Goal: Use online tool/utility: Utilize a website feature to perform a specific function

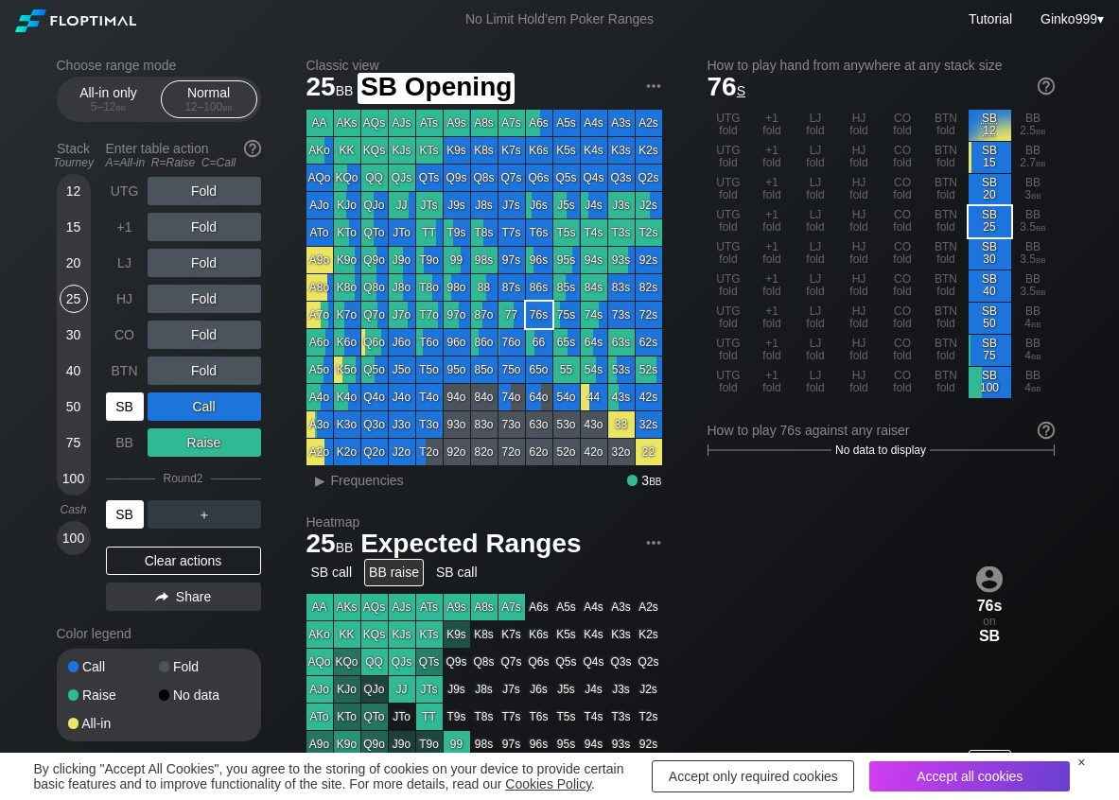
click at [136, 410] on div "SB" at bounding box center [125, 406] width 38 height 28
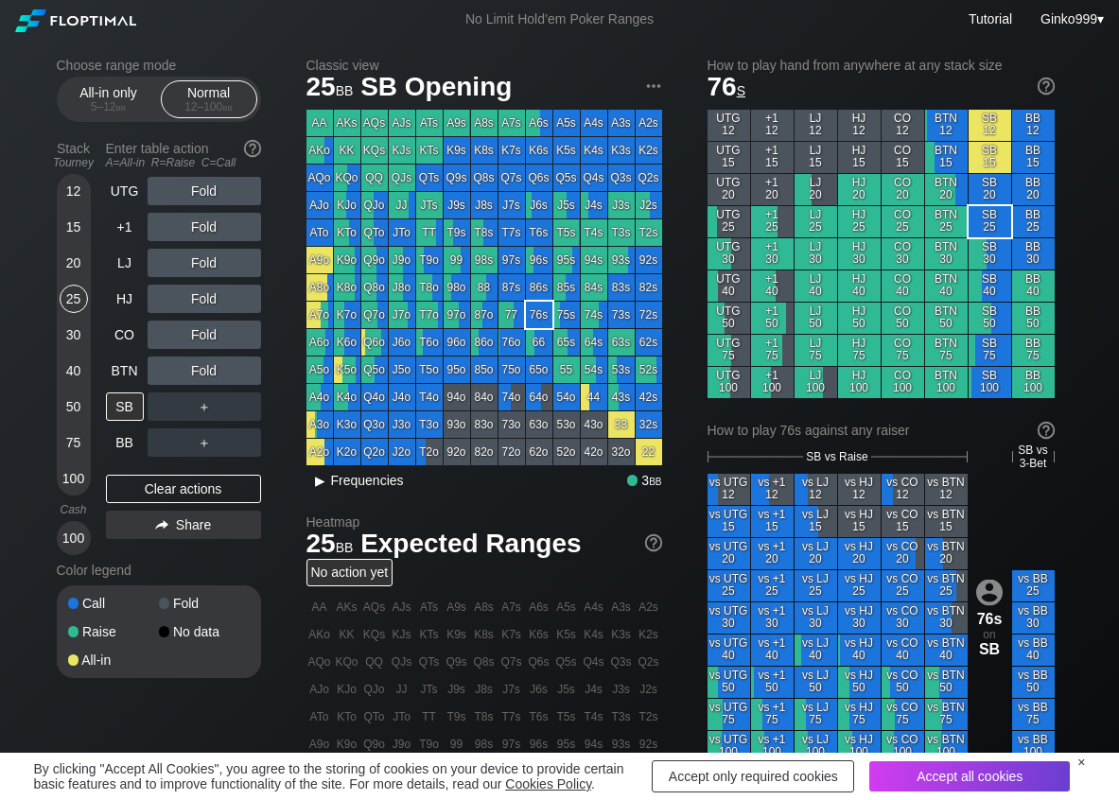
click at [333, 484] on span "Frequencies" at bounding box center [367, 480] width 73 height 15
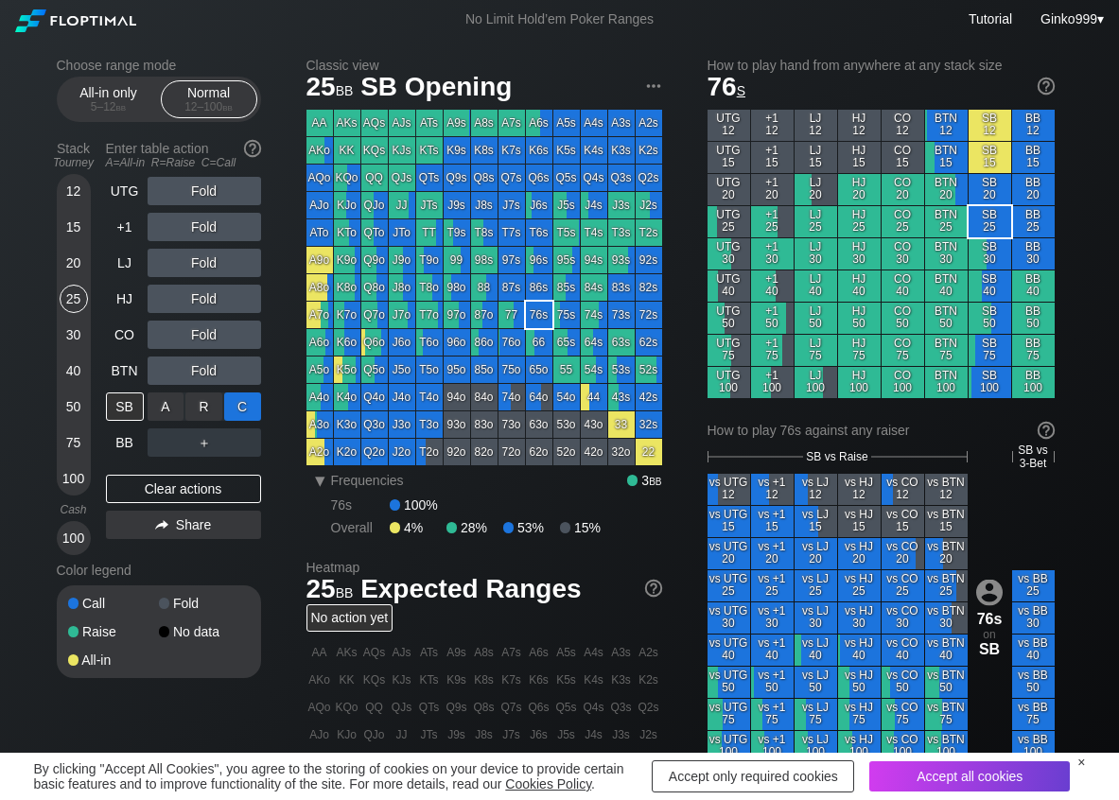
click at [252, 415] on div "C ✕" at bounding box center [242, 406] width 37 height 28
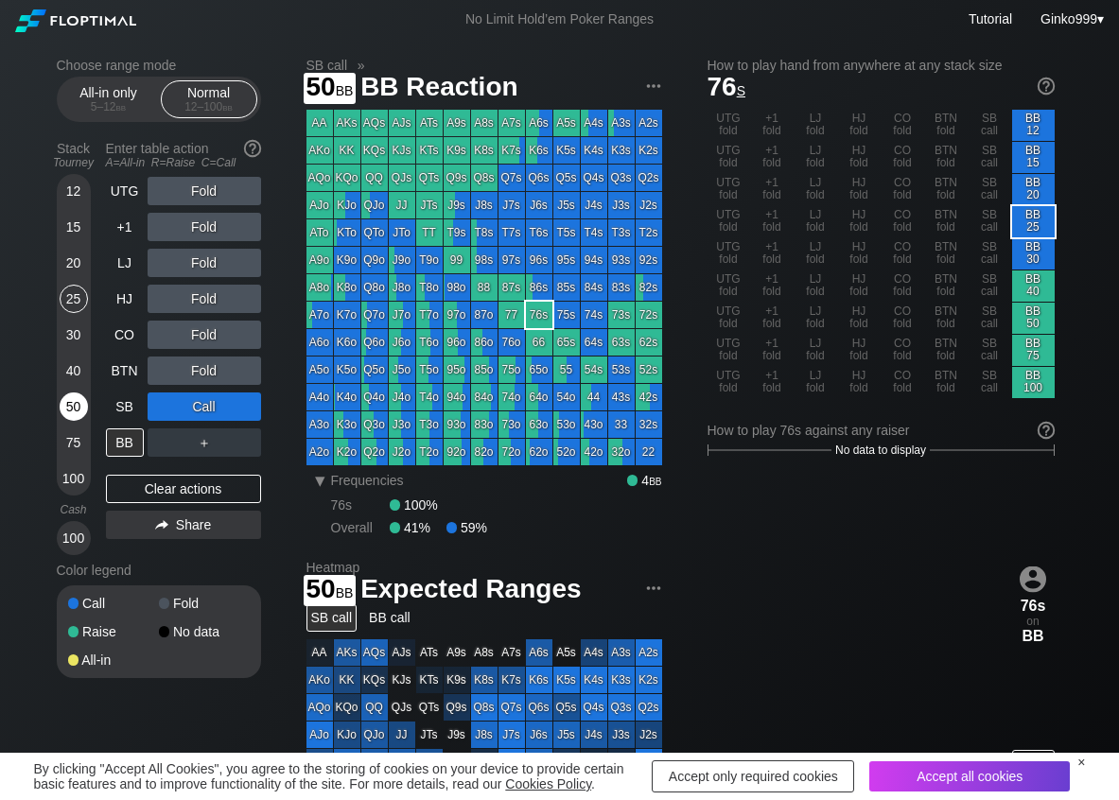
click at [72, 408] on div "50" at bounding box center [74, 406] width 28 height 28
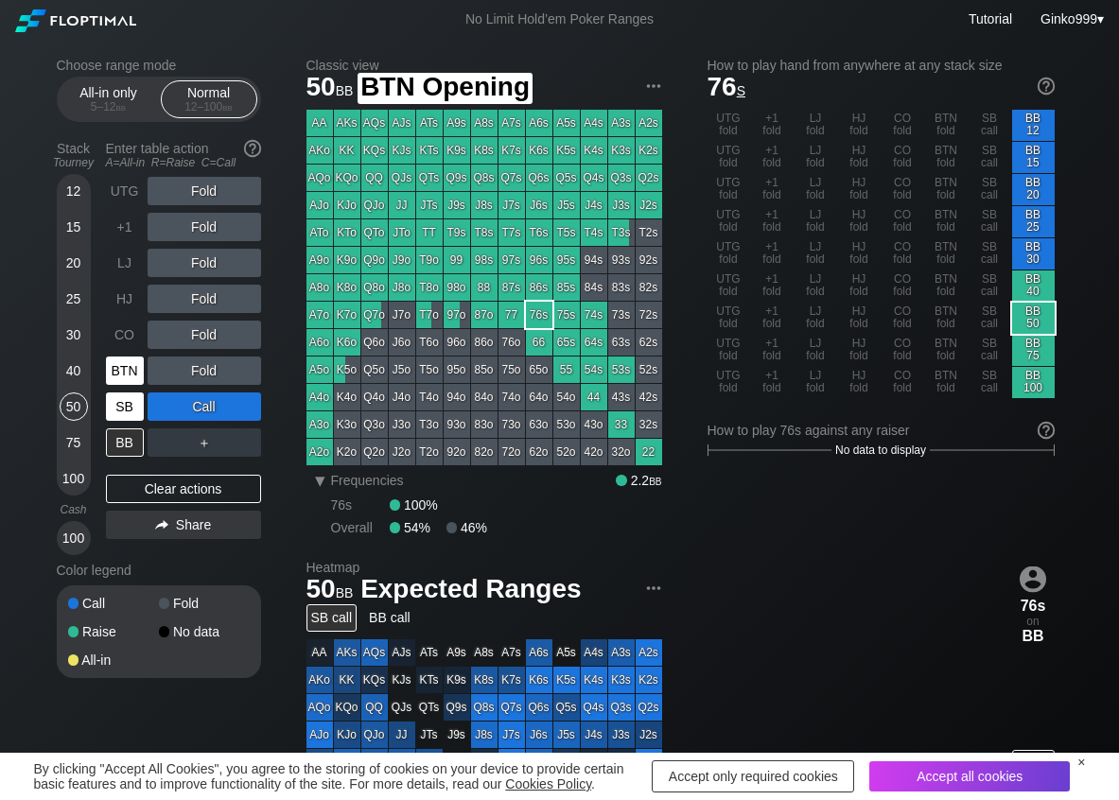
click at [116, 390] on div "SB" at bounding box center [127, 407] width 42 height 36
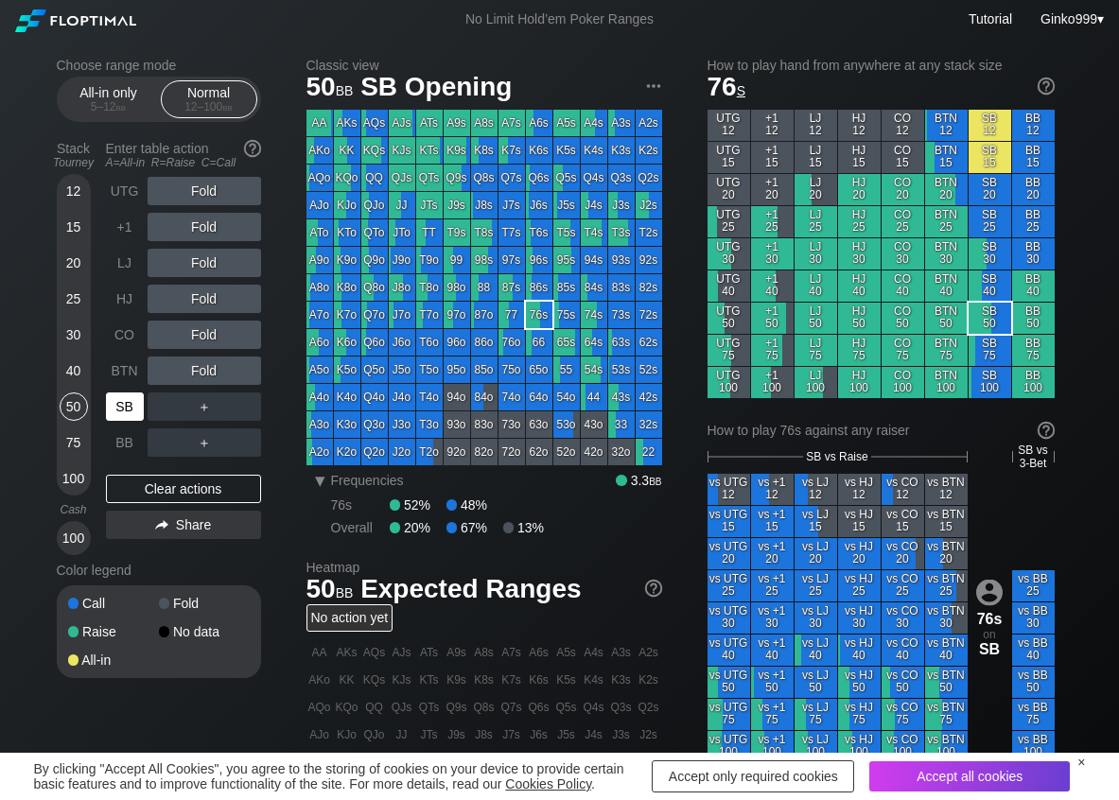
click at [119, 403] on div "SB" at bounding box center [125, 406] width 38 height 28
click at [210, 189] on div "R ✕" at bounding box center [203, 191] width 37 height 28
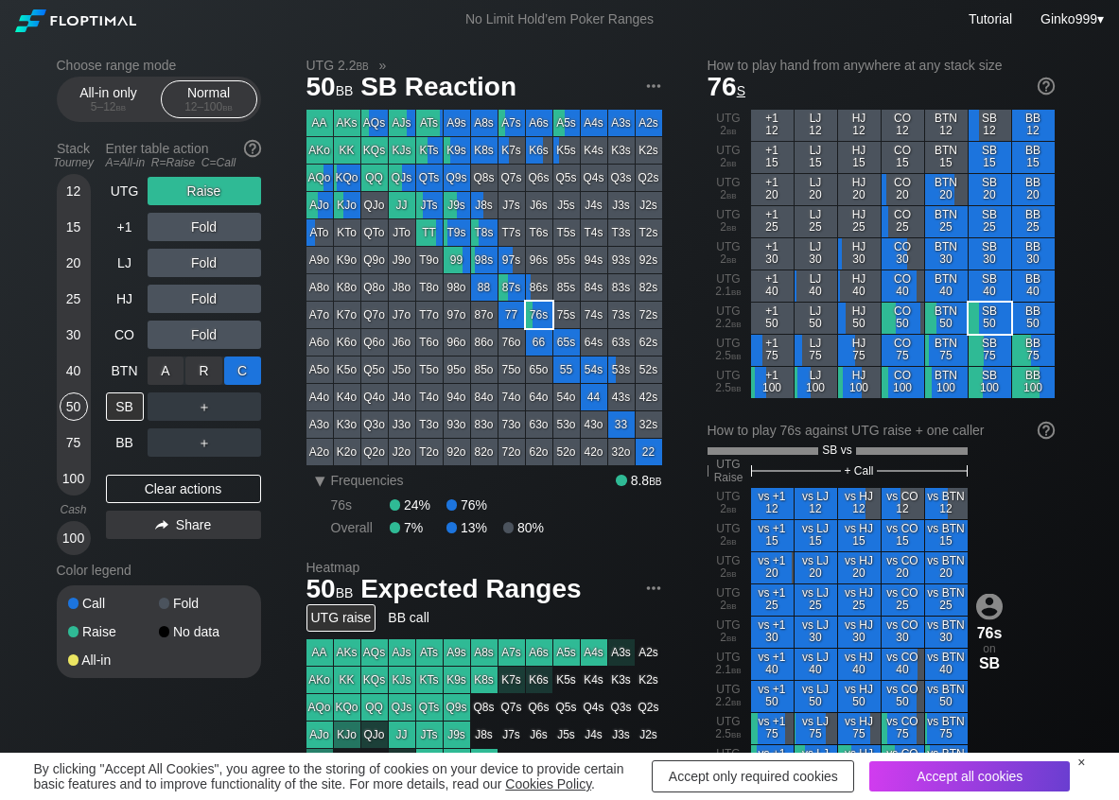
click at [225, 376] on div "C ✕" at bounding box center [242, 370] width 37 height 28
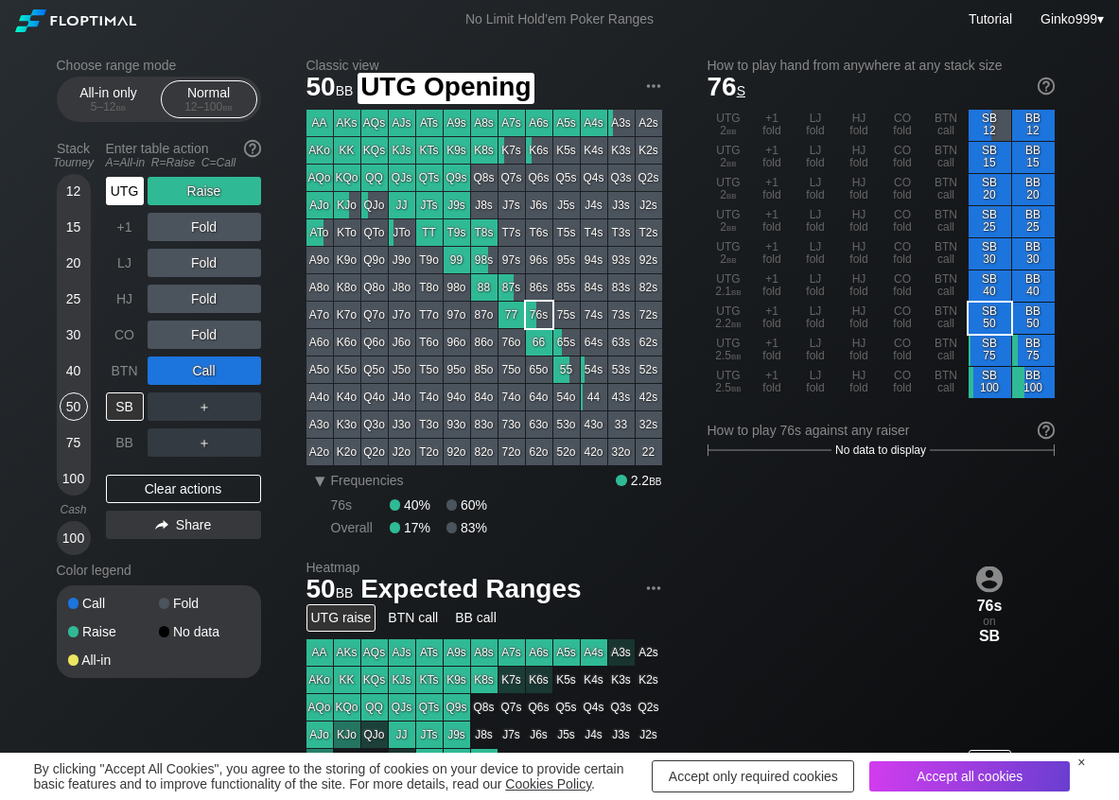
click at [134, 191] on div "UTG" at bounding box center [125, 191] width 38 height 28
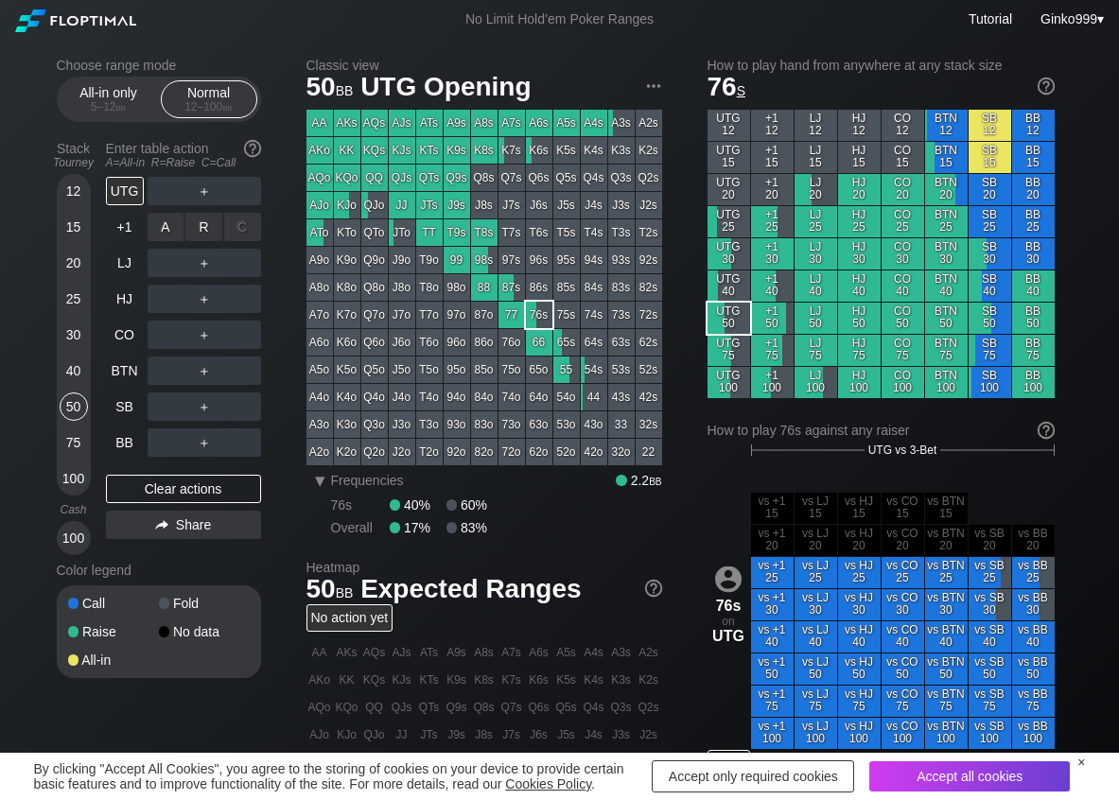
click at [209, 234] on div "R ✕" at bounding box center [203, 227] width 37 height 28
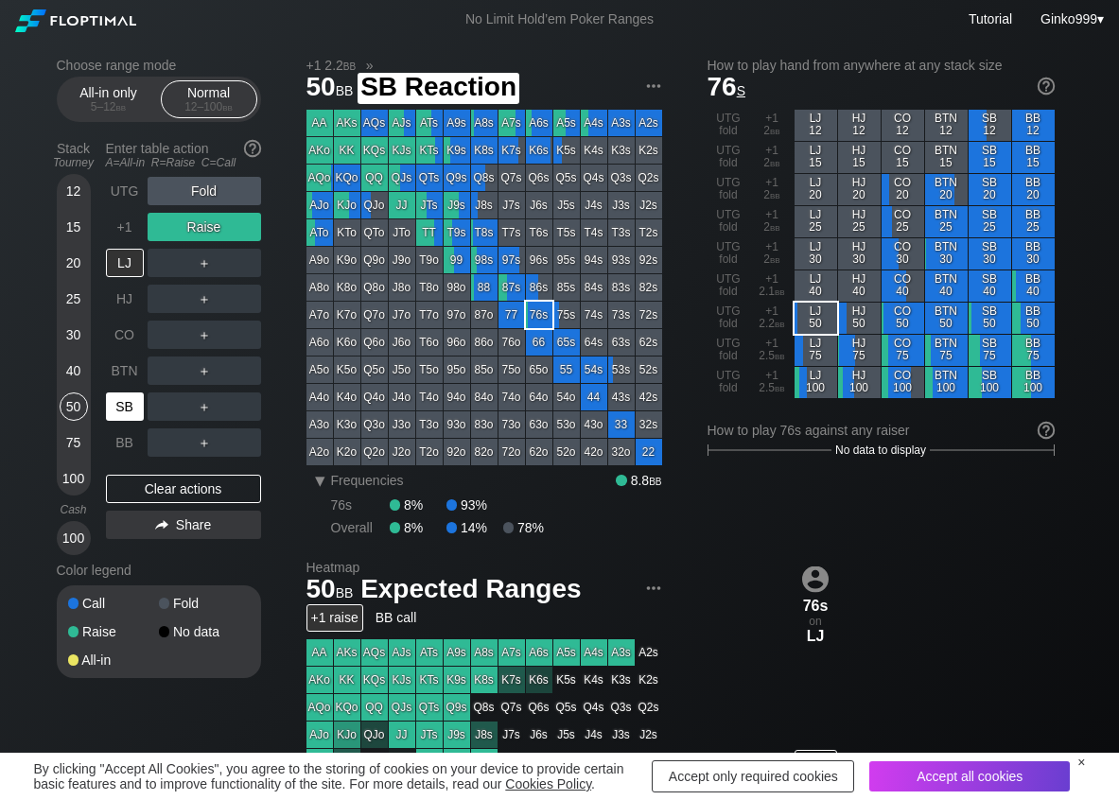
click at [108, 407] on div "SB" at bounding box center [125, 406] width 38 height 28
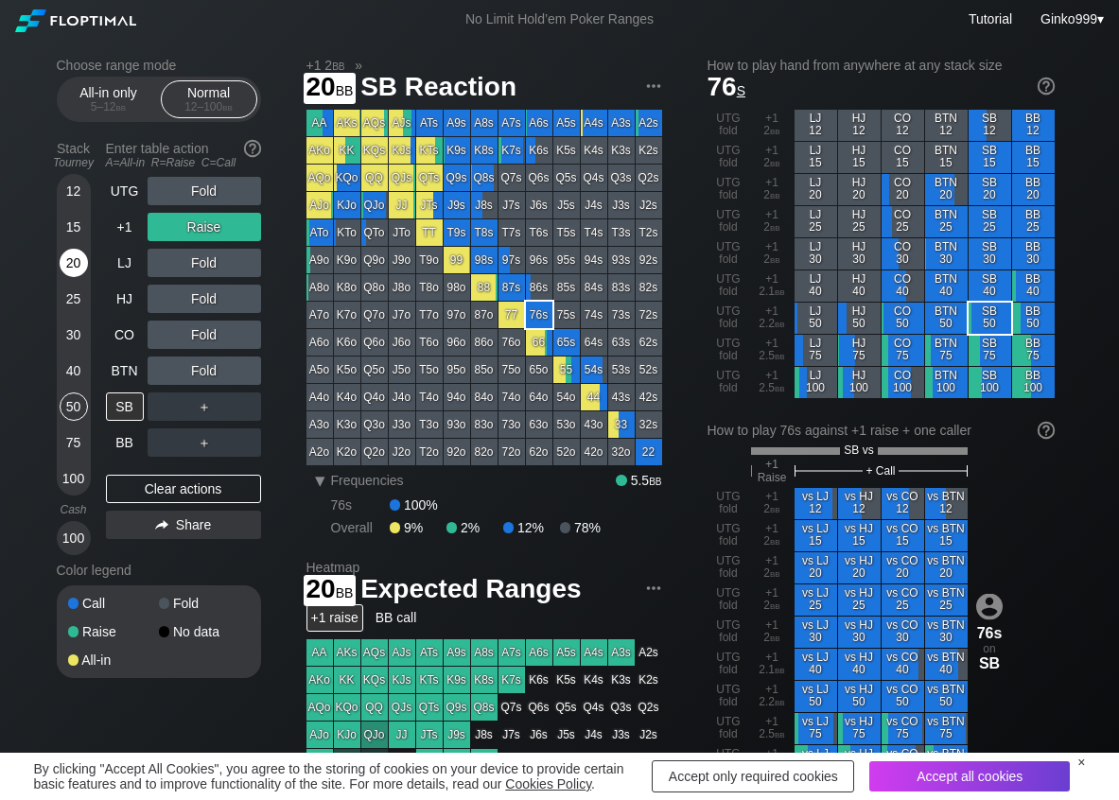
click at [65, 260] on div "20" at bounding box center [74, 263] width 28 height 28
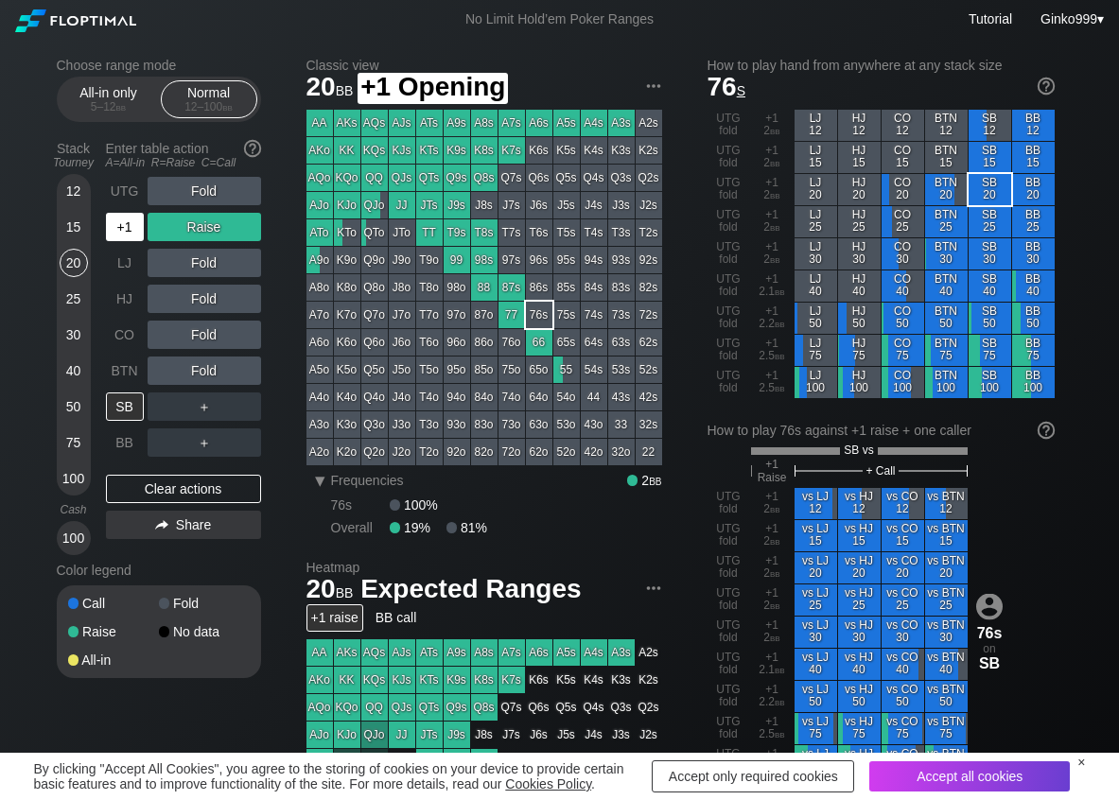
click at [120, 224] on div "+1" at bounding box center [125, 227] width 38 height 28
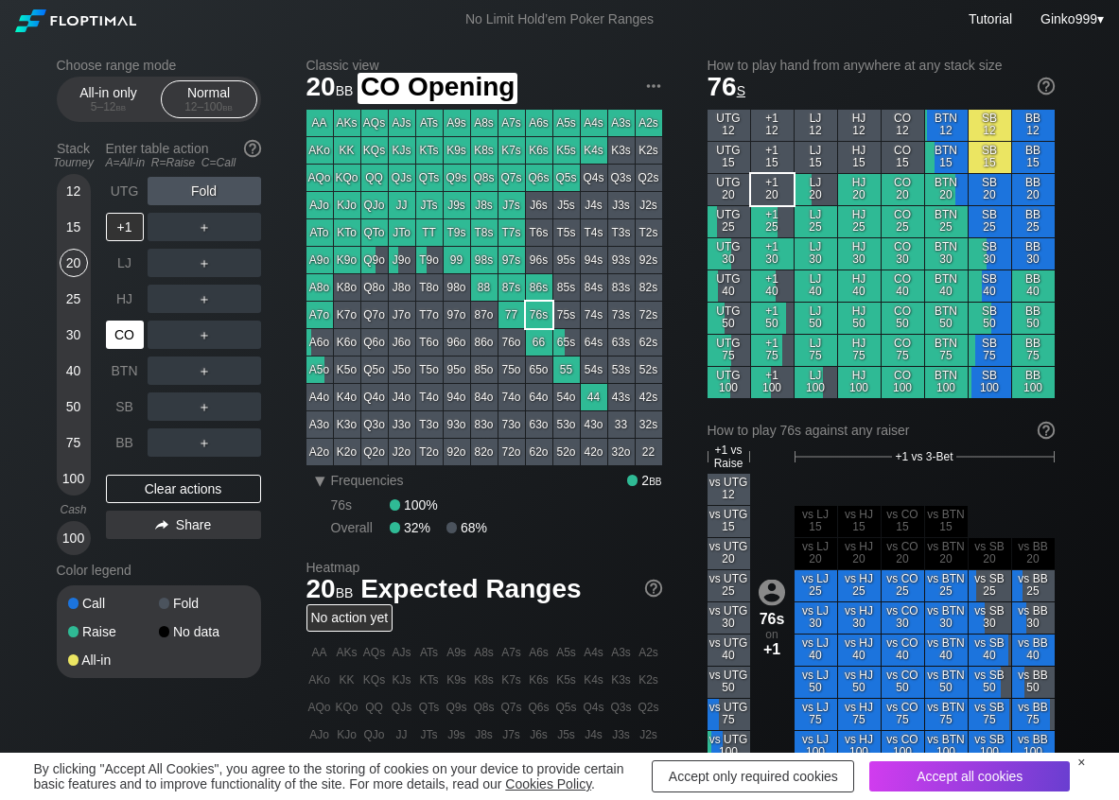
click at [116, 341] on div "CO" at bounding box center [125, 335] width 38 height 28
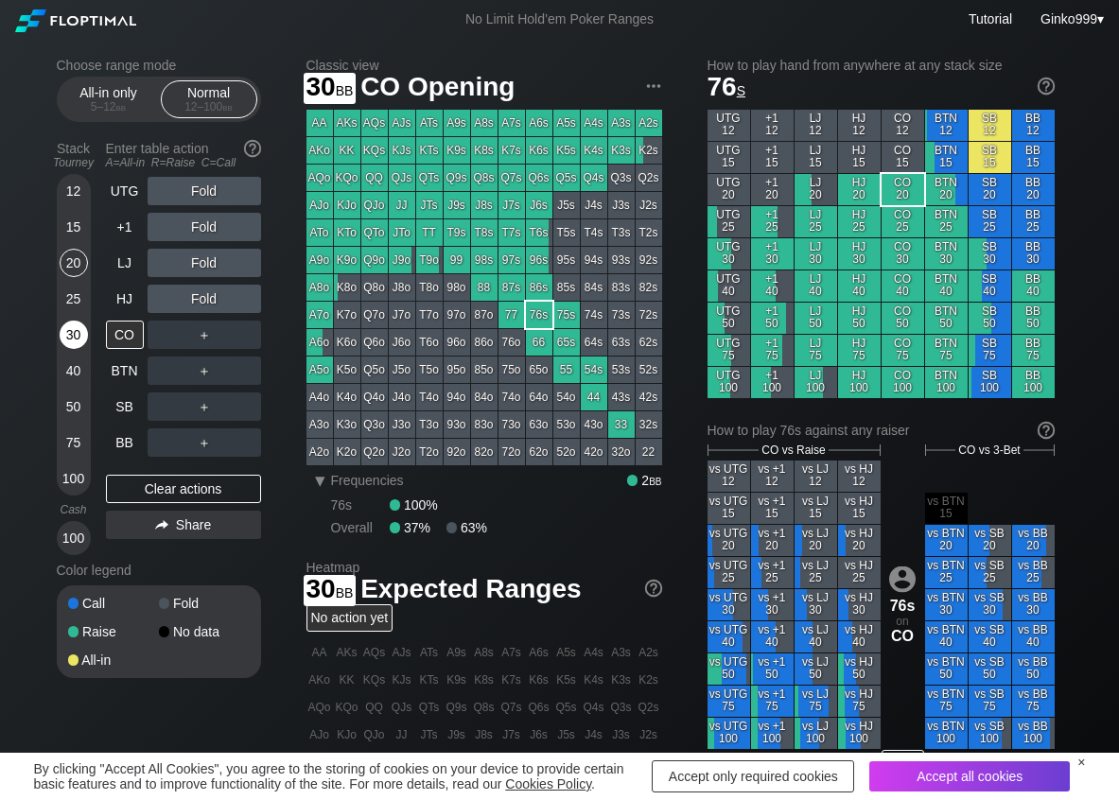
click at [78, 333] on div "30" at bounding box center [74, 335] width 28 height 28
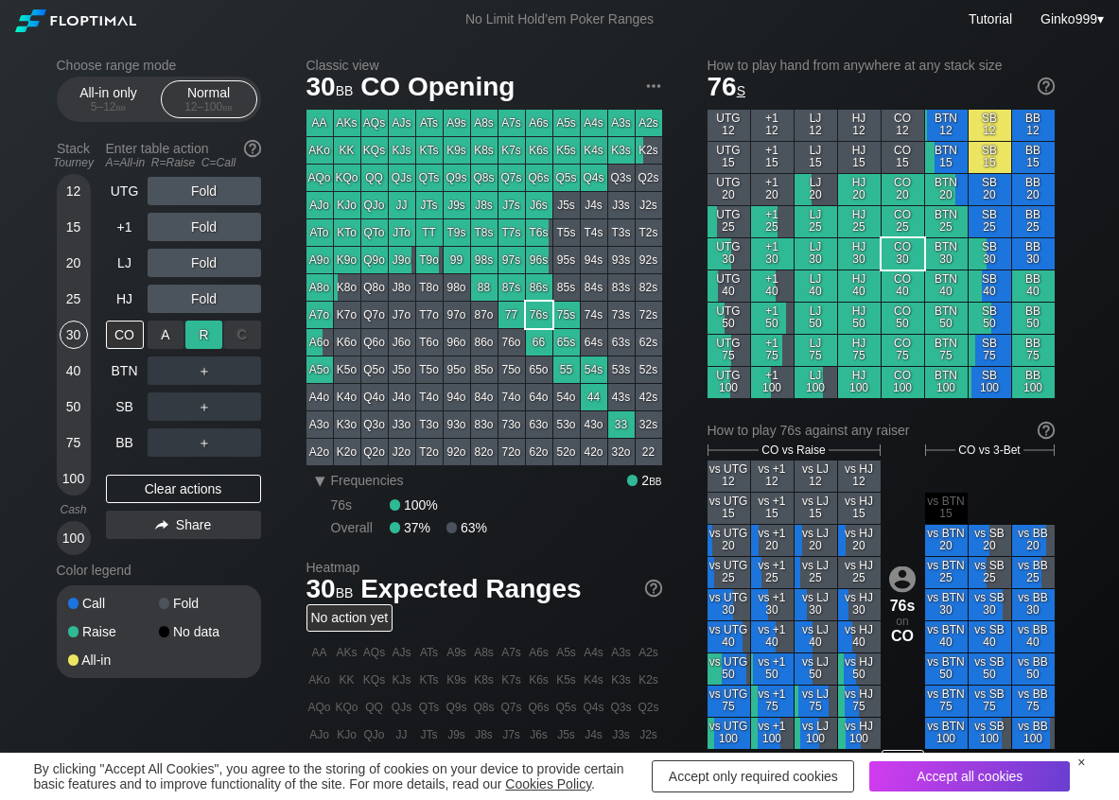
click at [195, 333] on div "R ✕" at bounding box center [203, 335] width 37 height 28
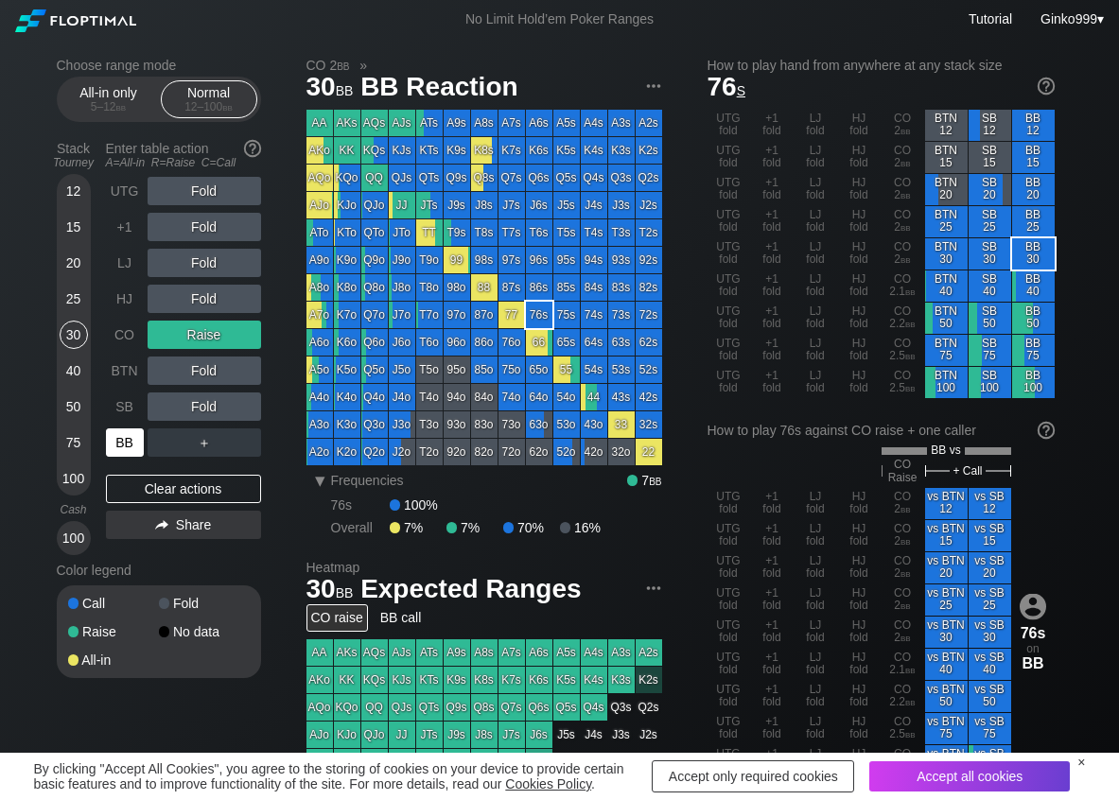
click at [137, 441] on div "BB" at bounding box center [125, 442] width 38 height 28
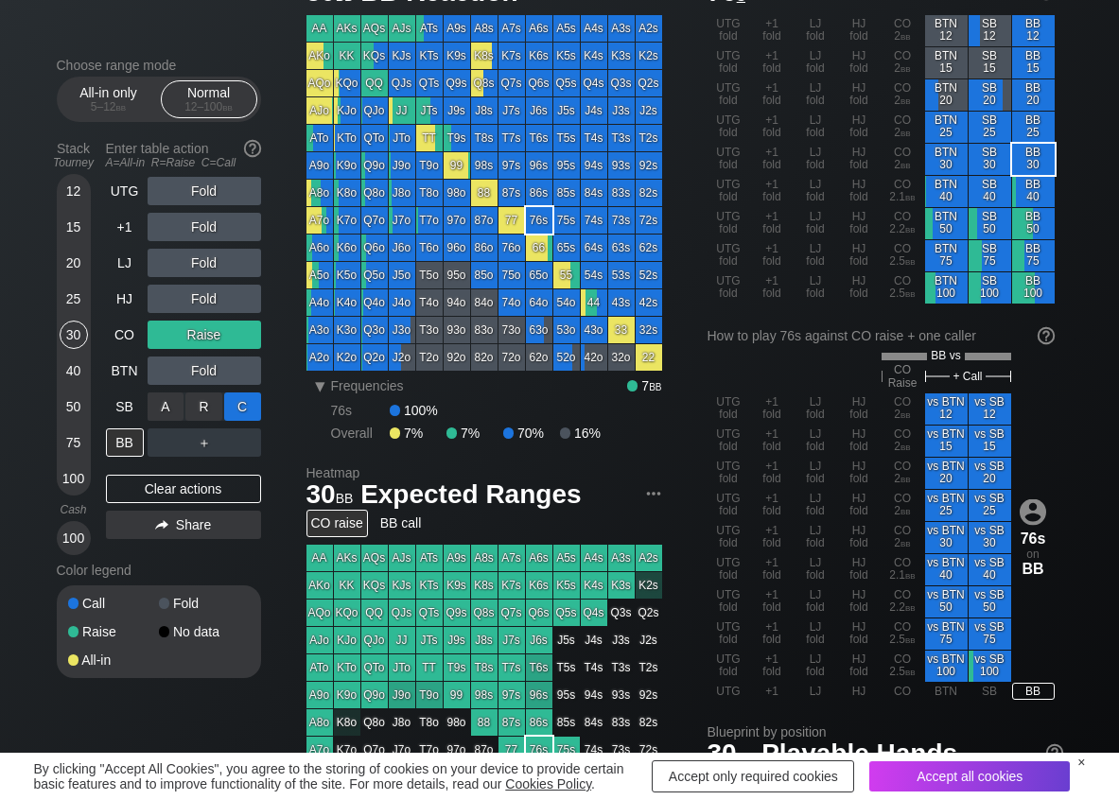
click at [242, 401] on div "C ✕" at bounding box center [242, 406] width 37 height 28
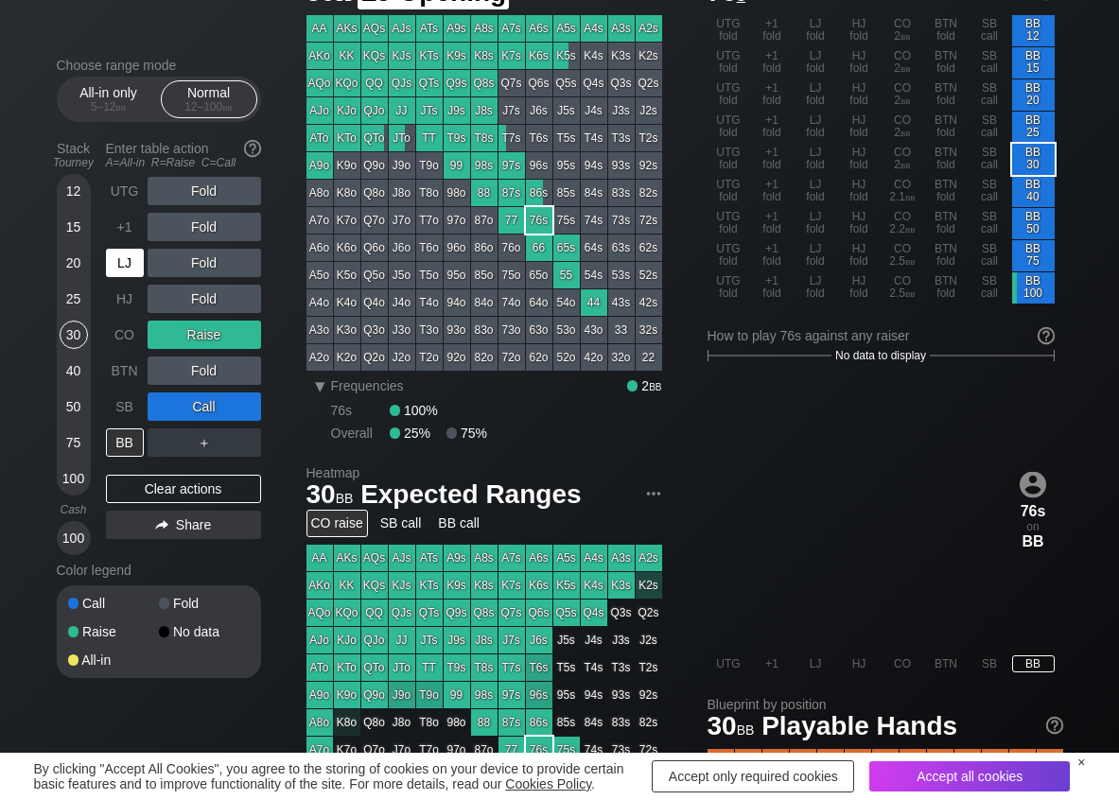
drag, startPoint x: 123, startPoint y: 259, endPoint x: 155, endPoint y: 265, distance: 32.6
click at [123, 261] on div "LJ" at bounding box center [125, 263] width 38 height 28
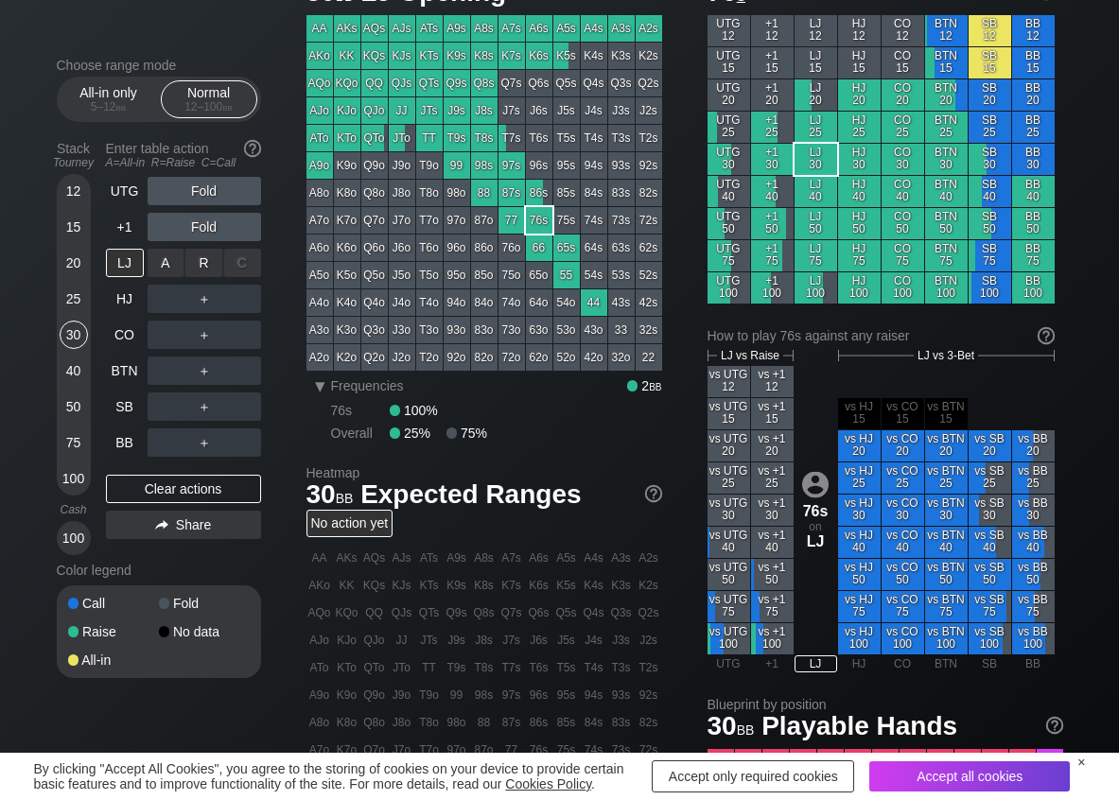
click at [204, 261] on div "R ✕" at bounding box center [203, 263] width 37 height 28
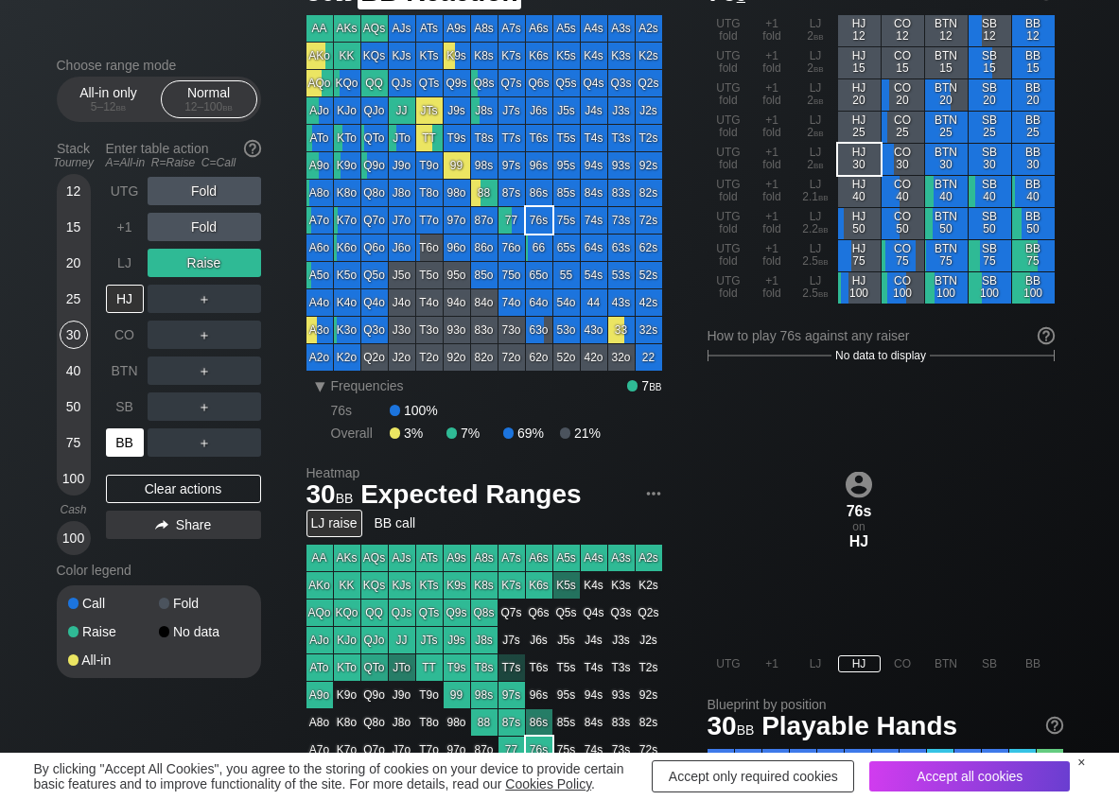
click at [130, 448] on div "BB" at bounding box center [125, 442] width 38 height 28
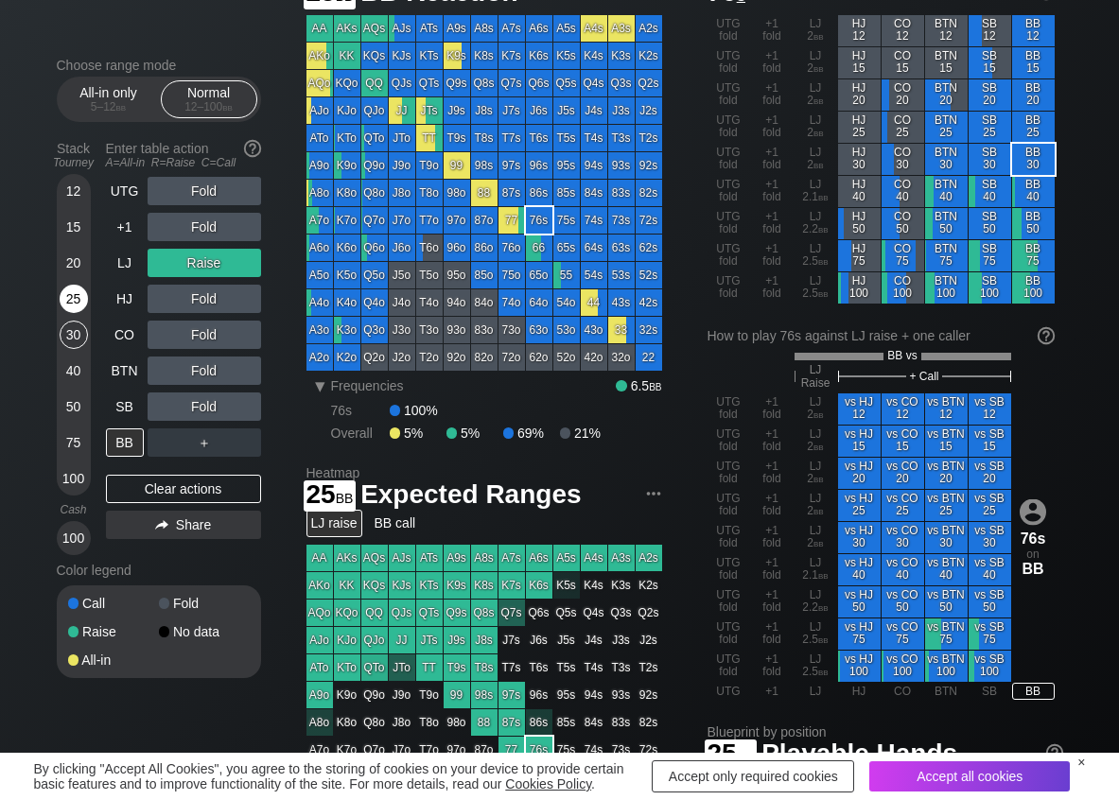
click at [75, 300] on div "25" at bounding box center [74, 299] width 28 height 28
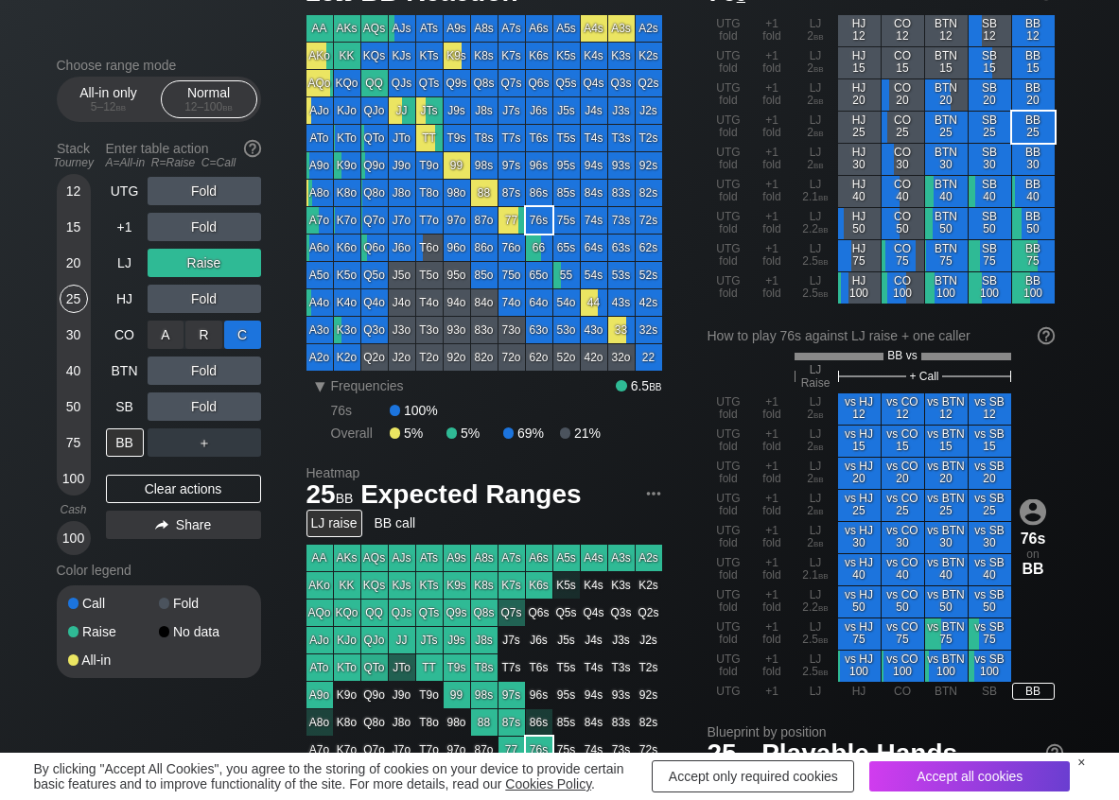
click at [242, 334] on div "C ✕" at bounding box center [242, 335] width 37 height 28
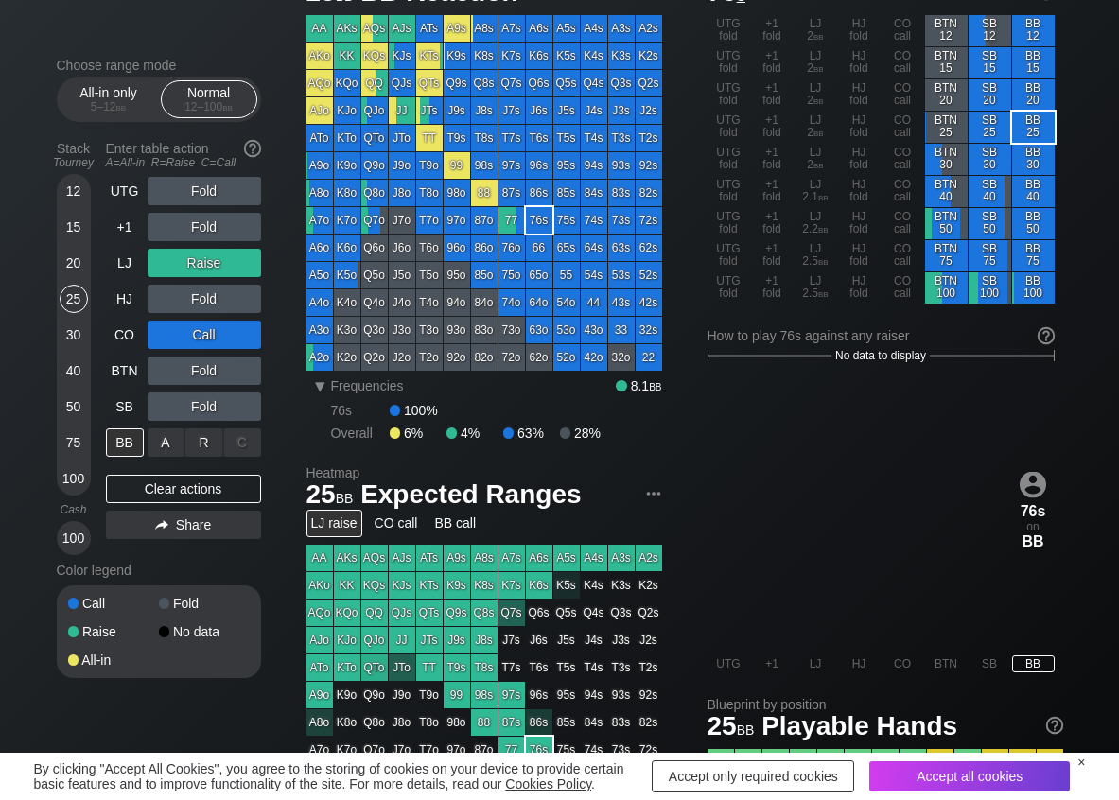
click at [171, 445] on div "A ✕" at bounding box center [166, 442] width 37 height 28
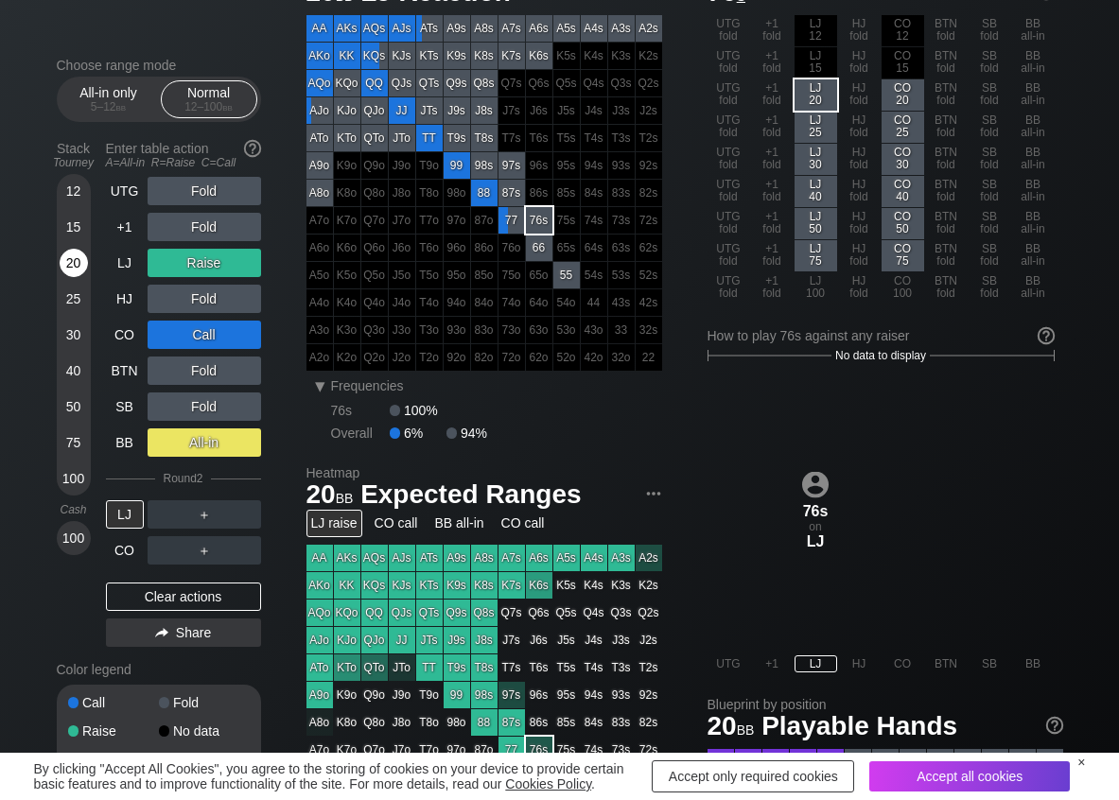
click at [76, 257] on div "20" at bounding box center [74, 263] width 28 height 28
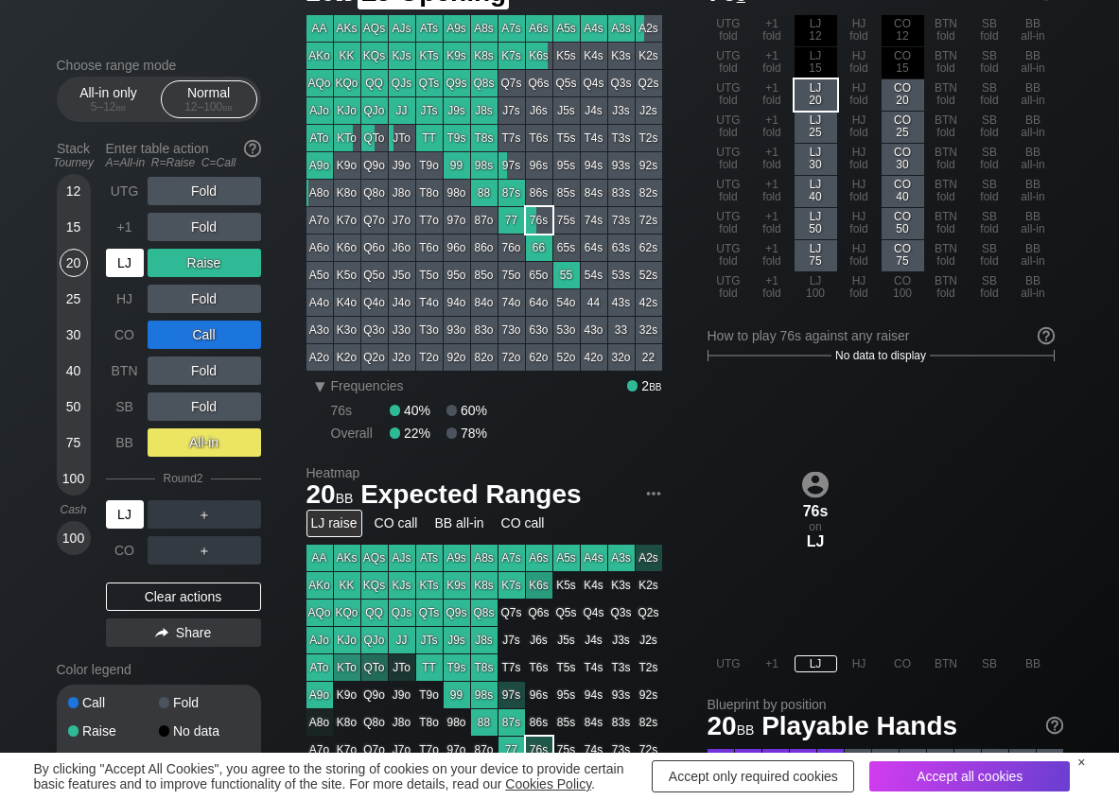
click at [119, 274] on div "LJ" at bounding box center [125, 263] width 38 height 28
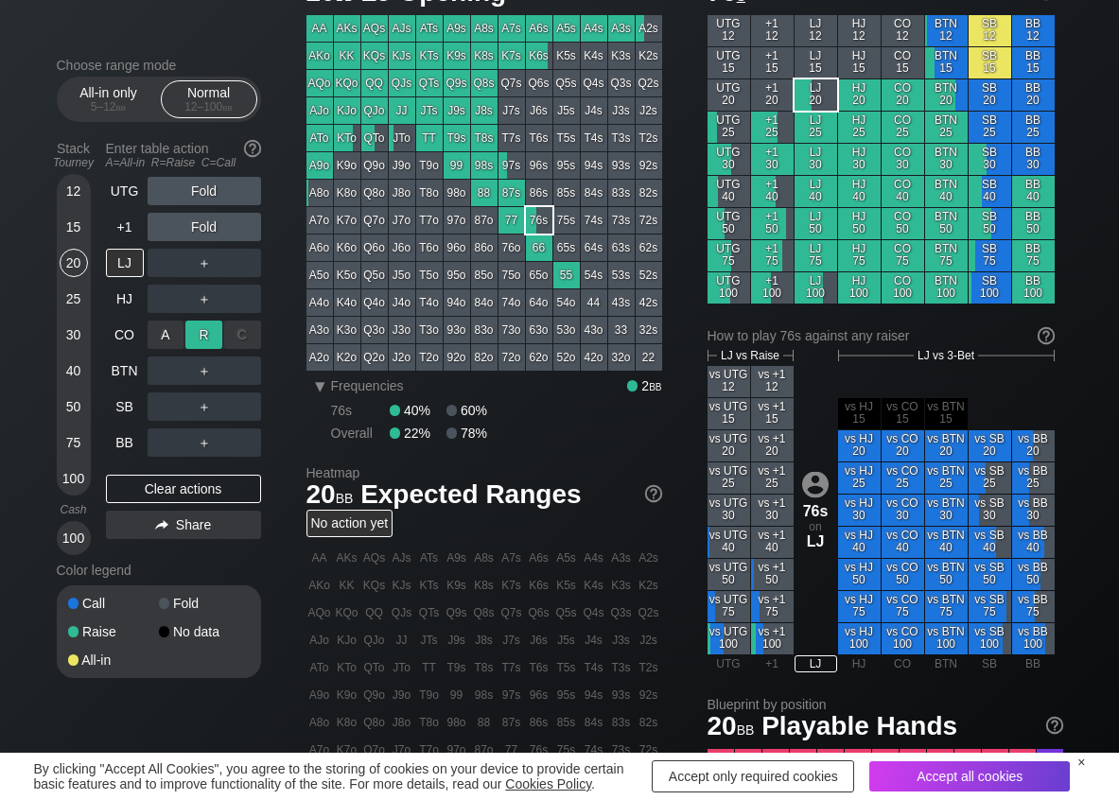
click at [195, 338] on div "R ✕" at bounding box center [203, 335] width 37 height 28
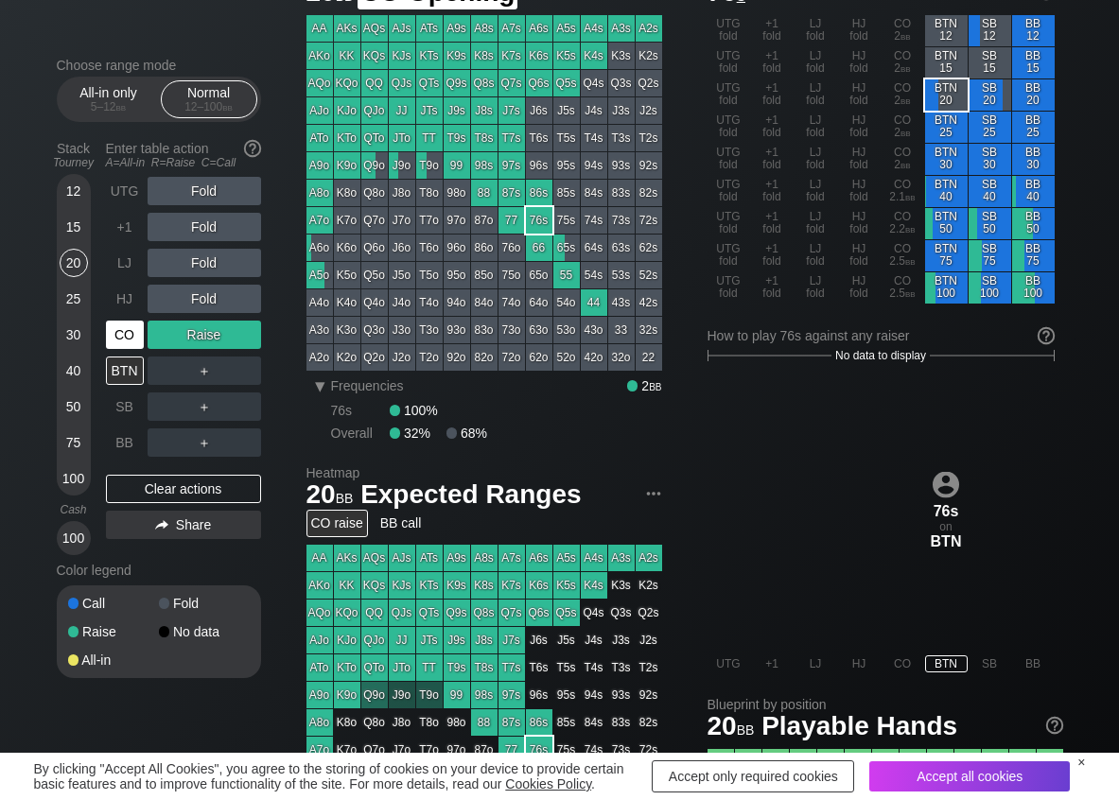
click at [111, 334] on div "CO" at bounding box center [125, 335] width 38 height 28
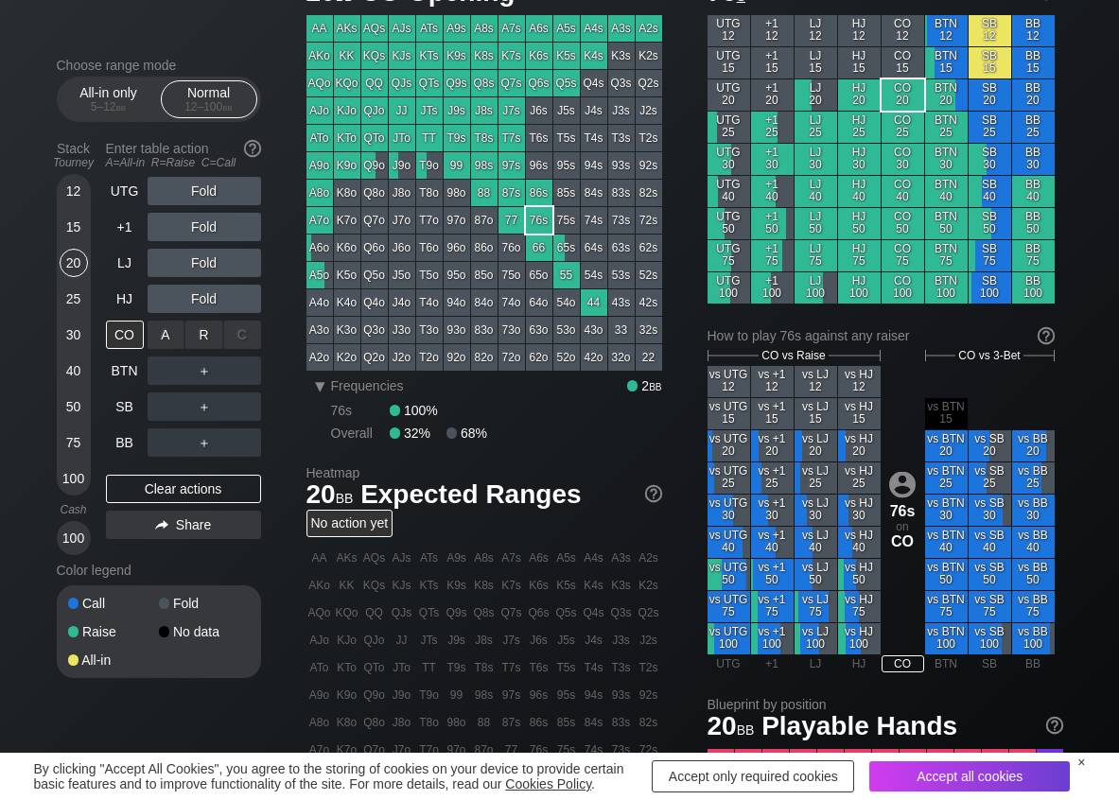
click at [198, 335] on div "R ✕" at bounding box center [203, 335] width 37 height 28
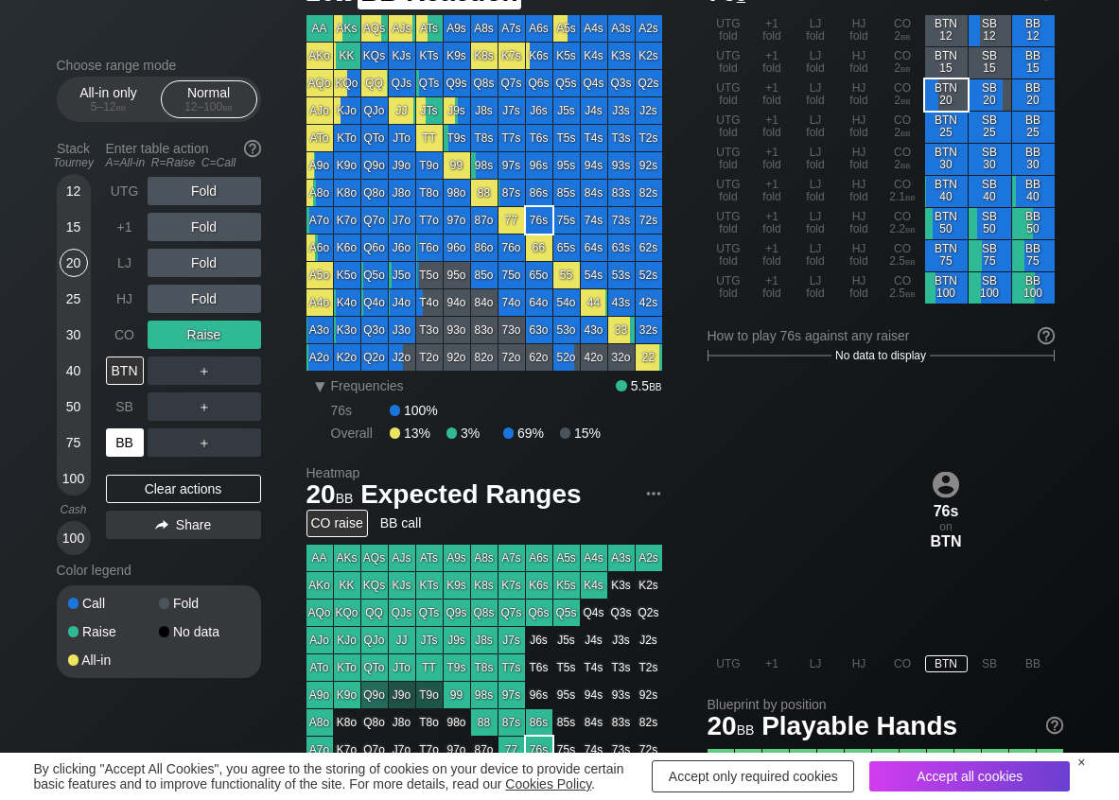
click at [136, 443] on div "BB" at bounding box center [125, 442] width 38 height 28
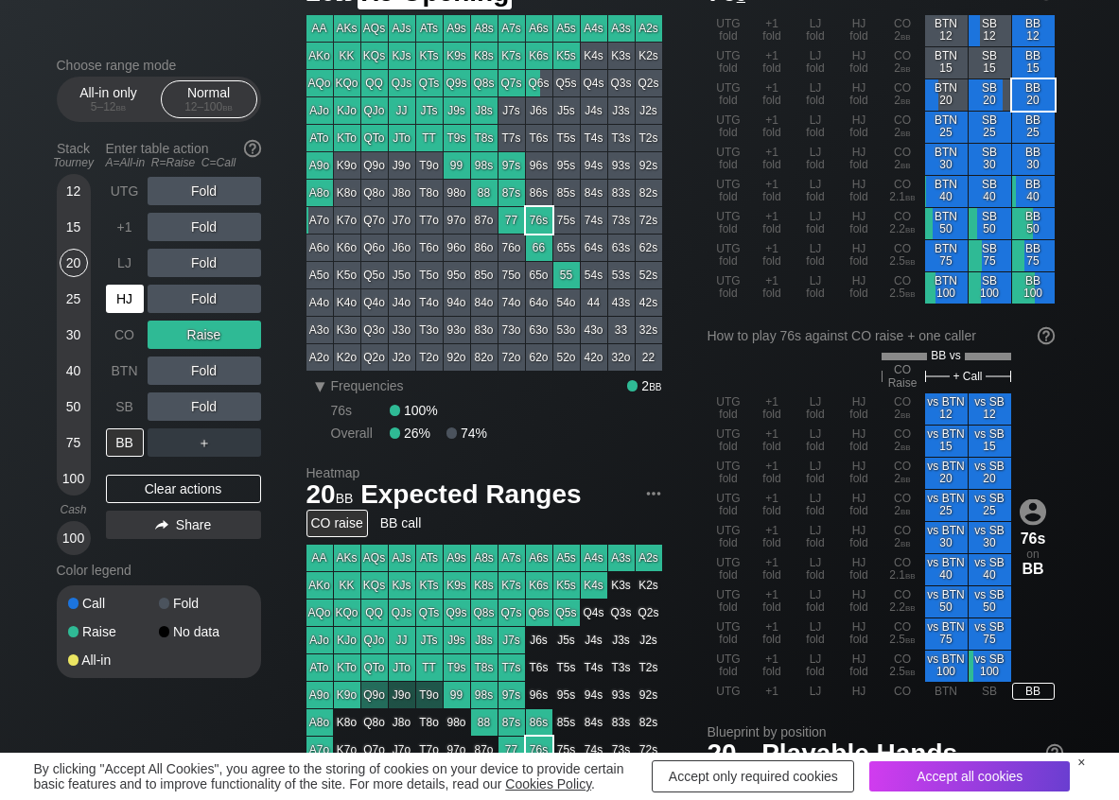
click at [145, 296] on div "HJ" at bounding box center [127, 299] width 42 height 36
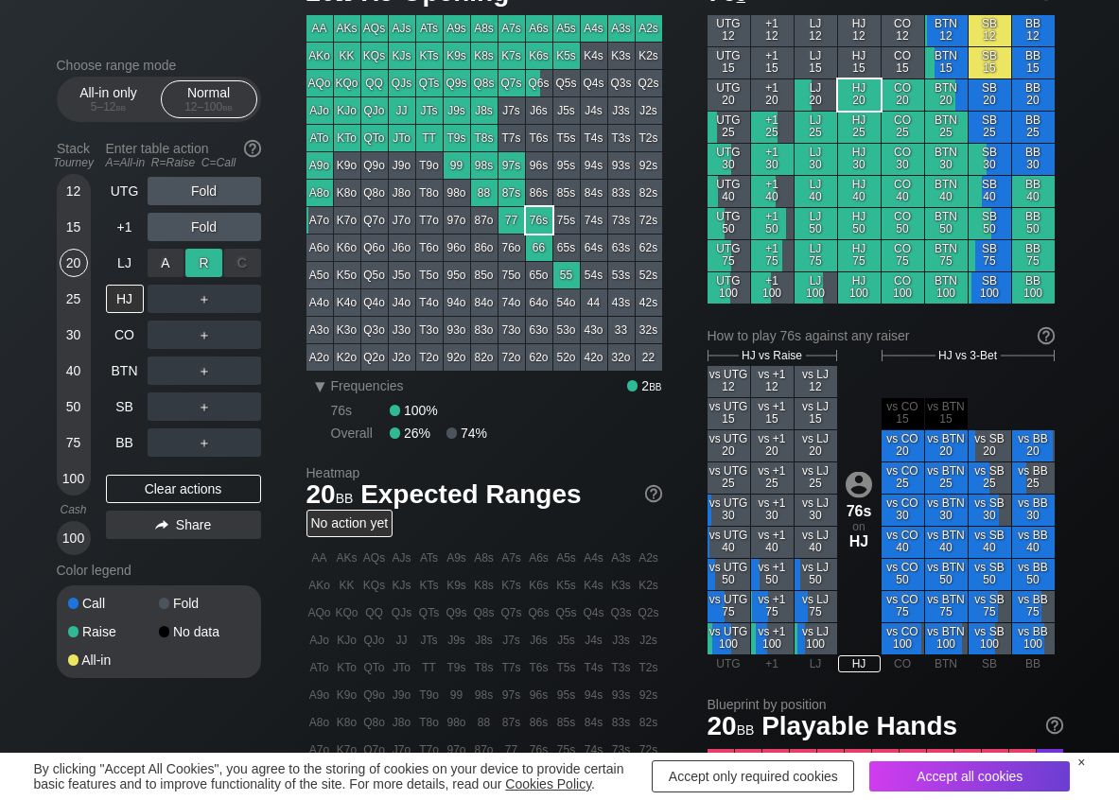
click at [201, 267] on div "R ✕" at bounding box center [203, 263] width 37 height 28
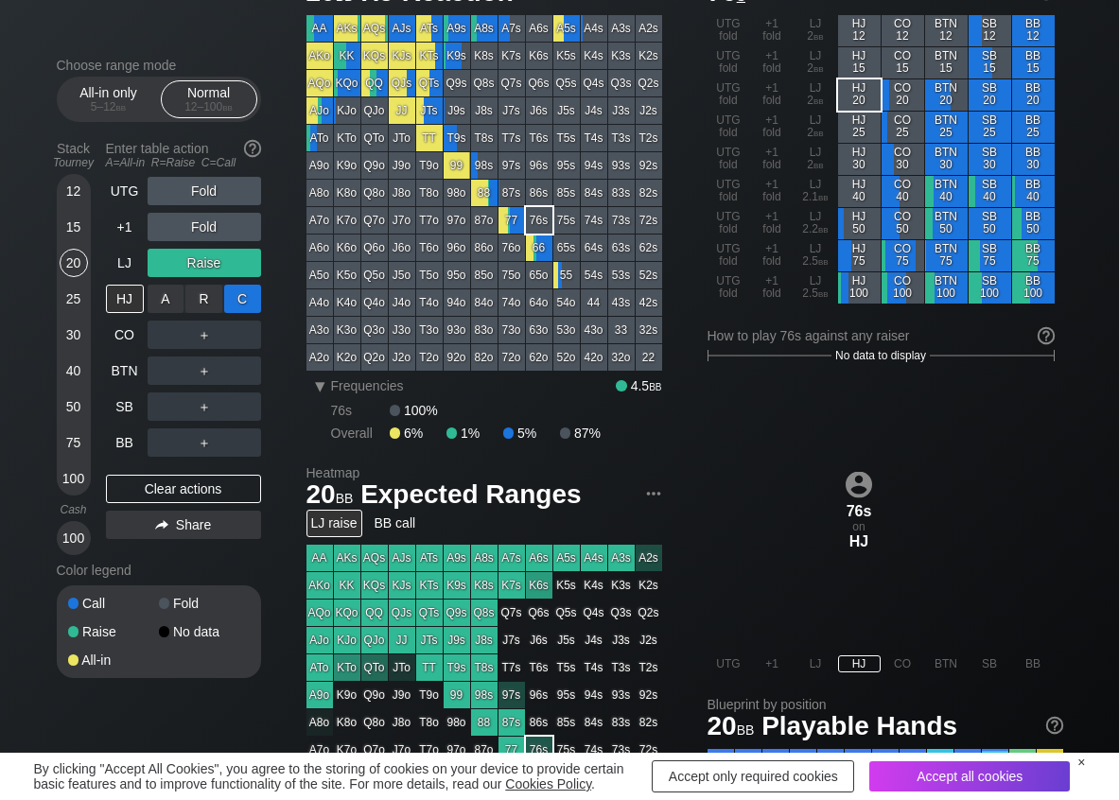
click at [239, 300] on div "C ✕" at bounding box center [242, 299] width 37 height 28
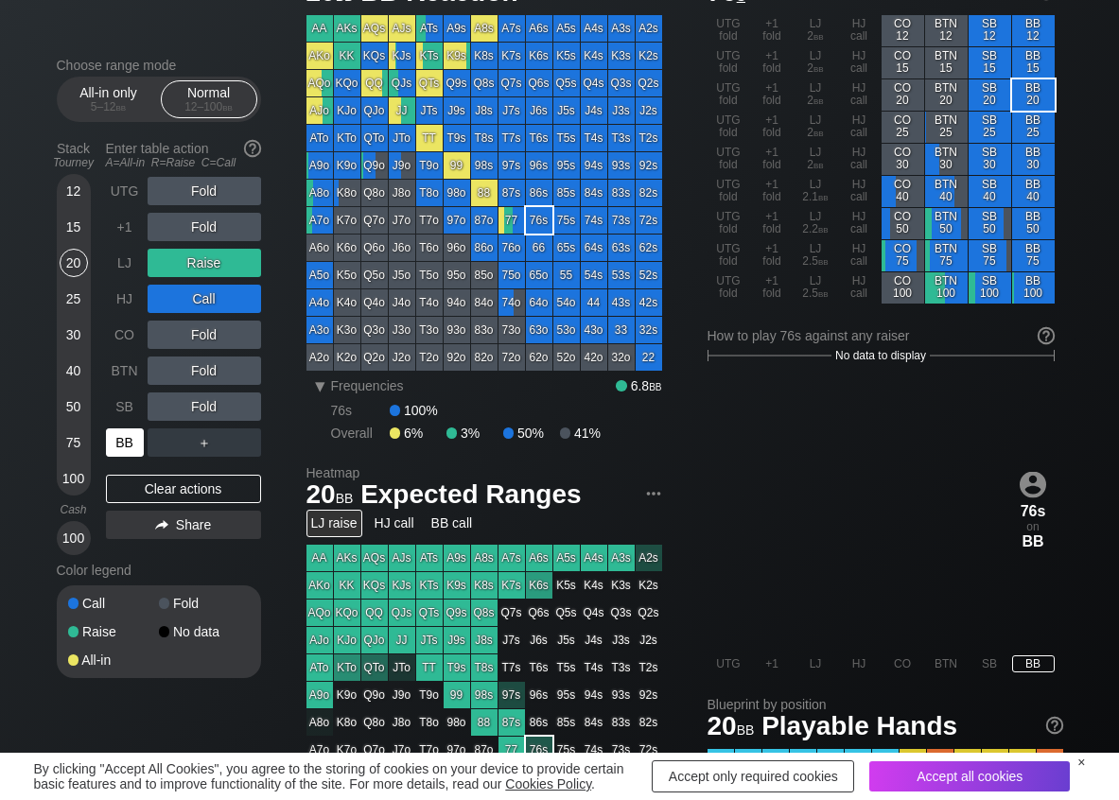
click at [119, 438] on div "BB" at bounding box center [125, 442] width 38 height 28
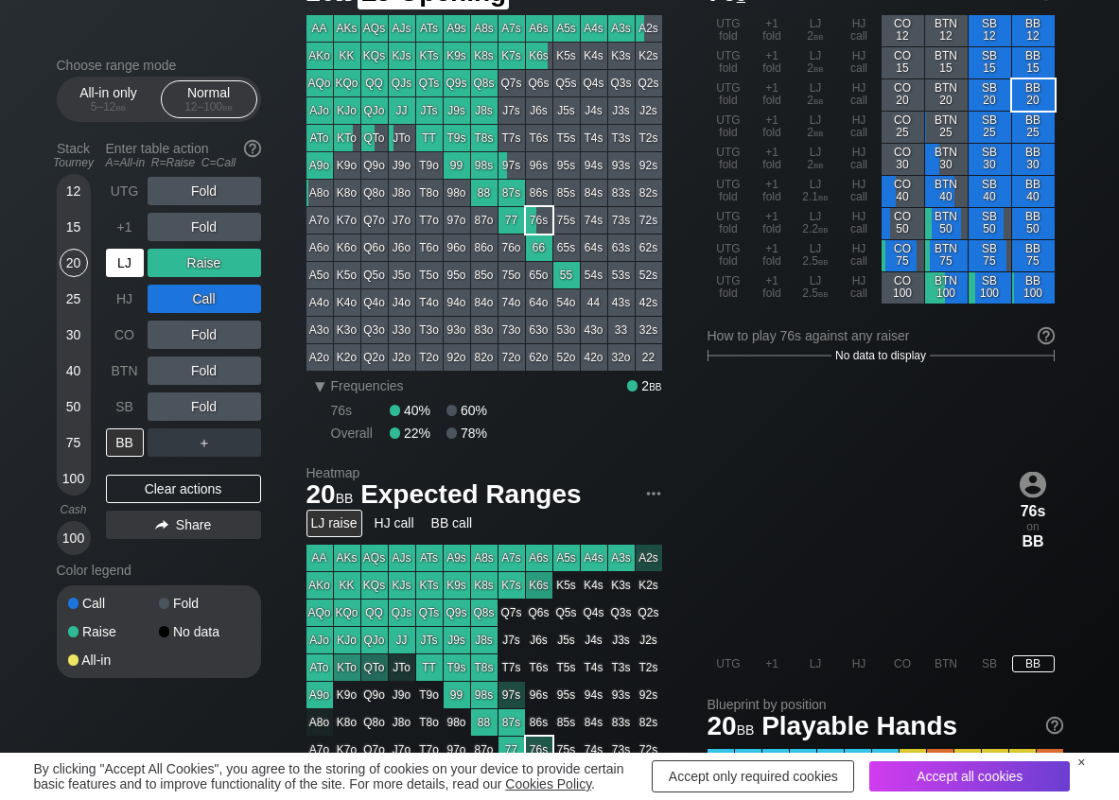
click at [135, 256] on div "LJ" at bounding box center [125, 263] width 38 height 28
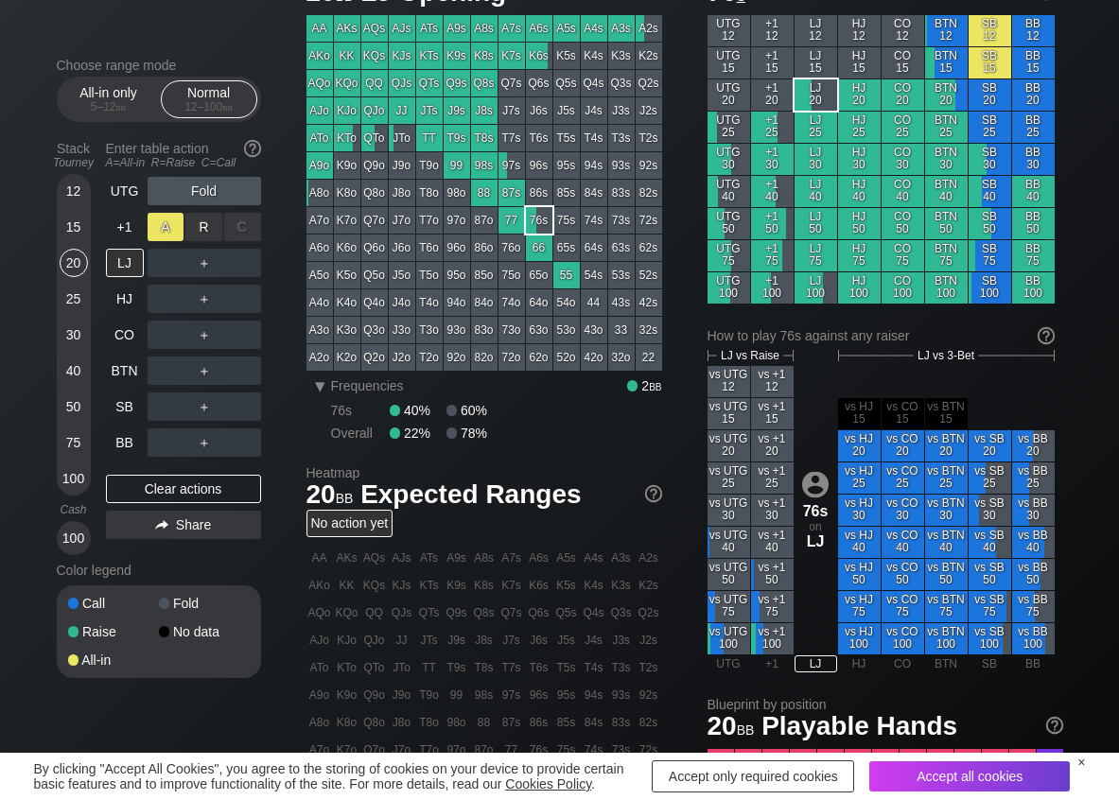
click at [176, 222] on div "A ✕" at bounding box center [166, 227] width 37 height 28
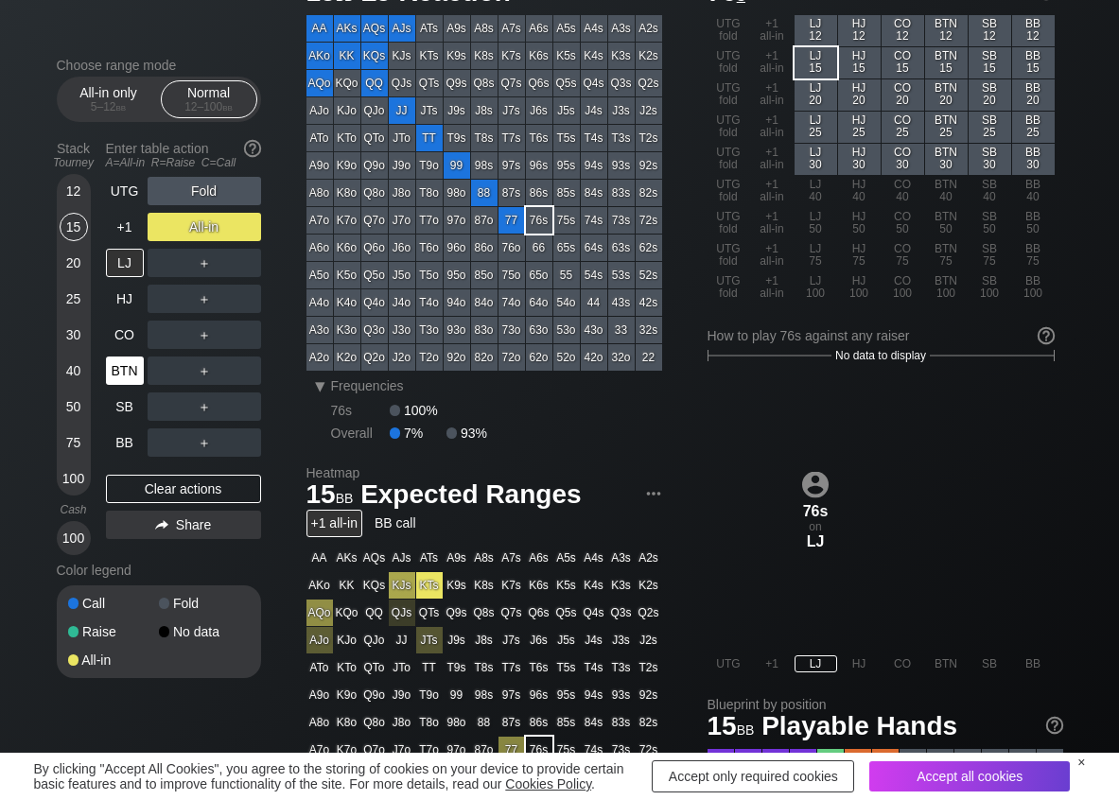
drag, startPoint x: 84, startPoint y: 220, endPoint x: 130, endPoint y: 382, distance: 168.2
click at [82, 223] on div "15" at bounding box center [74, 227] width 28 height 28
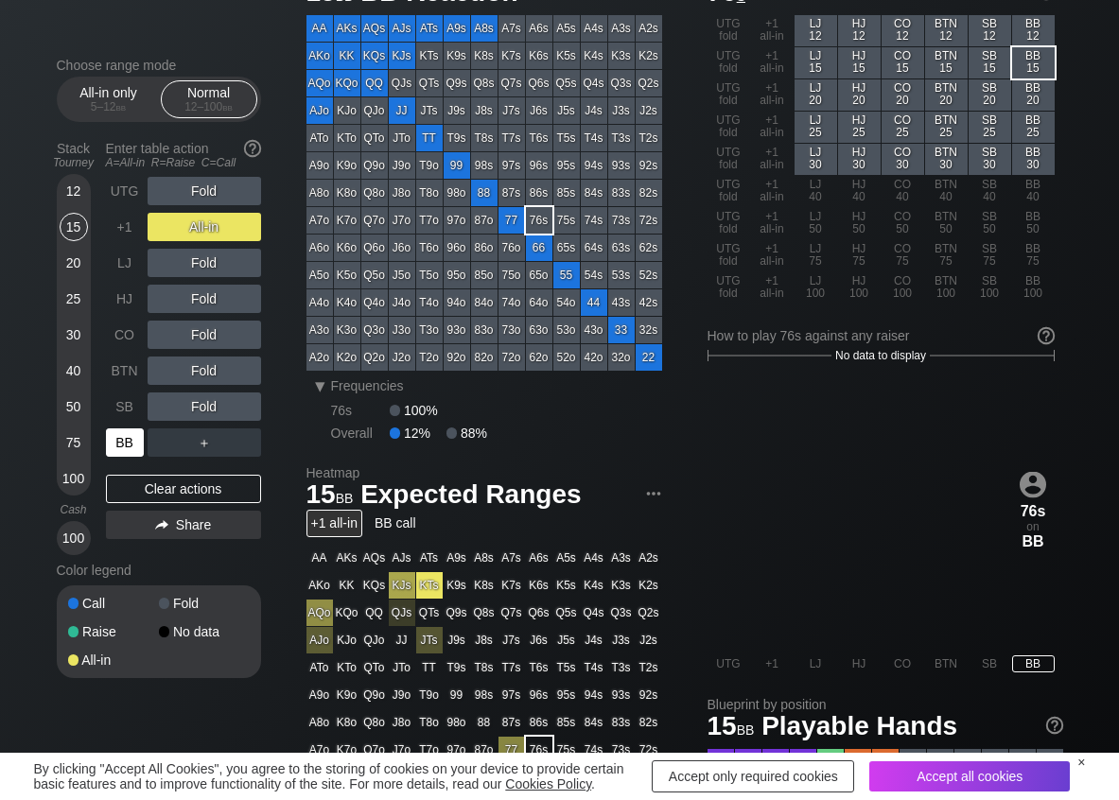
click at [122, 439] on div "BB" at bounding box center [125, 442] width 38 height 28
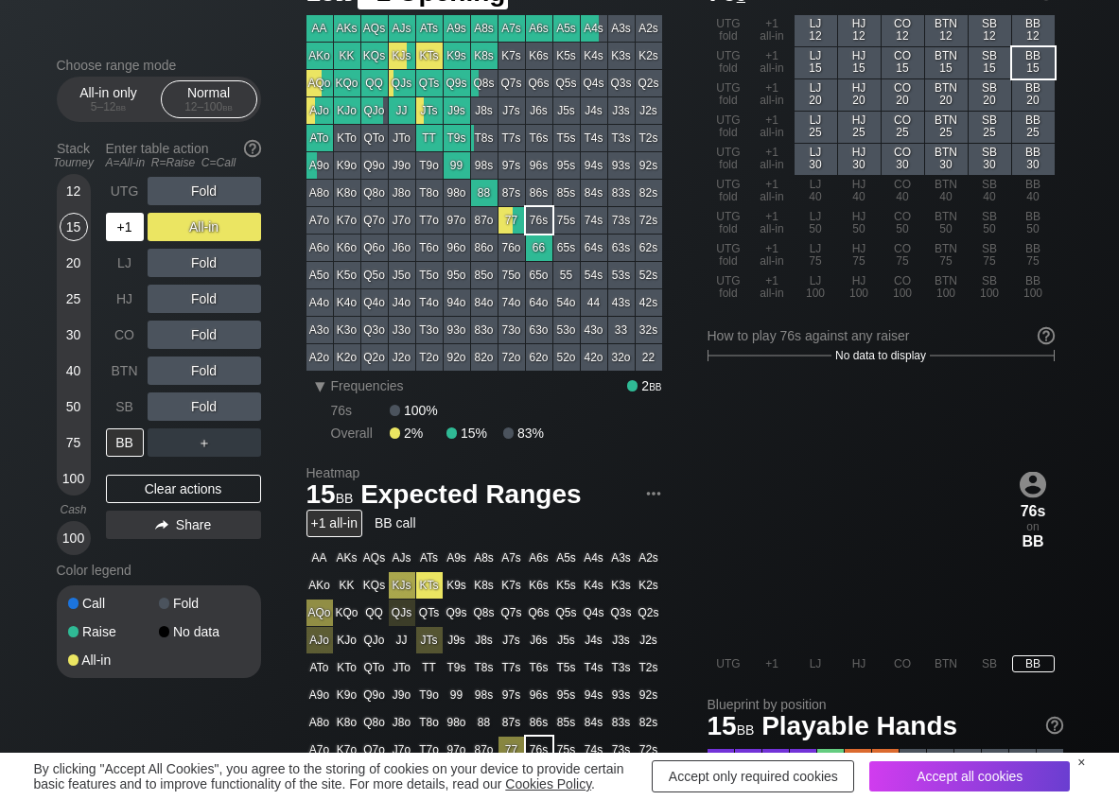
click at [131, 222] on div "+1" at bounding box center [125, 227] width 38 height 28
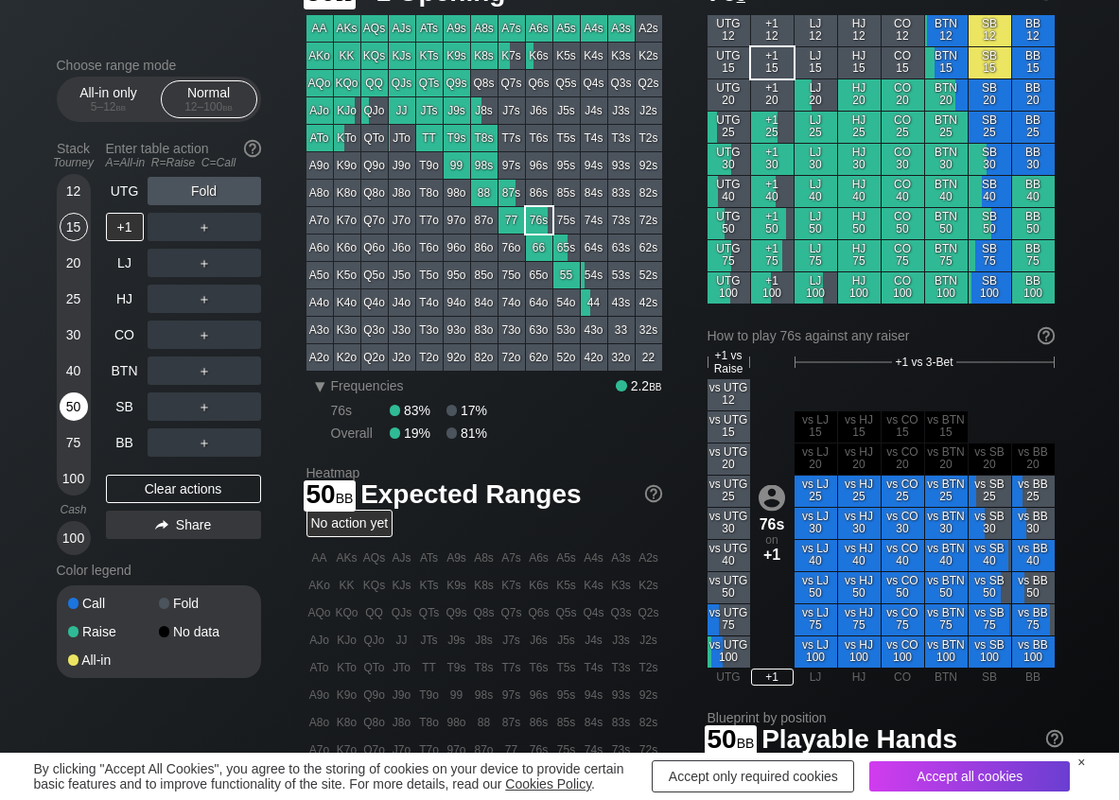
click at [76, 405] on div "50" at bounding box center [74, 406] width 28 height 28
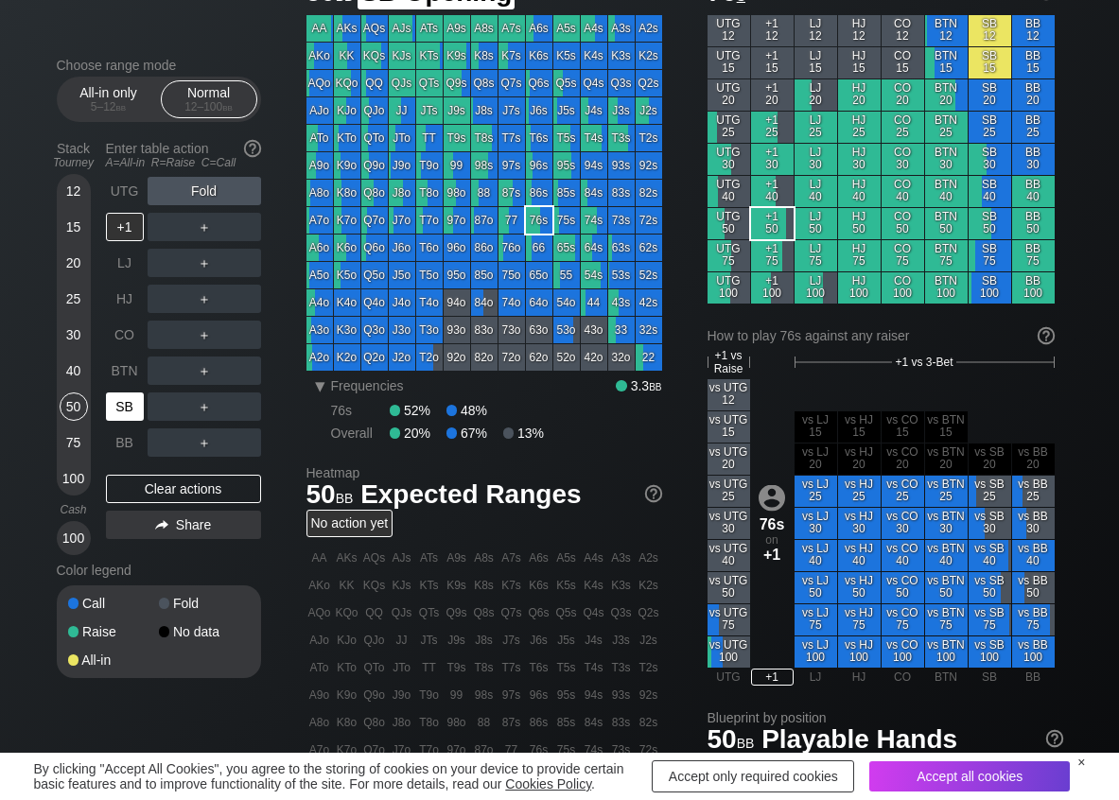
click at [130, 405] on div "SB" at bounding box center [125, 406] width 38 height 28
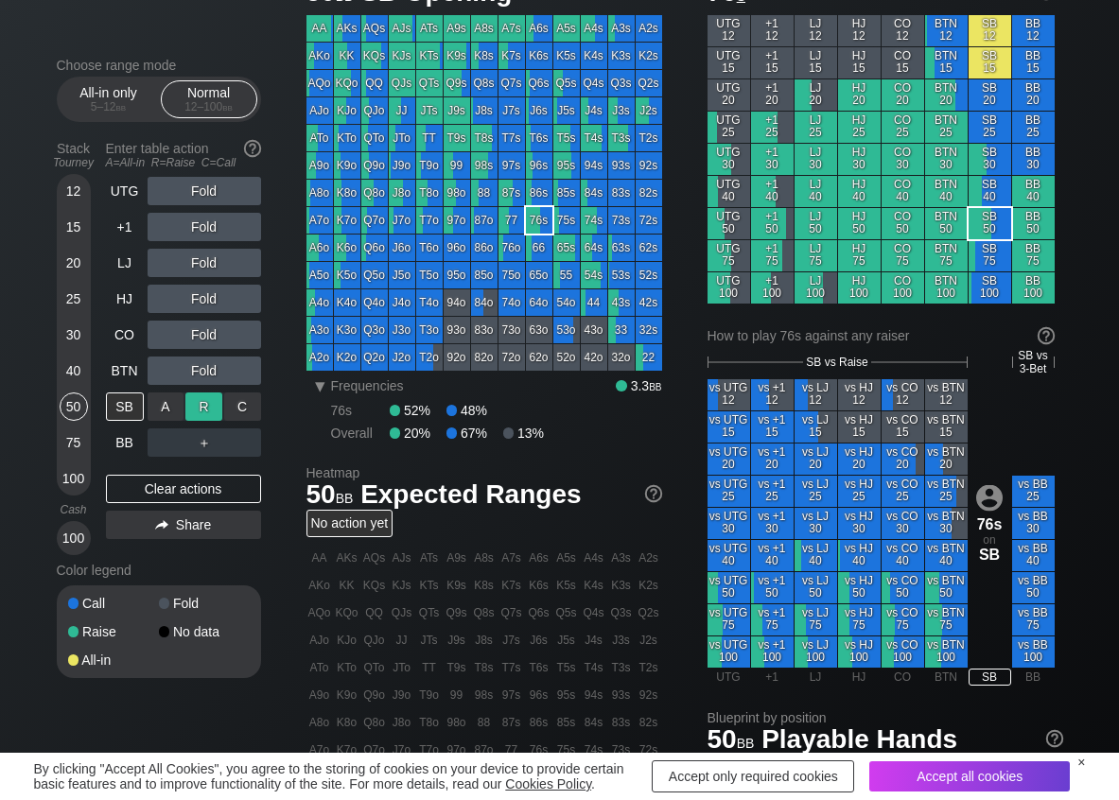
click at [215, 399] on div "R ✕" at bounding box center [203, 406] width 37 height 28
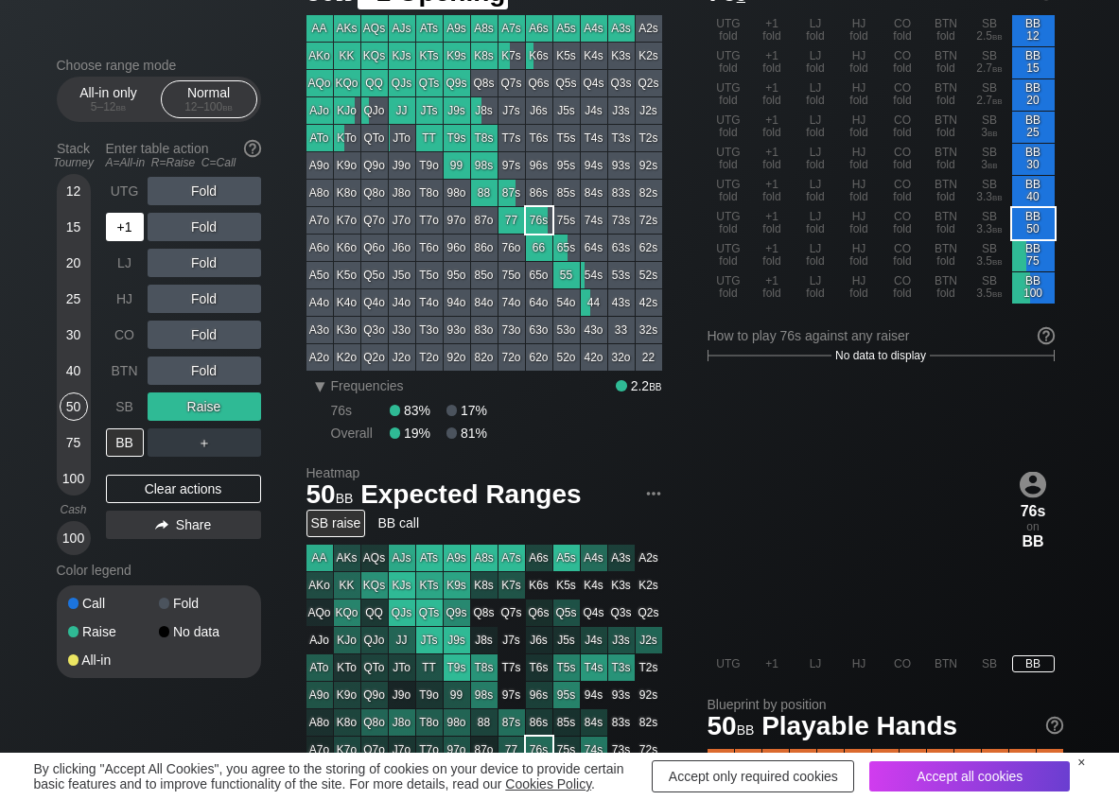
click at [116, 232] on div "+1" at bounding box center [125, 227] width 38 height 28
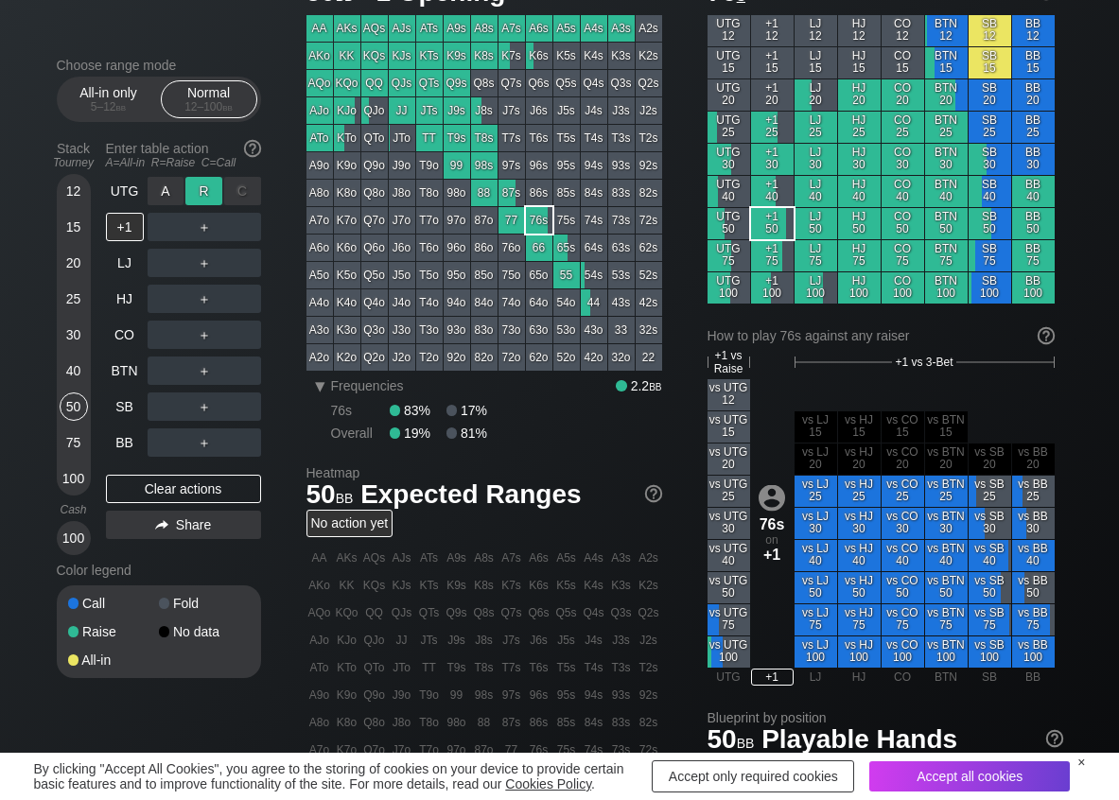
click at [219, 194] on div "R ✕" at bounding box center [203, 191] width 37 height 28
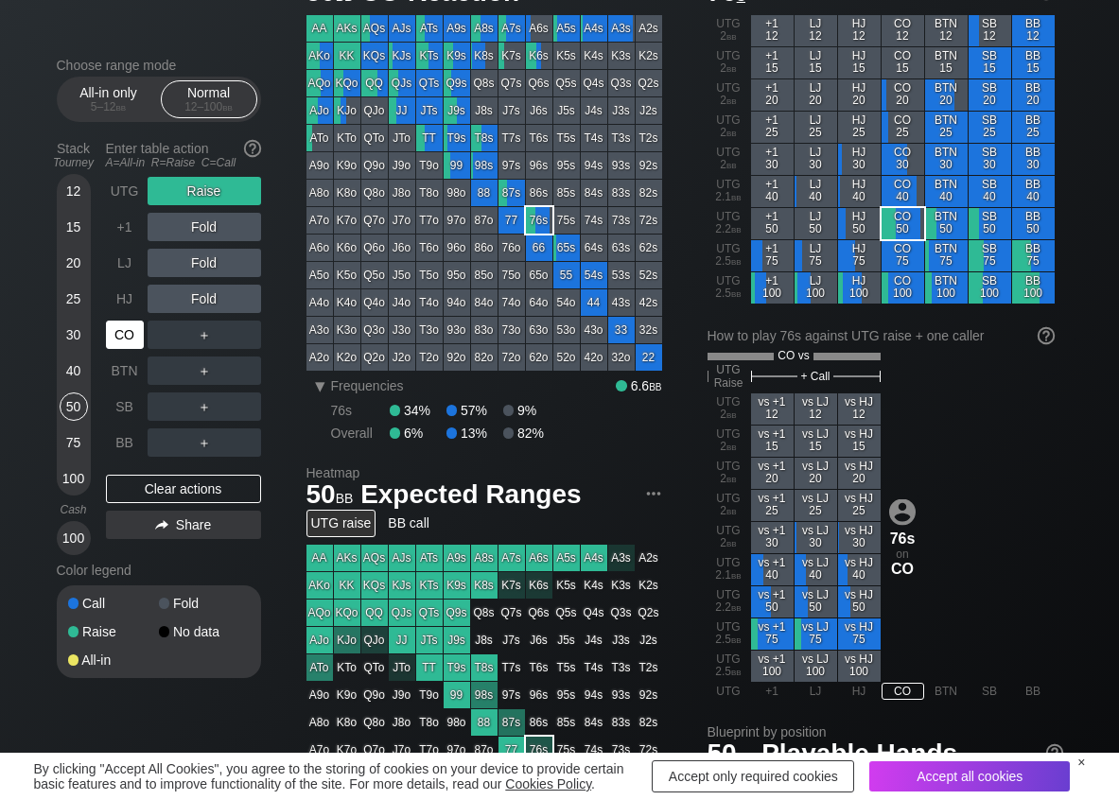
click at [123, 340] on div "CO" at bounding box center [125, 335] width 38 height 28
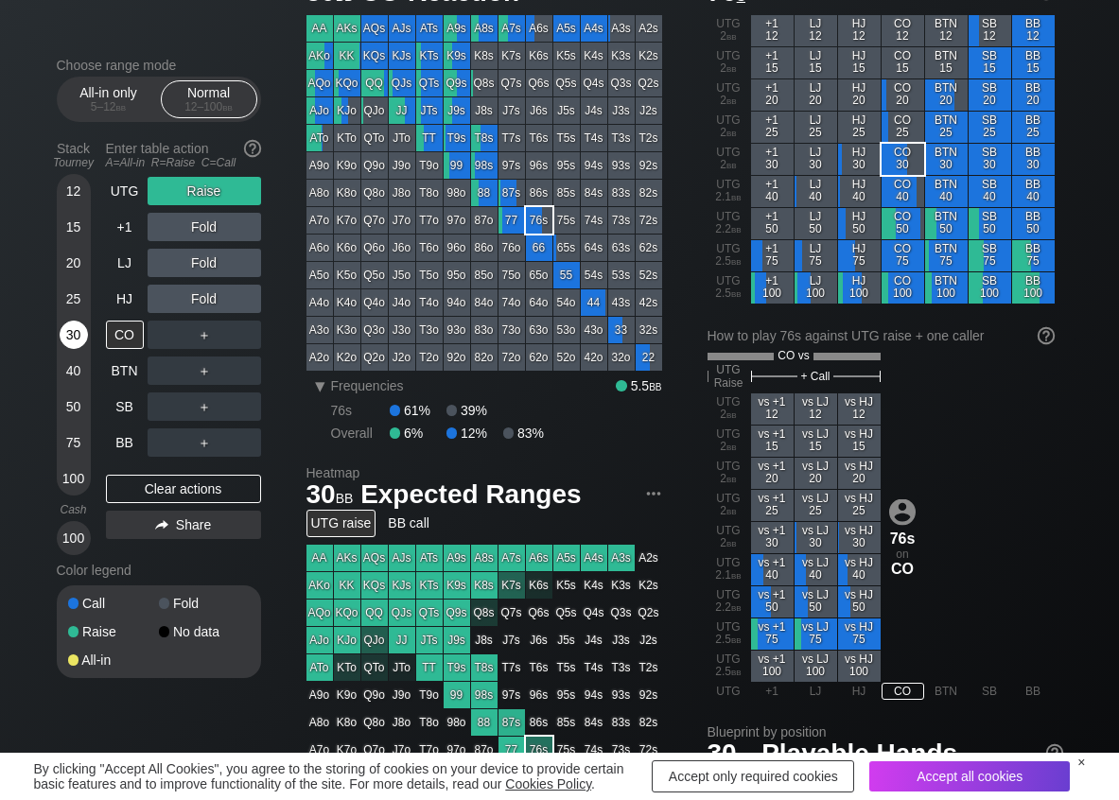
click at [70, 331] on div "30" at bounding box center [74, 335] width 28 height 28
click at [217, 333] on div "R ✕" at bounding box center [203, 335] width 37 height 28
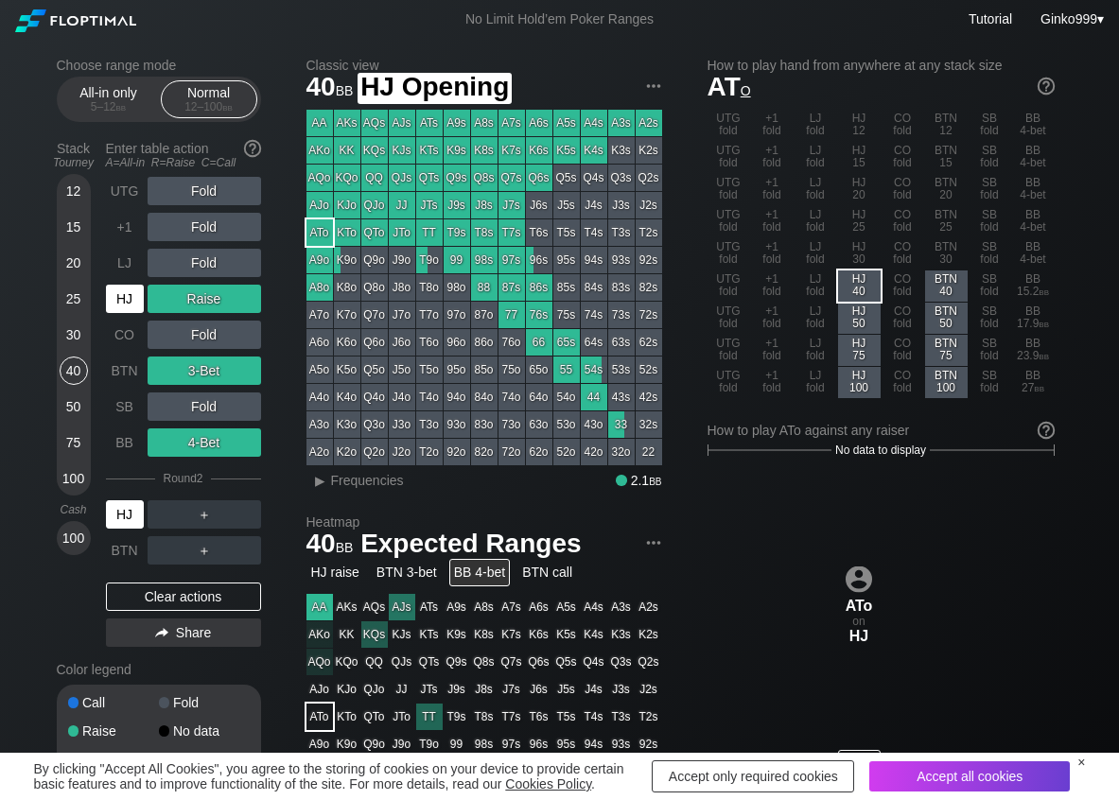
click at [118, 292] on div "HJ" at bounding box center [125, 299] width 38 height 28
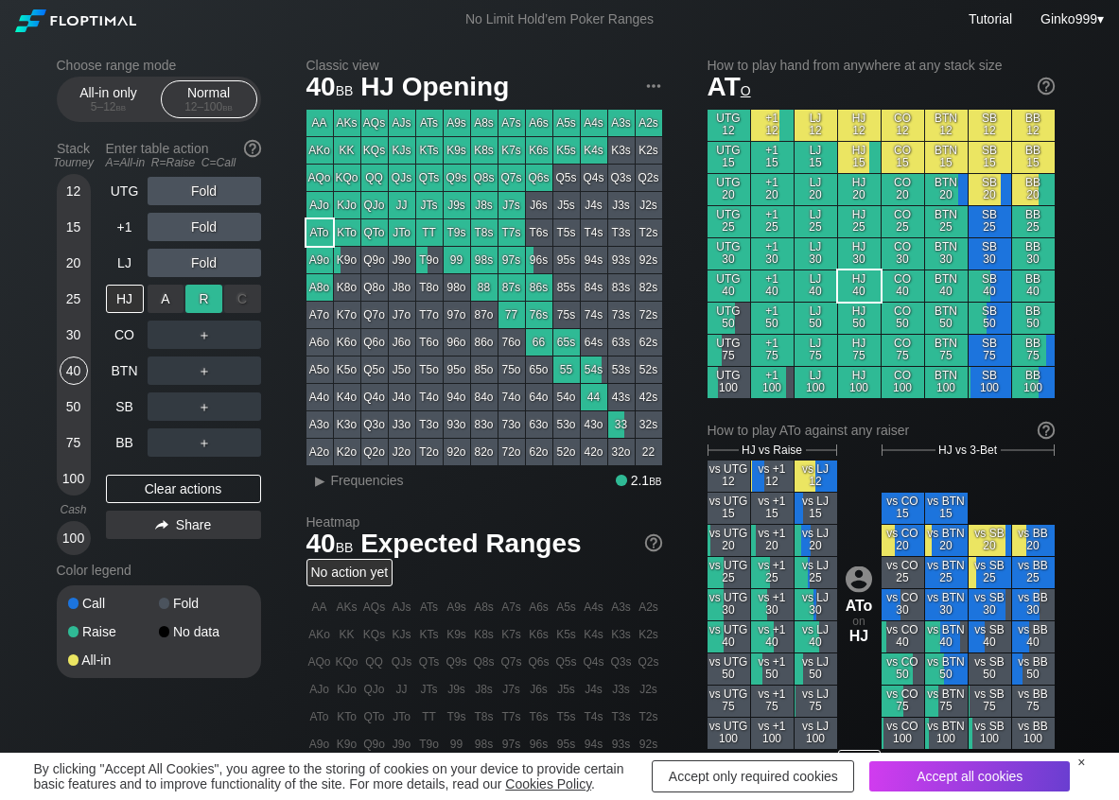
click at [217, 293] on div "R ✕" at bounding box center [203, 299] width 37 height 28
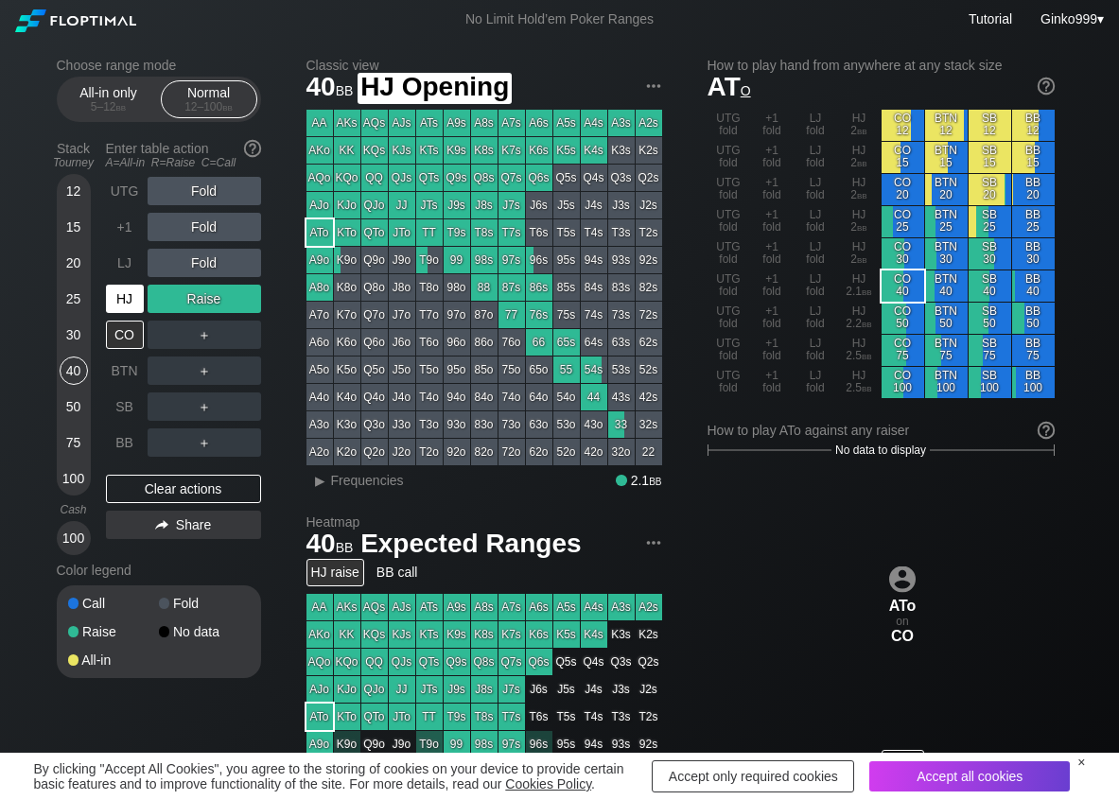
click at [115, 300] on div "HJ" at bounding box center [125, 299] width 38 height 28
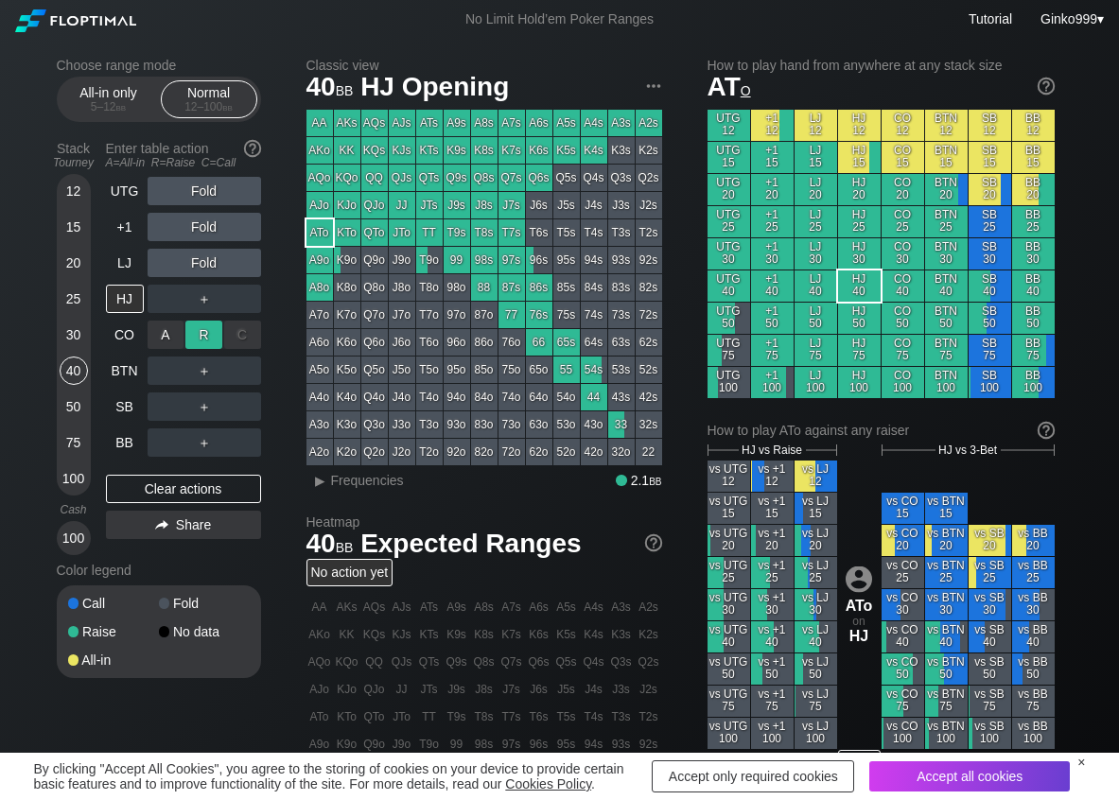
click at [198, 329] on div "R ✕" at bounding box center [203, 335] width 37 height 28
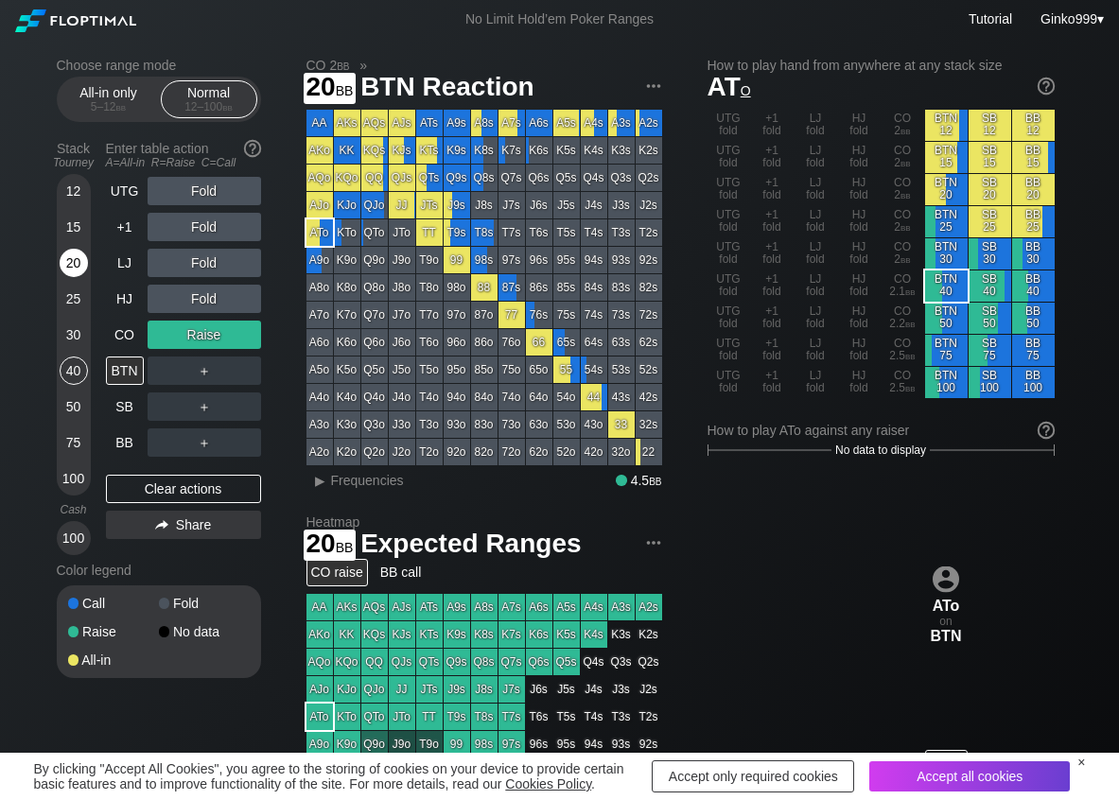
click at [83, 257] on div "20" at bounding box center [74, 263] width 28 height 28
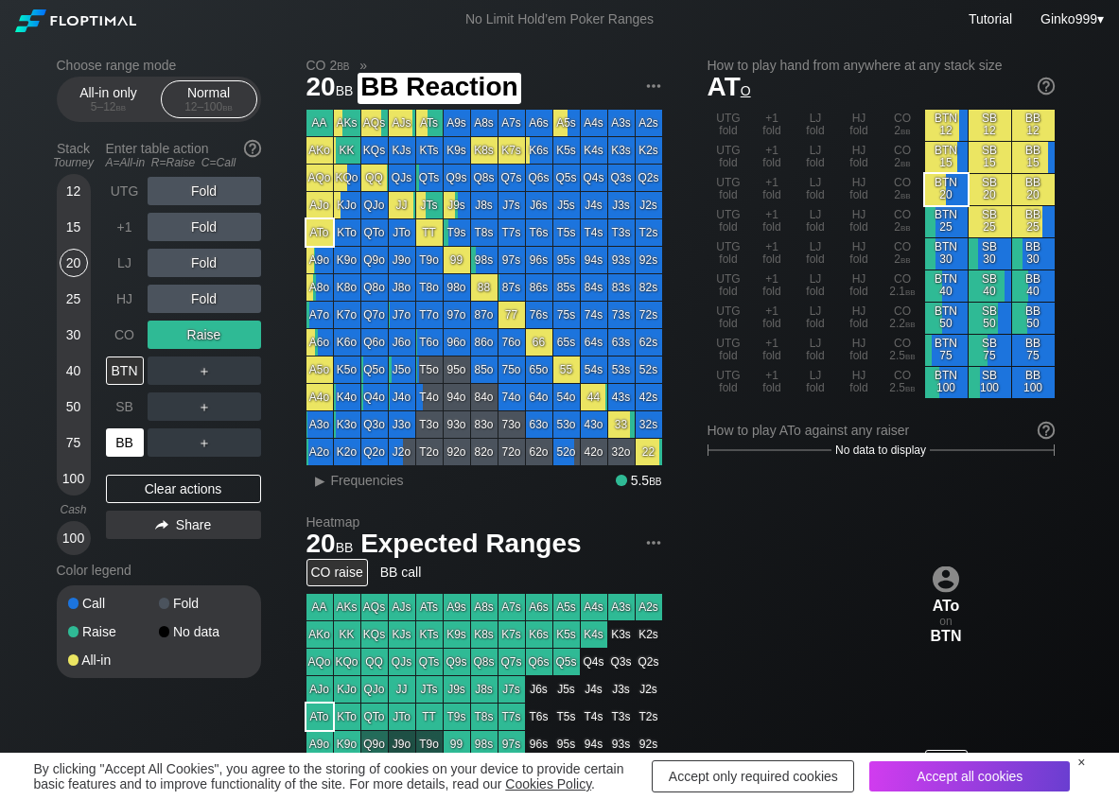
click at [114, 439] on div "BB" at bounding box center [125, 442] width 38 height 28
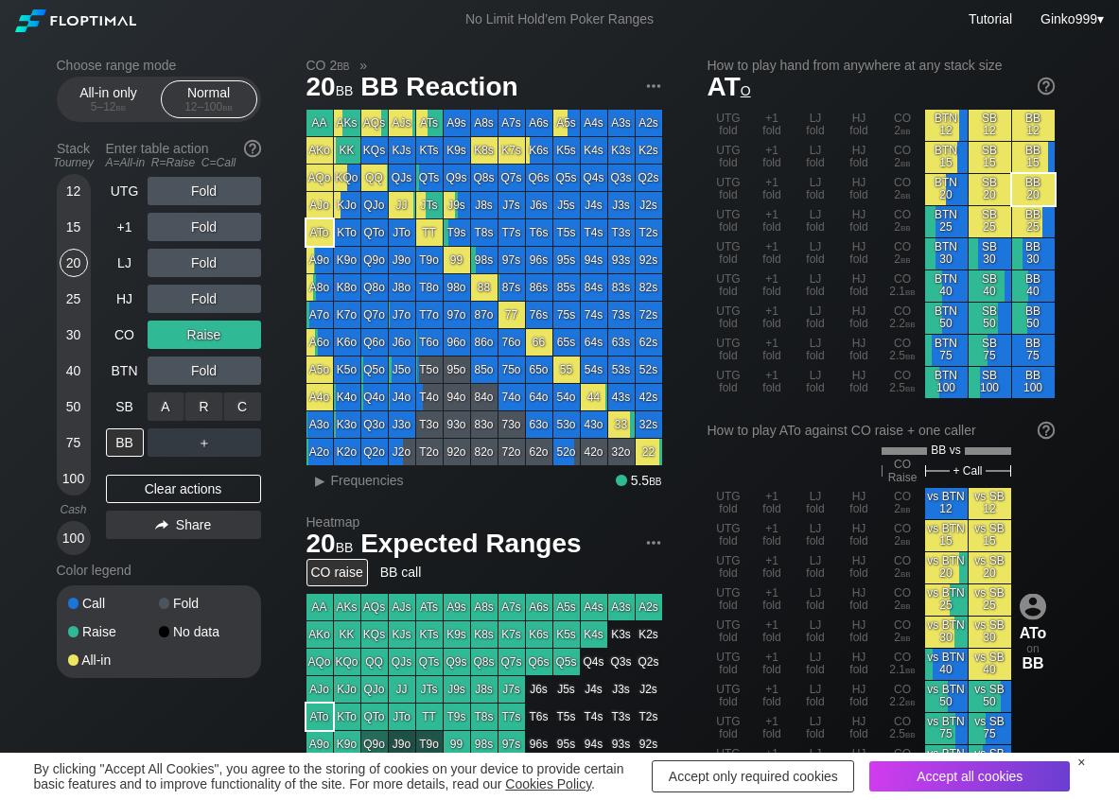
click at [250, 412] on div "C ✕" at bounding box center [242, 406] width 37 height 28
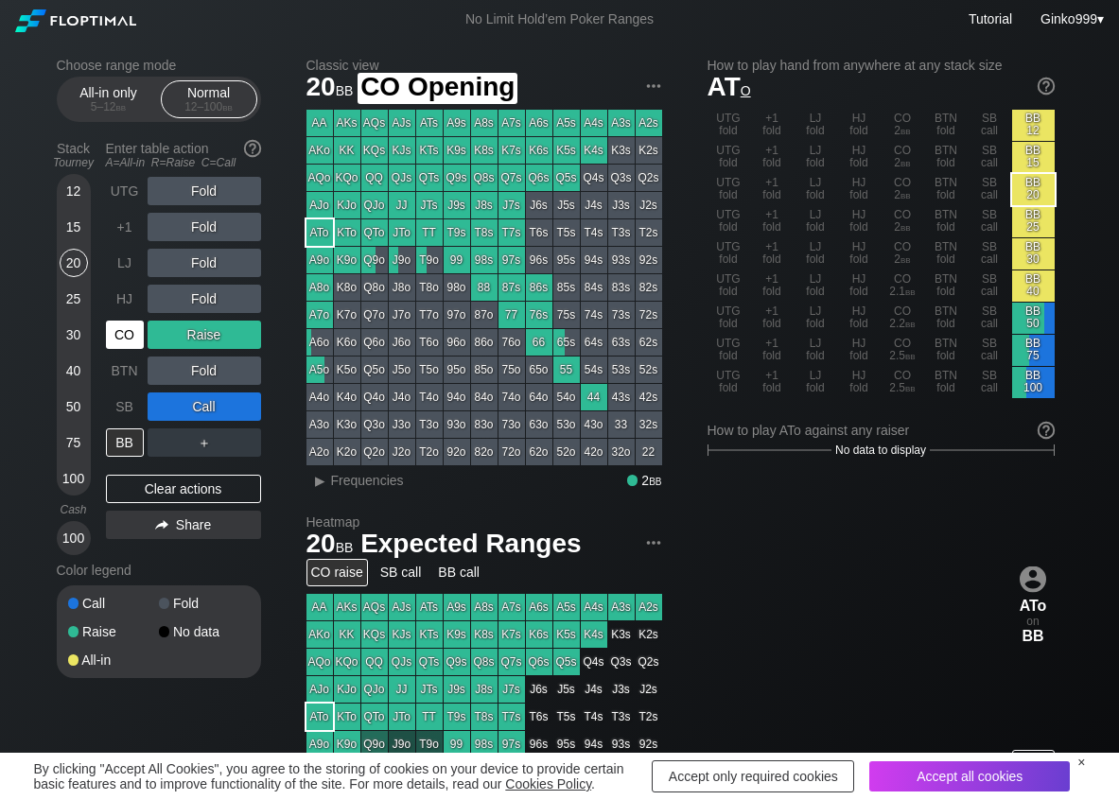
click at [129, 338] on div "CO" at bounding box center [125, 335] width 38 height 28
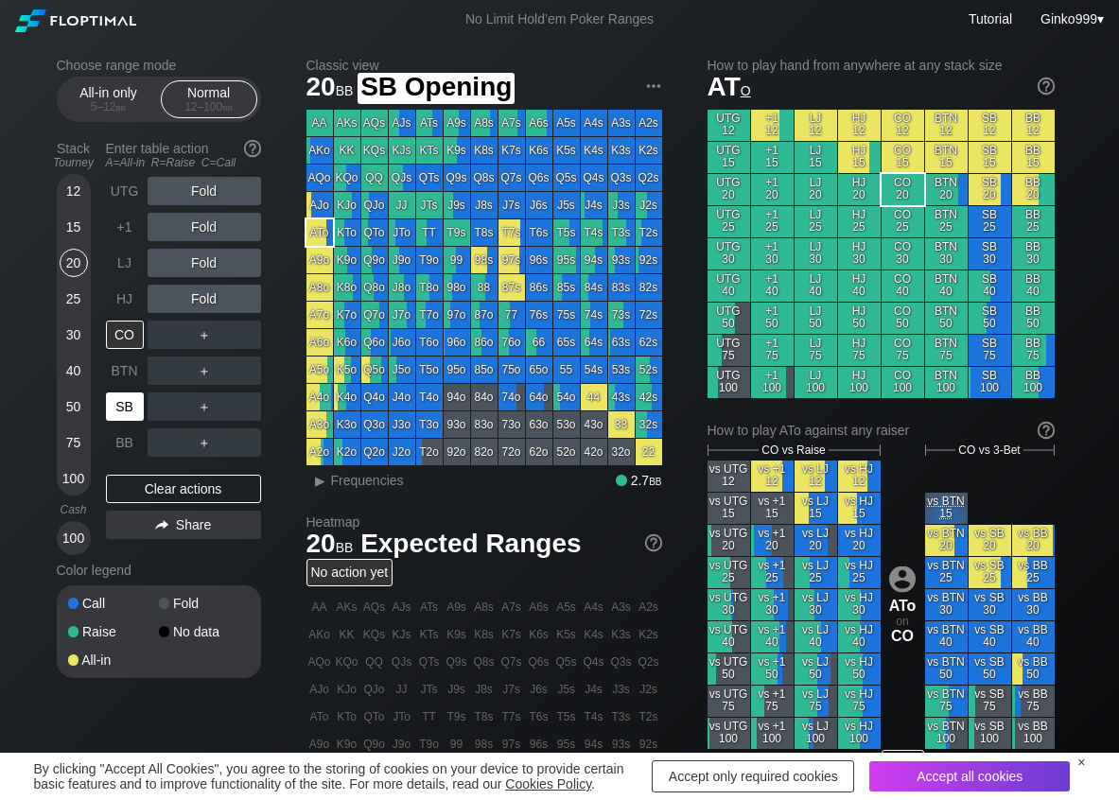
click at [113, 411] on div "SB" at bounding box center [125, 406] width 38 height 28
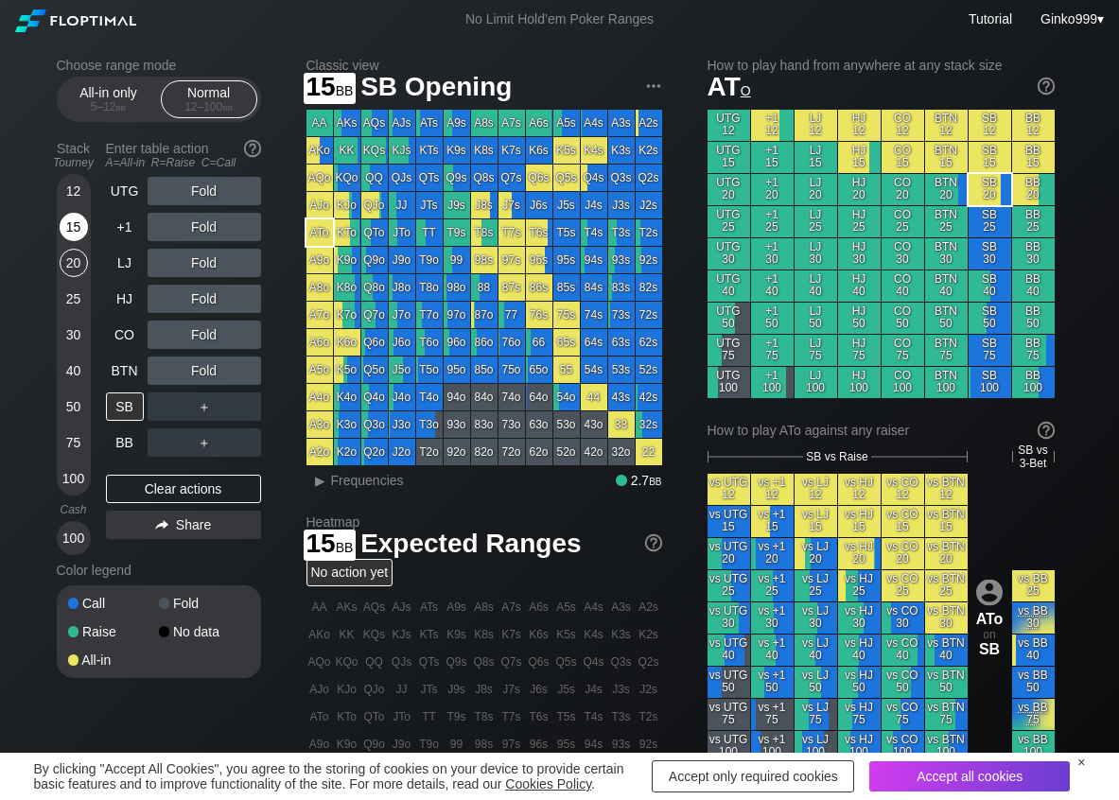
click at [76, 235] on div "15" at bounding box center [74, 227] width 28 height 28
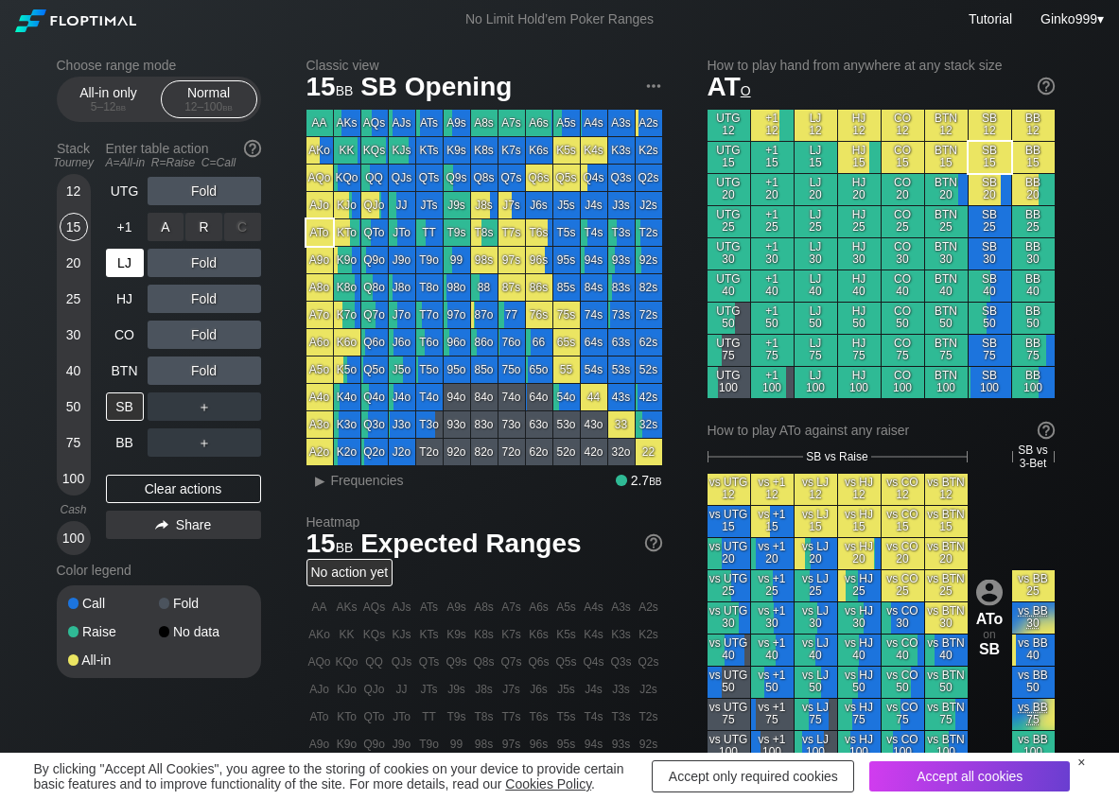
drag, startPoint x: 206, startPoint y: 211, endPoint x: 118, endPoint y: 265, distance: 103.1
click at [203, 219] on div "R ✕" at bounding box center [203, 227] width 37 height 28
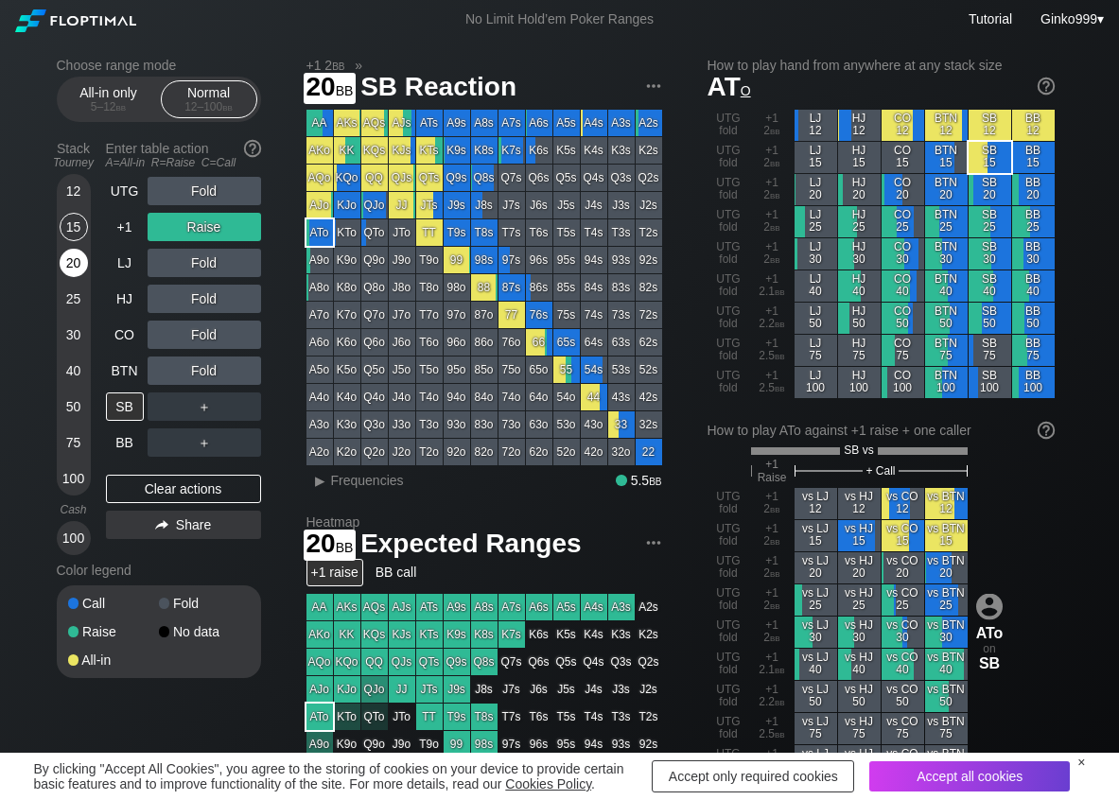
click at [67, 259] on div "20" at bounding box center [74, 263] width 28 height 28
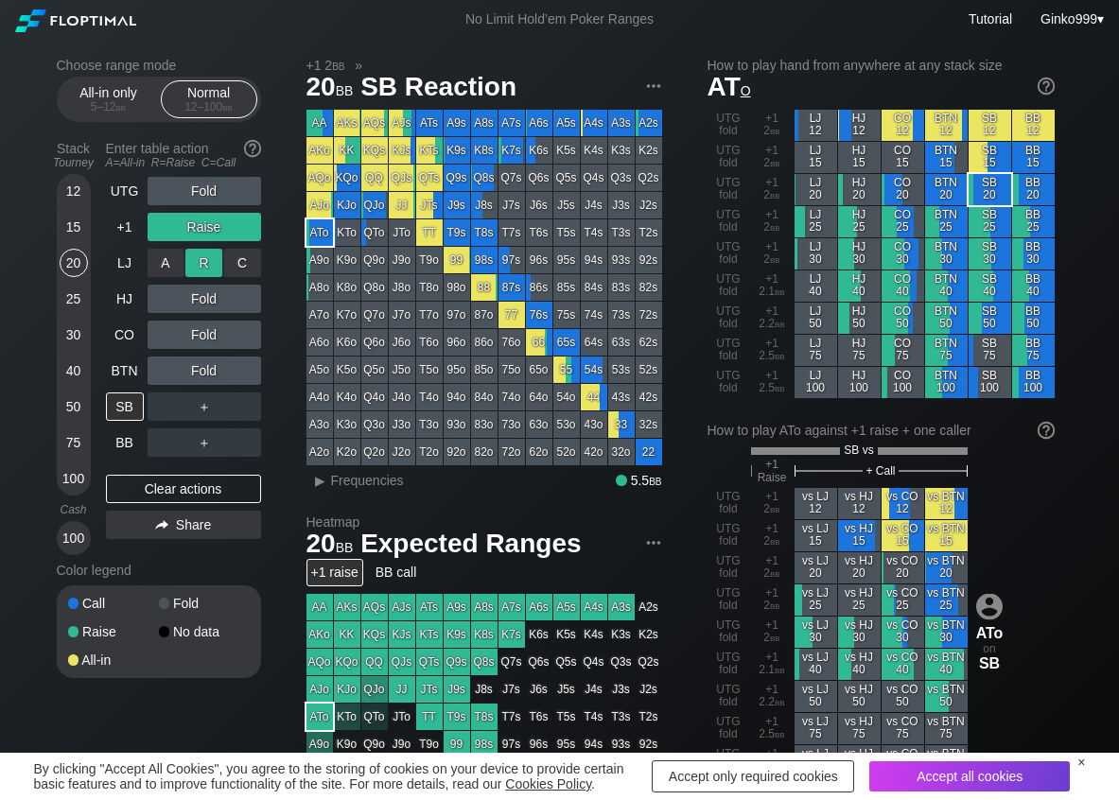
click at [203, 262] on div "R ✕" at bounding box center [203, 263] width 37 height 28
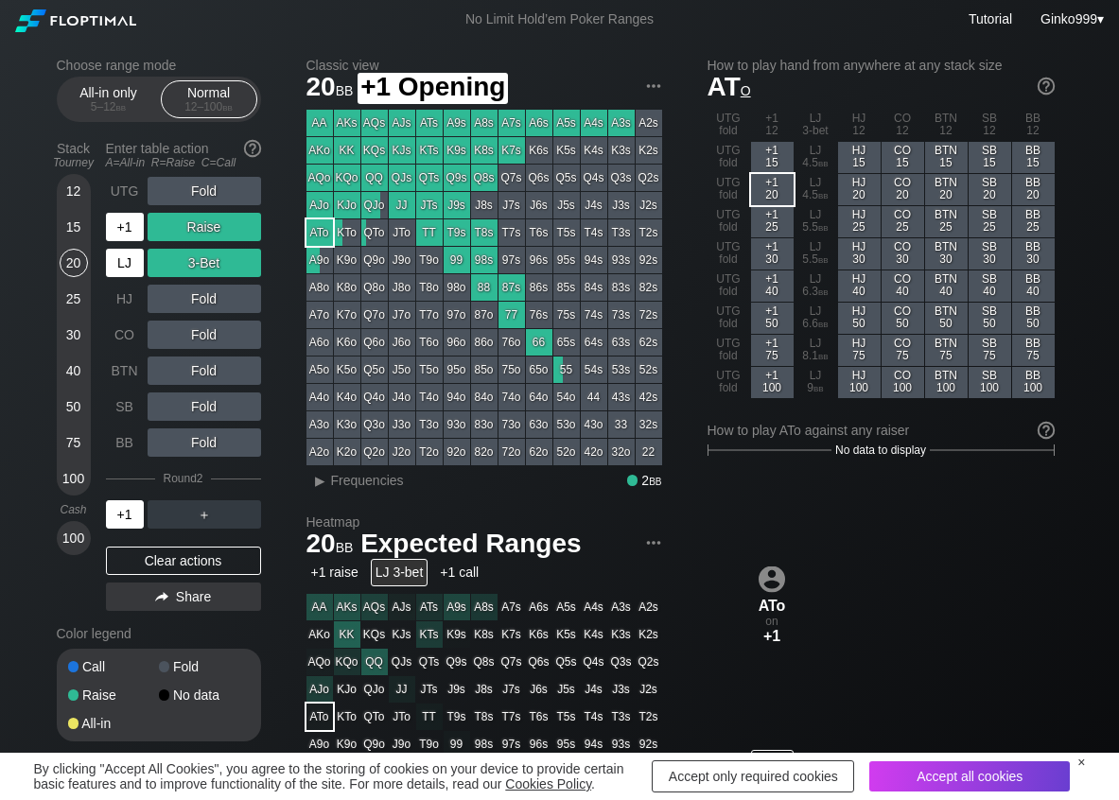
click at [127, 225] on div "+1" at bounding box center [125, 227] width 38 height 28
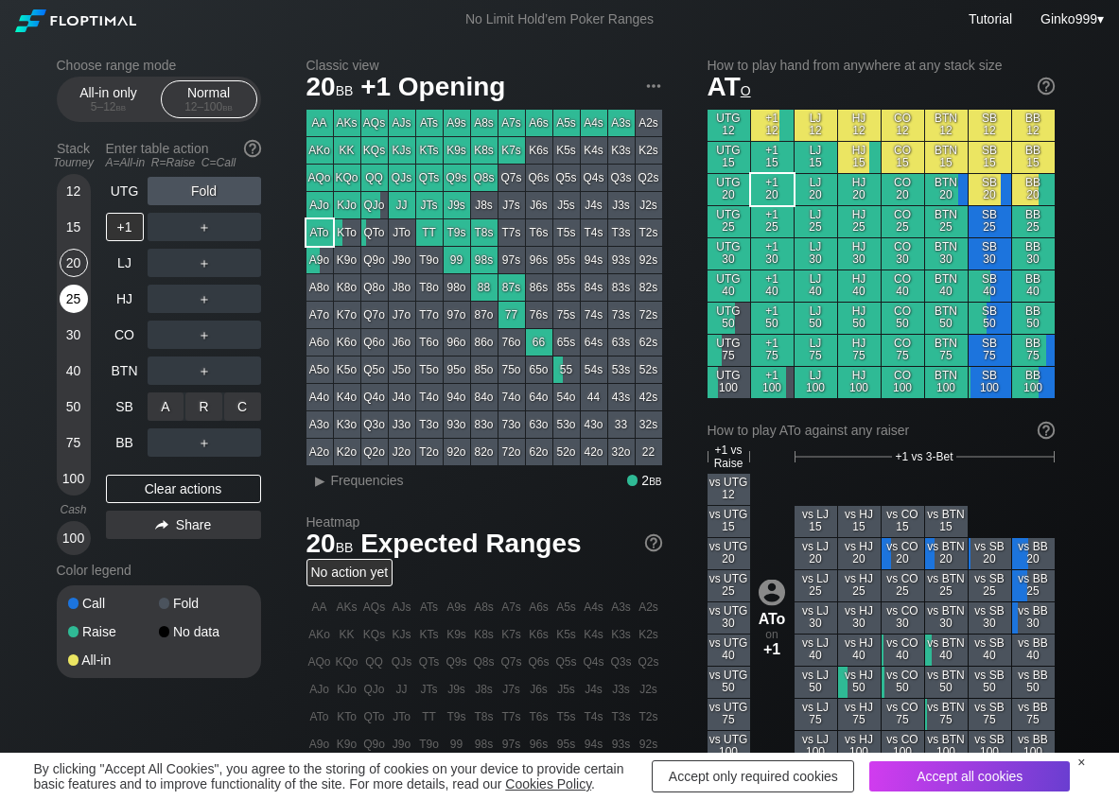
drag, startPoint x: 208, startPoint y: 412, endPoint x: 83, endPoint y: 312, distance: 160.1
click at [207, 409] on div "R ✕" at bounding box center [203, 406] width 37 height 28
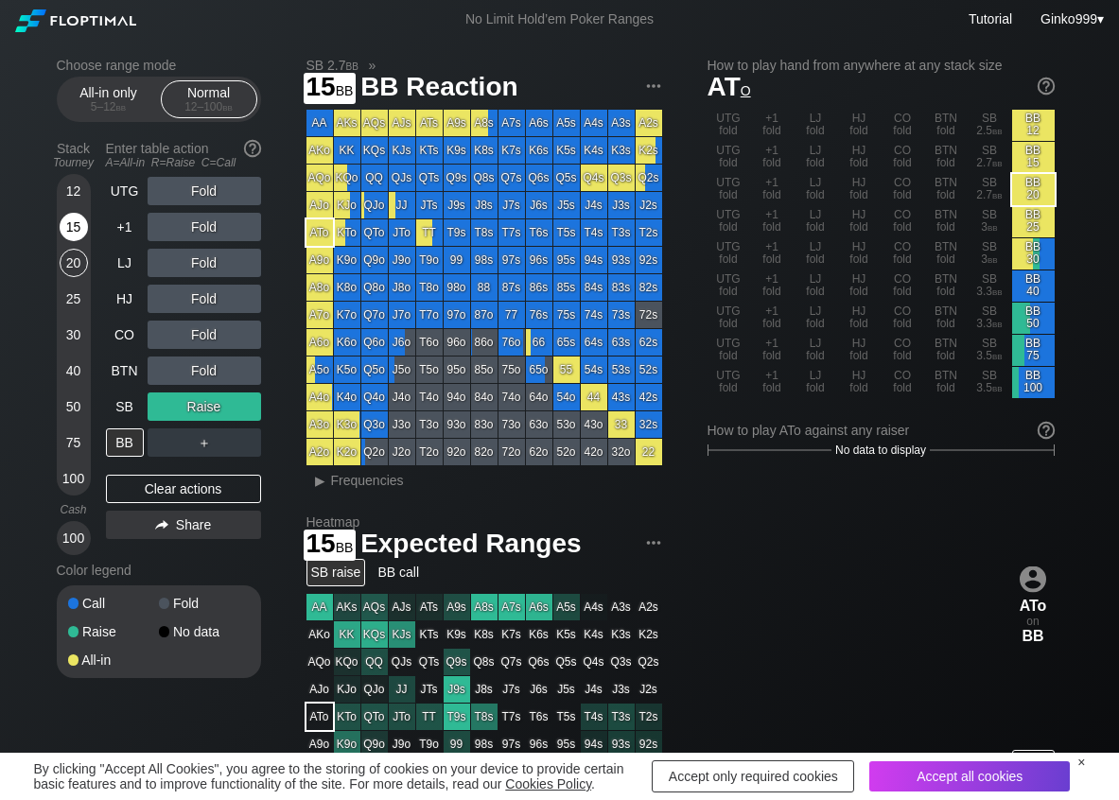
drag, startPoint x: 80, startPoint y: 230, endPoint x: 66, endPoint y: 229, distance: 14.2
click at [79, 229] on div "15" at bounding box center [74, 227] width 28 height 28
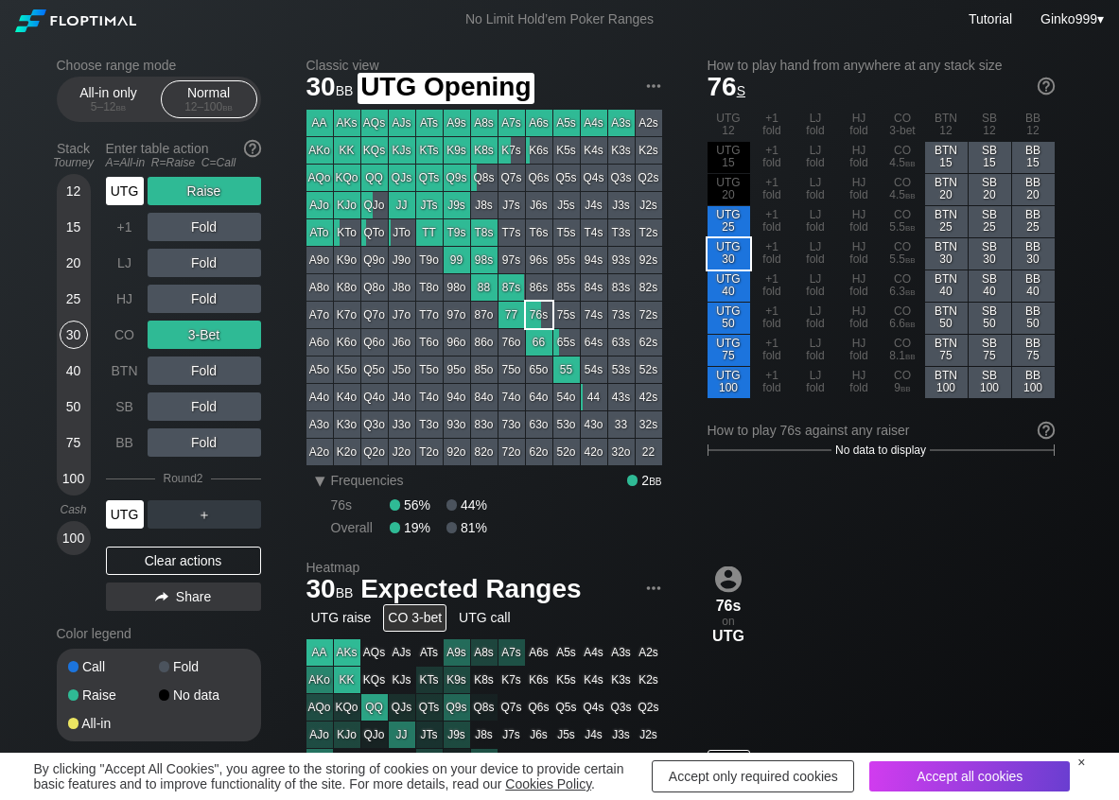
scroll to position [95, 0]
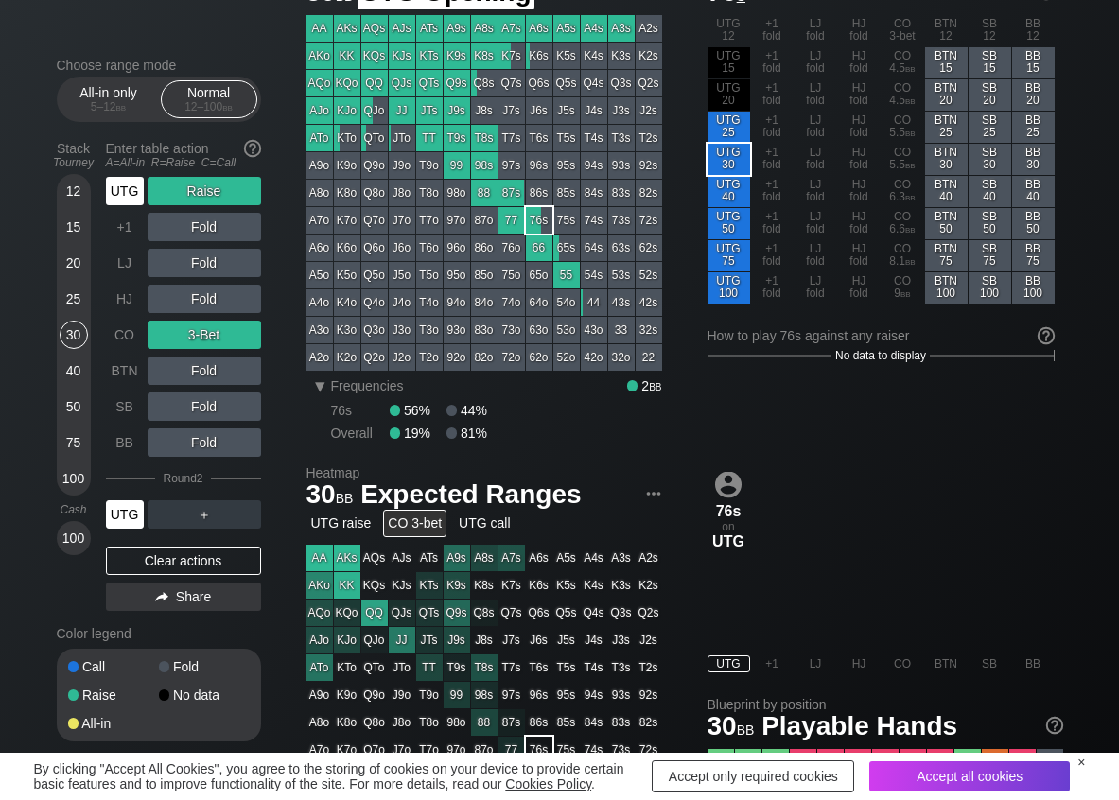
click at [108, 195] on div "UTG" at bounding box center [125, 191] width 38 height 28
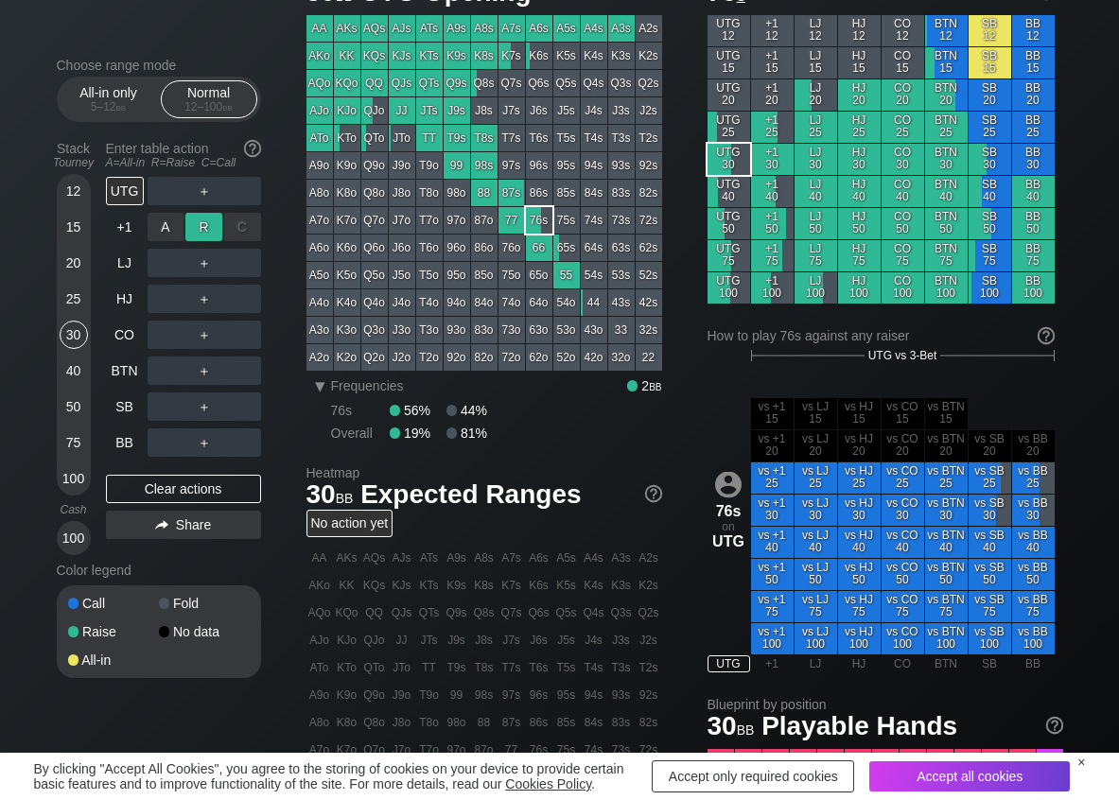
click at [200, 226] on div "R ✕" at bounding box center [203, 227] width 37 height 28
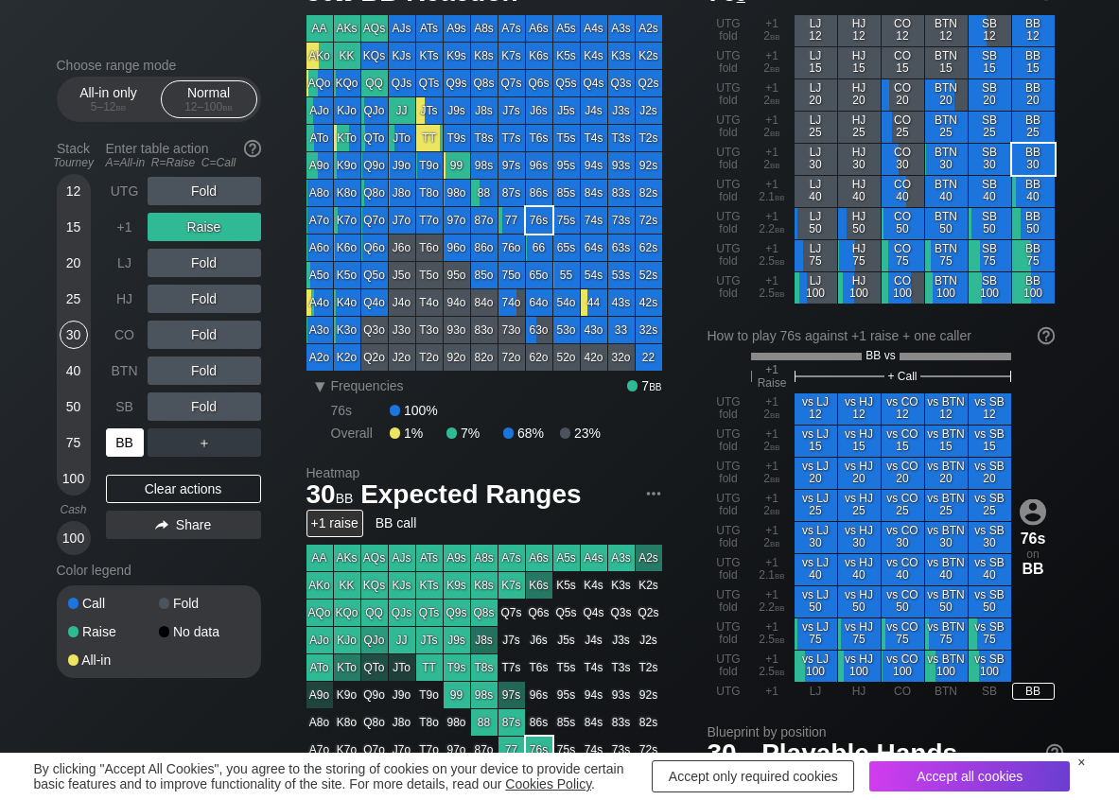
click at [116, 440] on div "BB" at bounding box center [125, 442] width 38 height 28
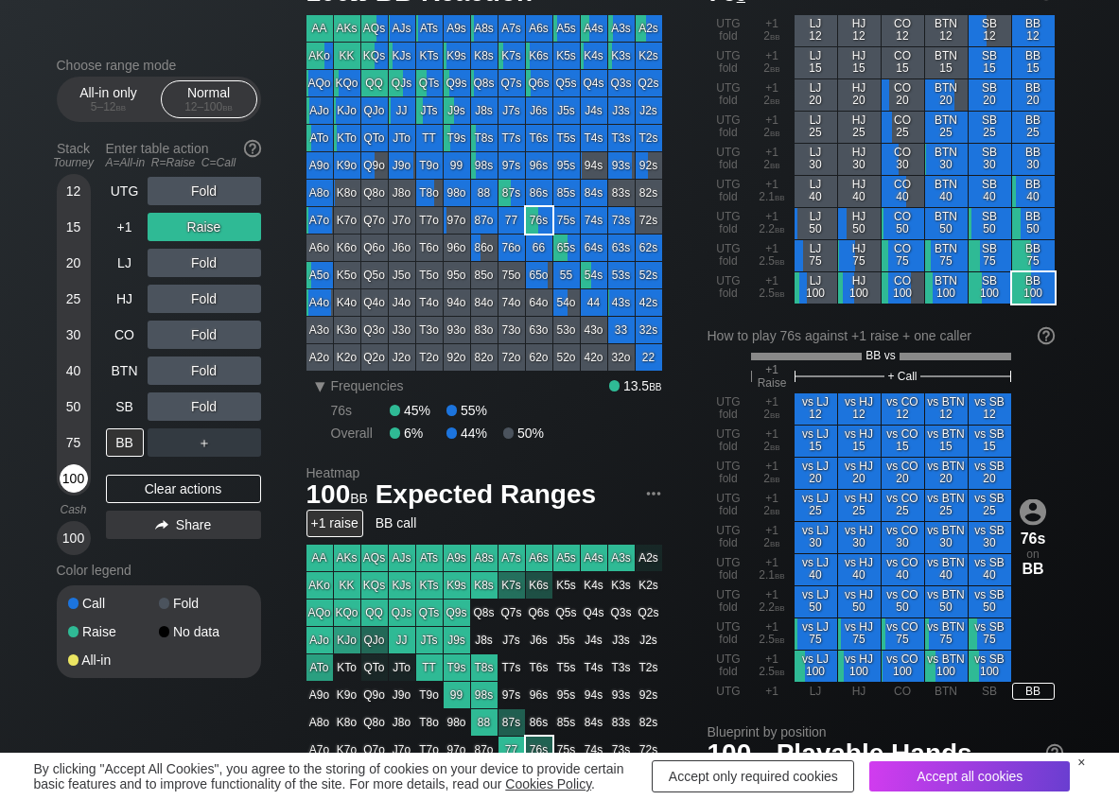
click at [76, 472] on div "100" at bounding box center [74, 478] width 28 height 28
click at [116, 488] on div "Clear actions" at bounding box center [183, 489] width 155 height 28
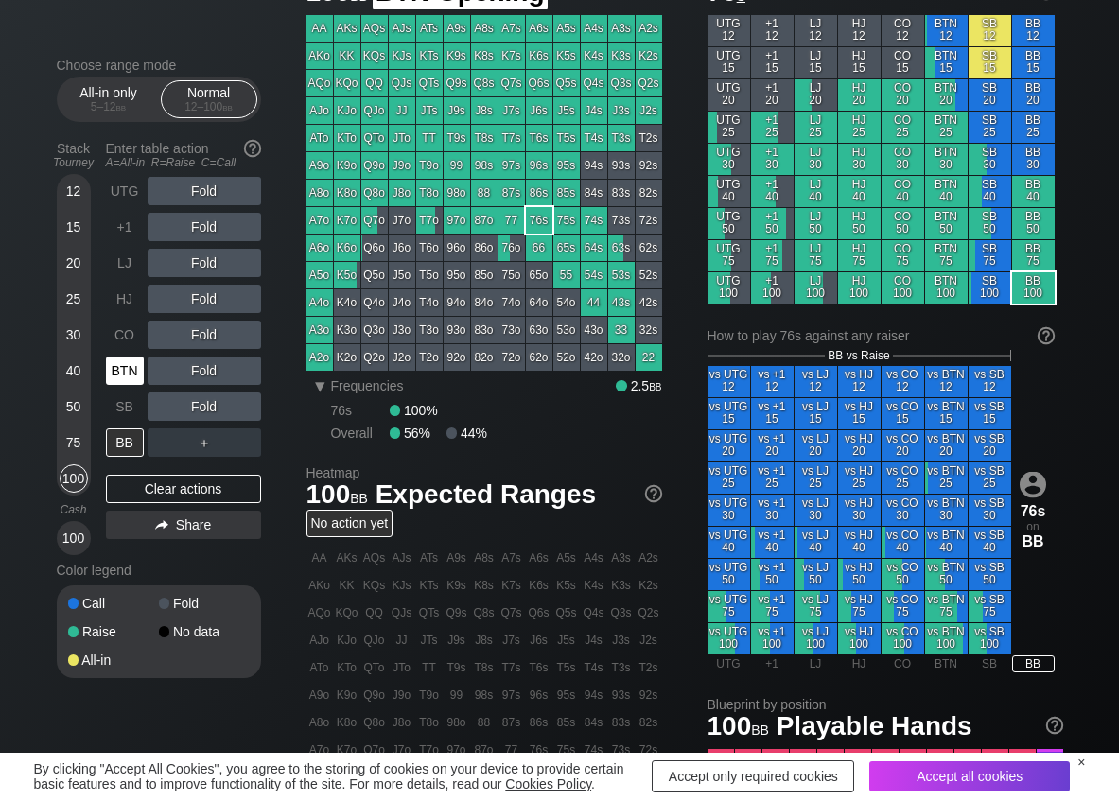
click at [120, 370] on div "BTN" at bounding box center [125, 370] width 38 height 28
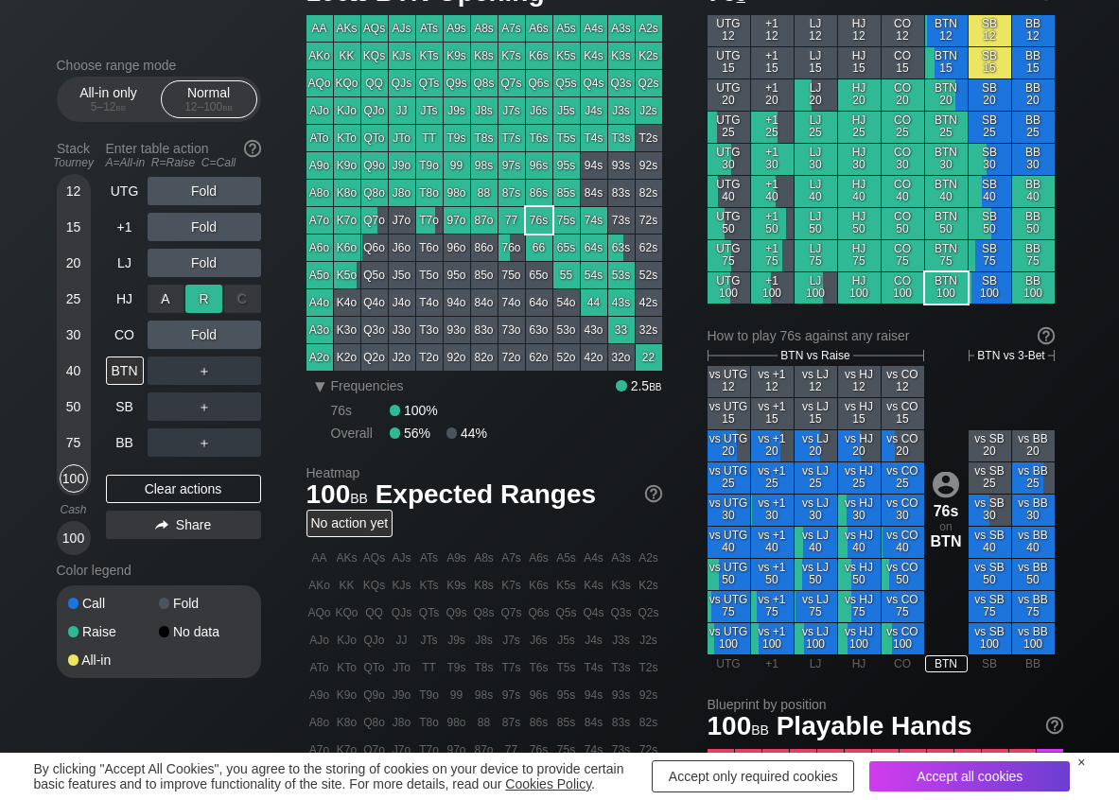
click at [193, 285] on div "R ✕" at bounding box center [203, 299] width 37 height 28
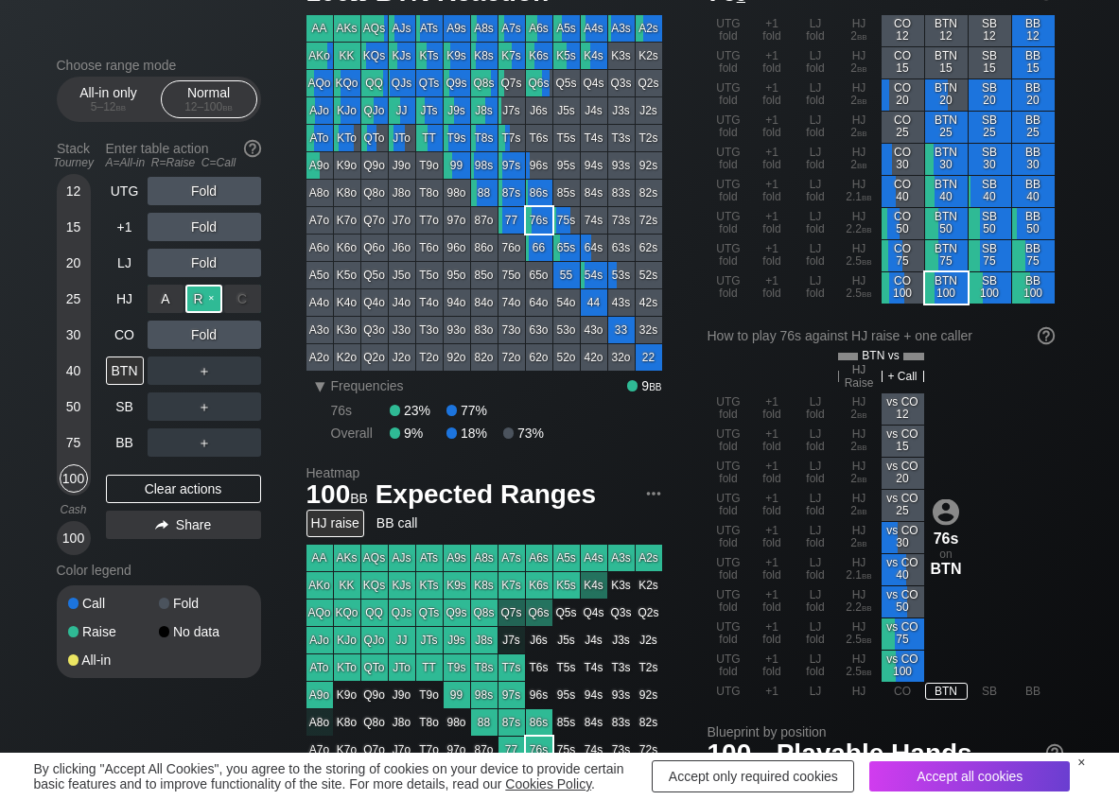
click at [193, 285] on div "R ✕" at bounding box center [203, 299] width 37 height 28
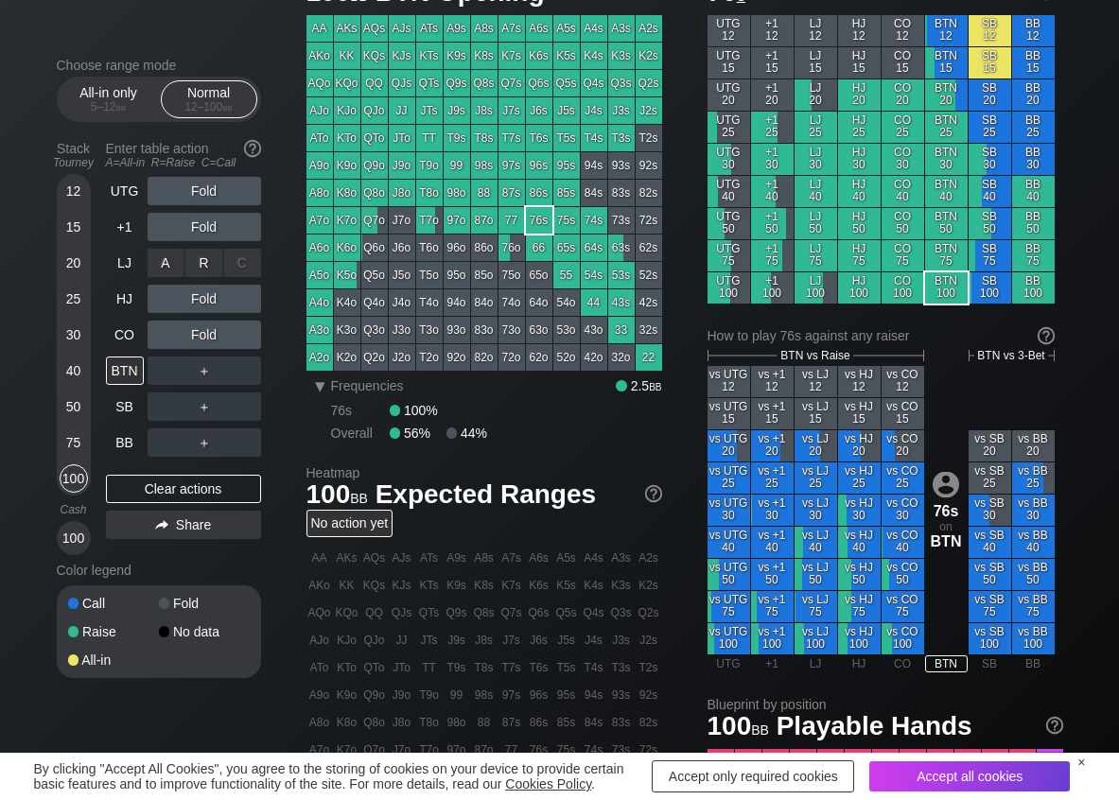
click at [204, 263] on div "R ✕" at bounding box center [203, 263] width 37 height 28
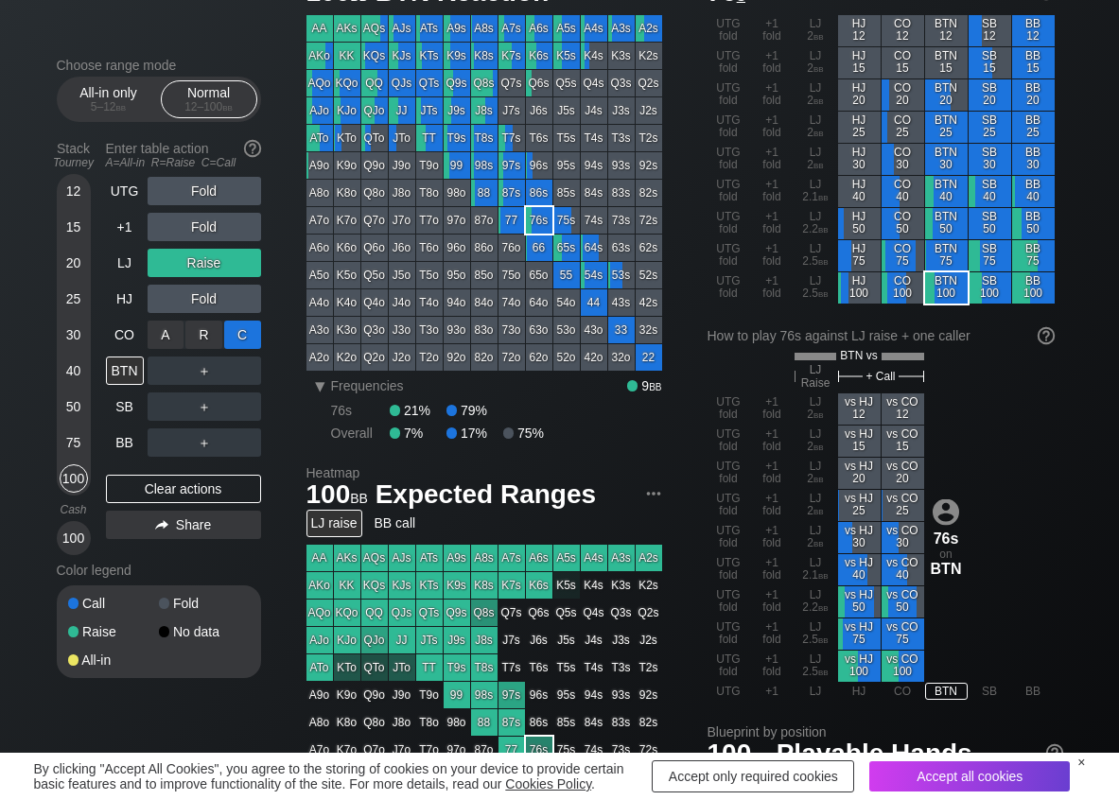
click at [252, 337] on div "C ✕" at bounding box center [242, 335] width 37 height 28
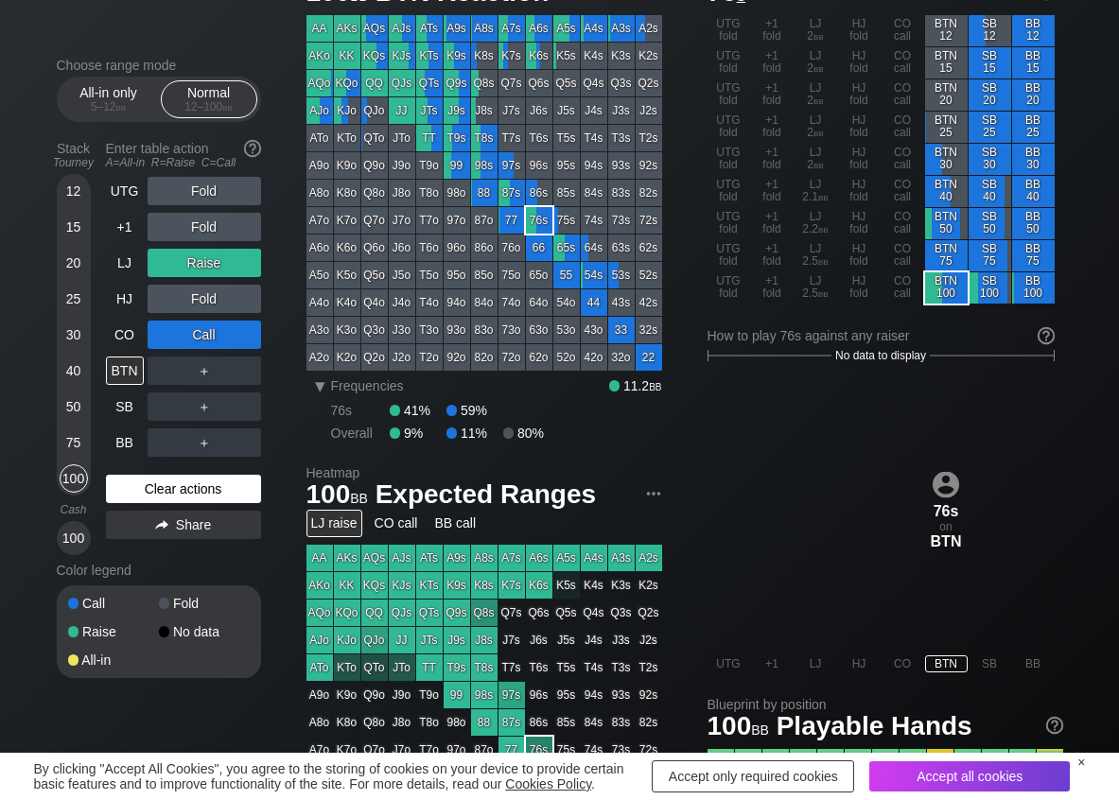
click at [133, 485] on div "Clear actions" at bounding box center [183, 489] width 155 height 28
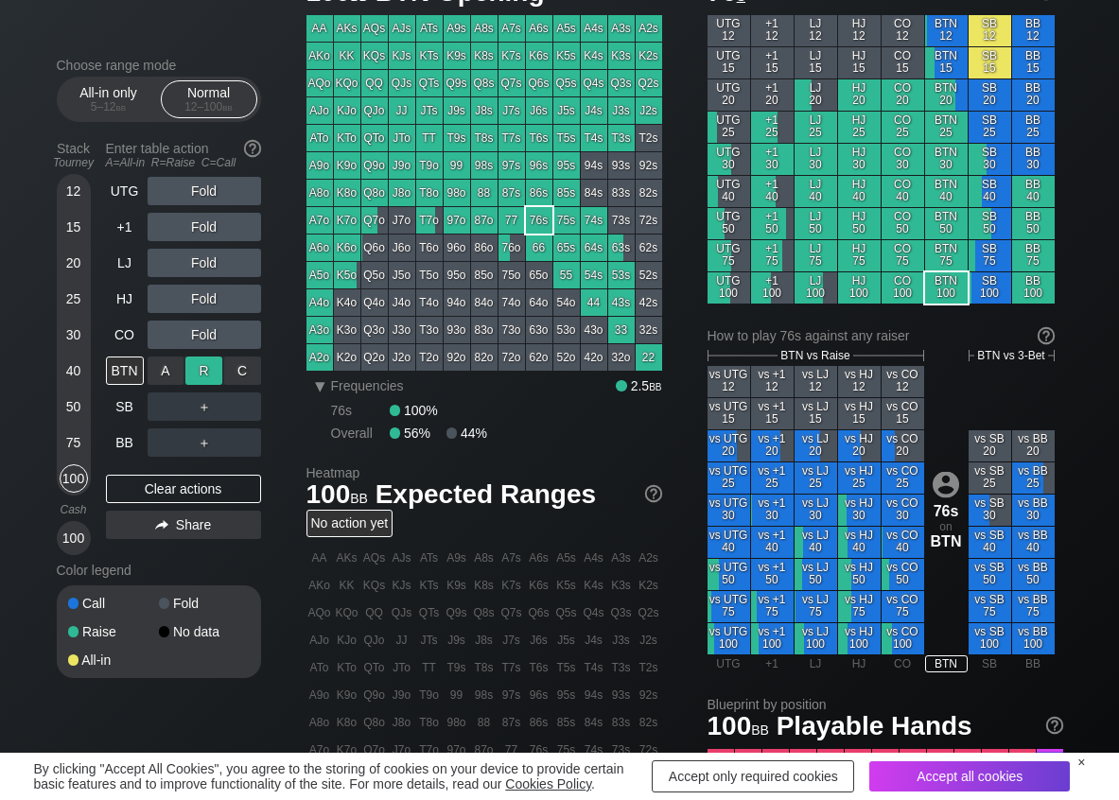
click at [202, 370] on div "R ✕" at bounding box center [203, 370] width 37 height 28
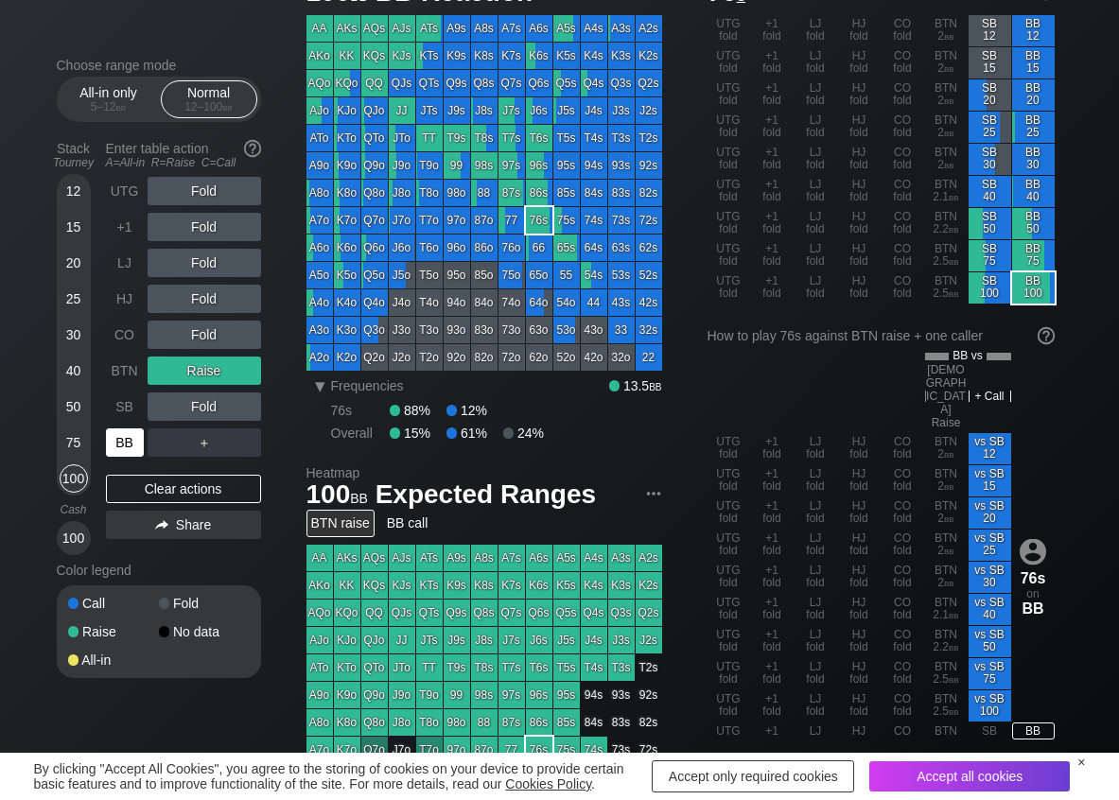
click at [128, 439] on div "BB" at bounding box center [125, 442] width 38 height 28
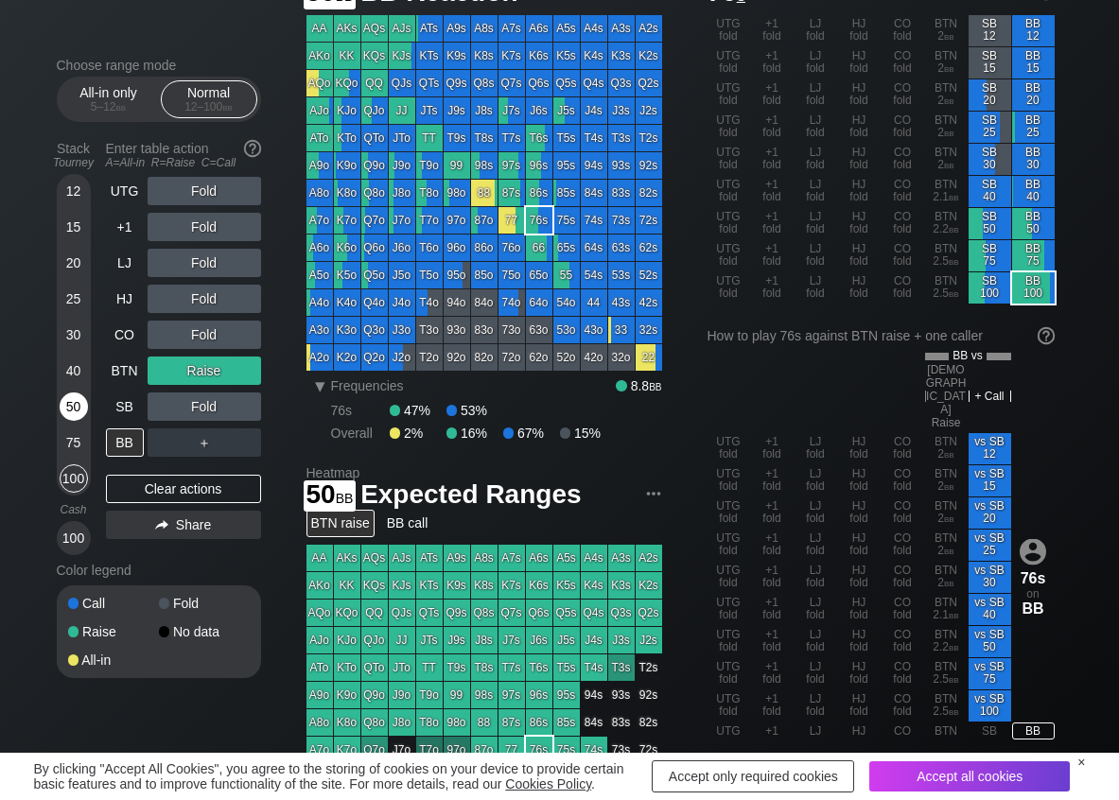
click at [69, 397] on div "50" at bounding box center [74, 406] width 28 height 28
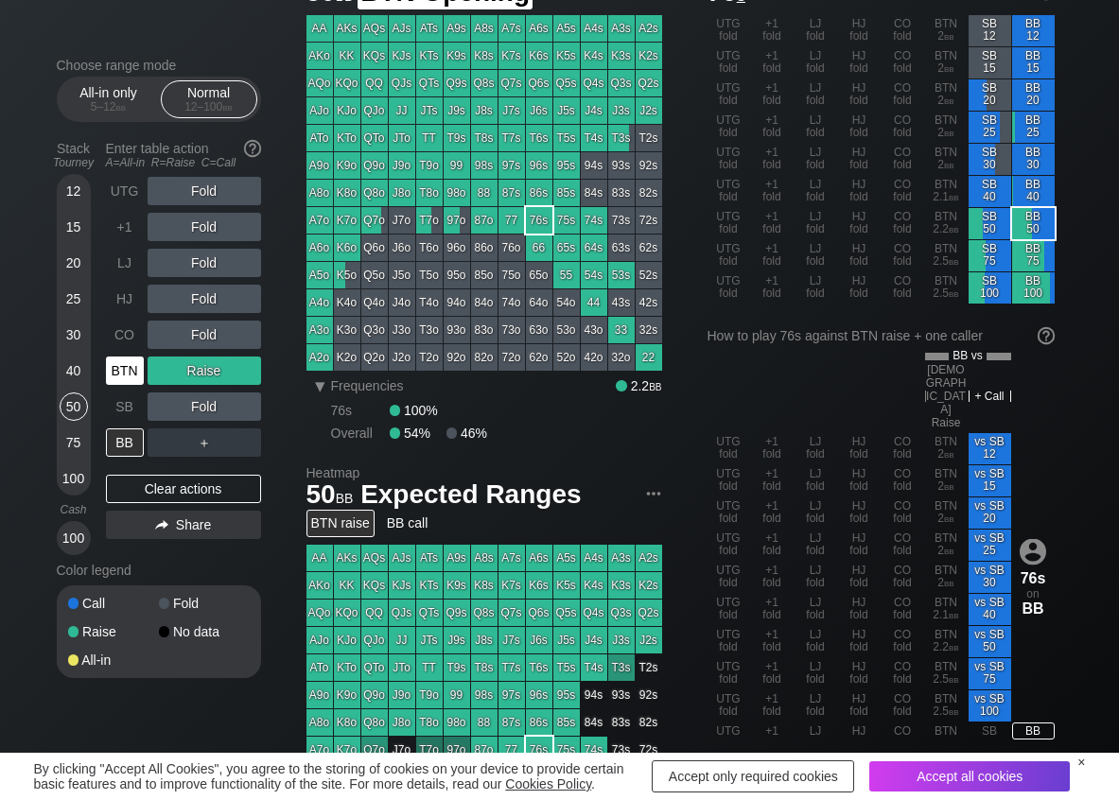
click at [128, 367] on div "BTN" at bounding box center [125, 370] width 38 height 28
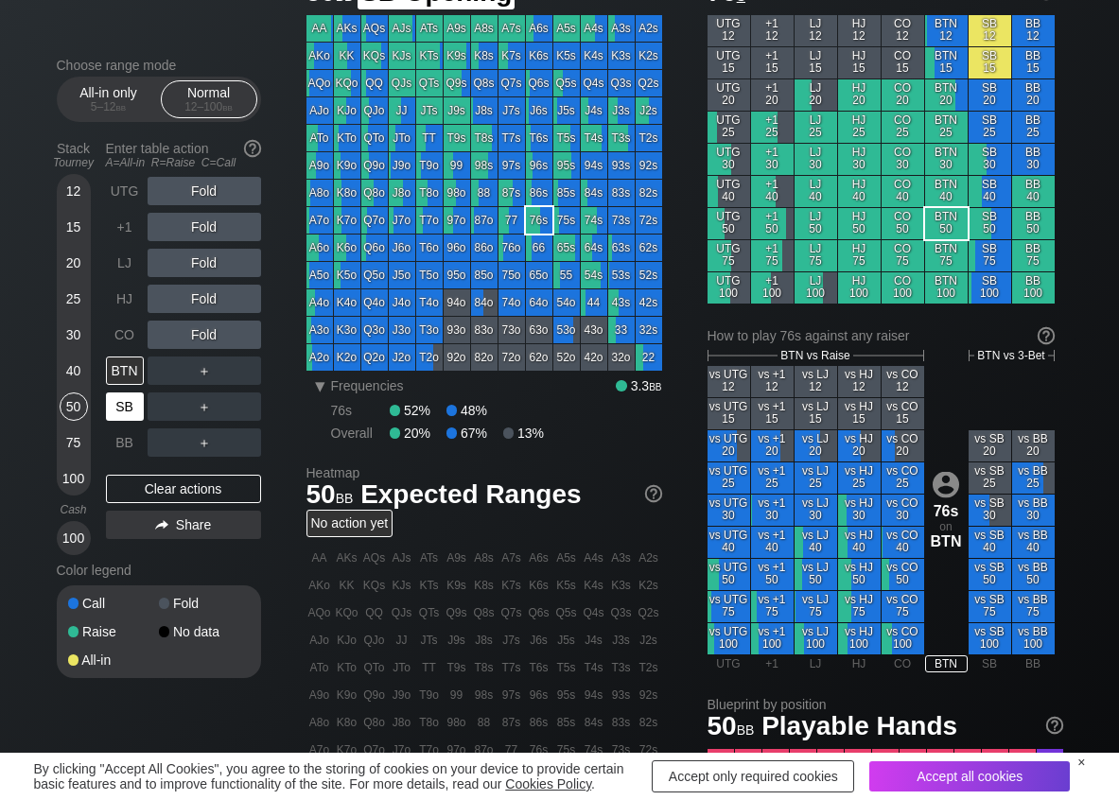
click at [139, 403] on div "SB" at bounding box center [125, 406] width 38 height 28
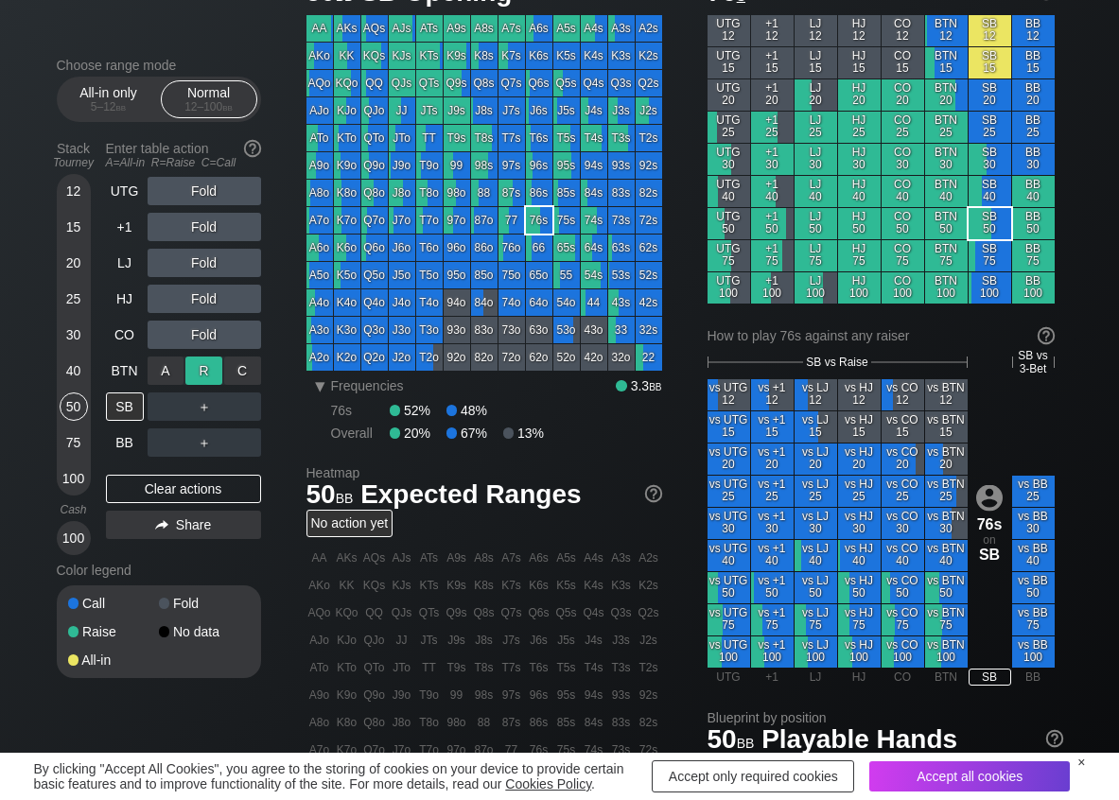
click at [210, 370] on div "R ✕" at bounding box center [203, 370] width 37 height 28
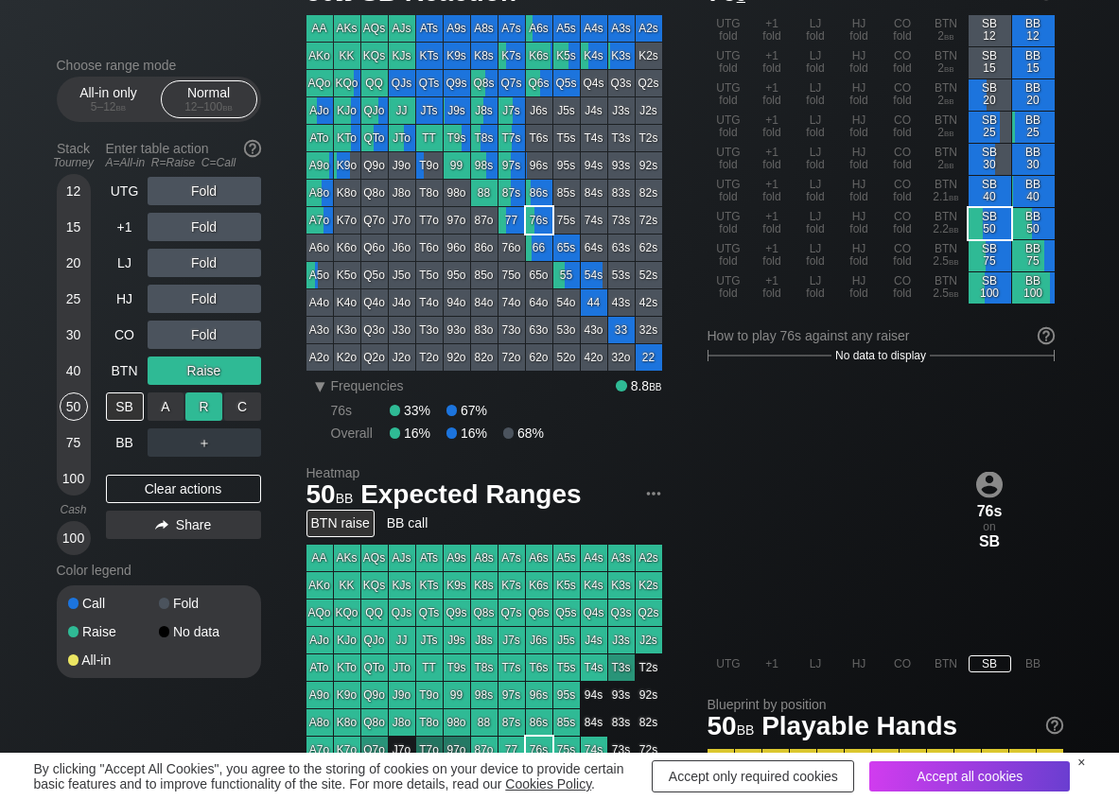
click at [197, 407] on div "R ✕" at bounding box center [203, 406] width 37 height 28
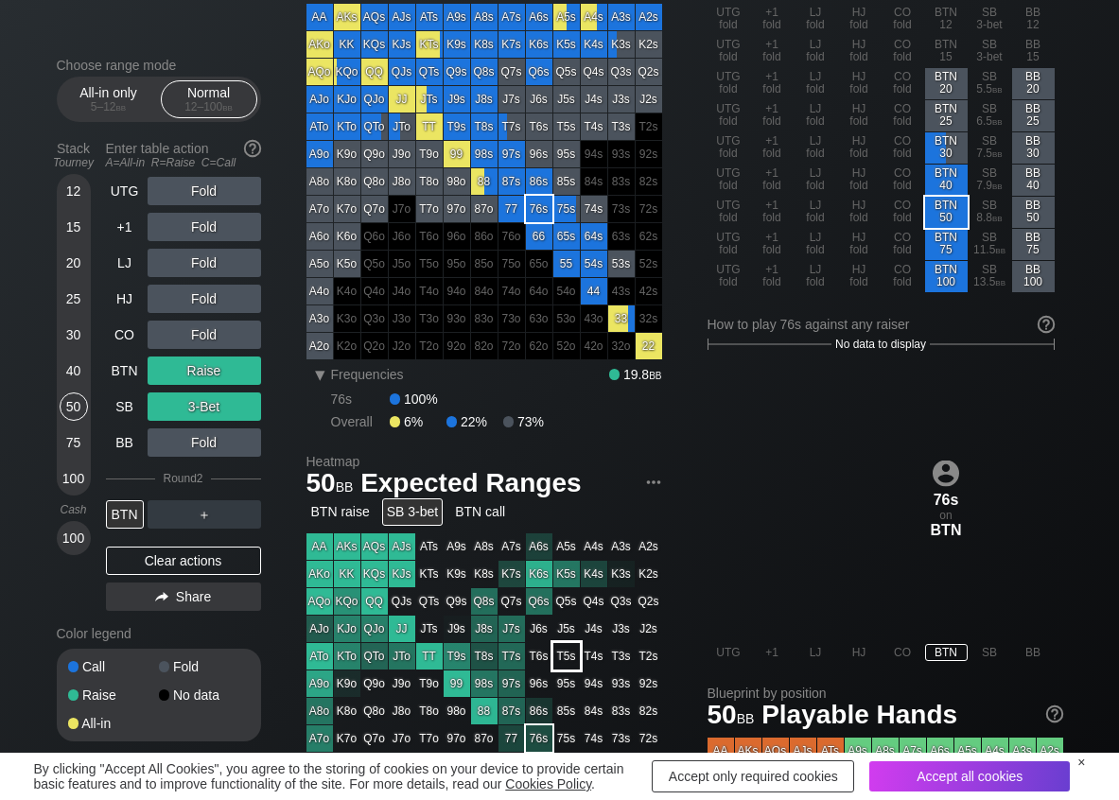
scroll to position [95, 0]
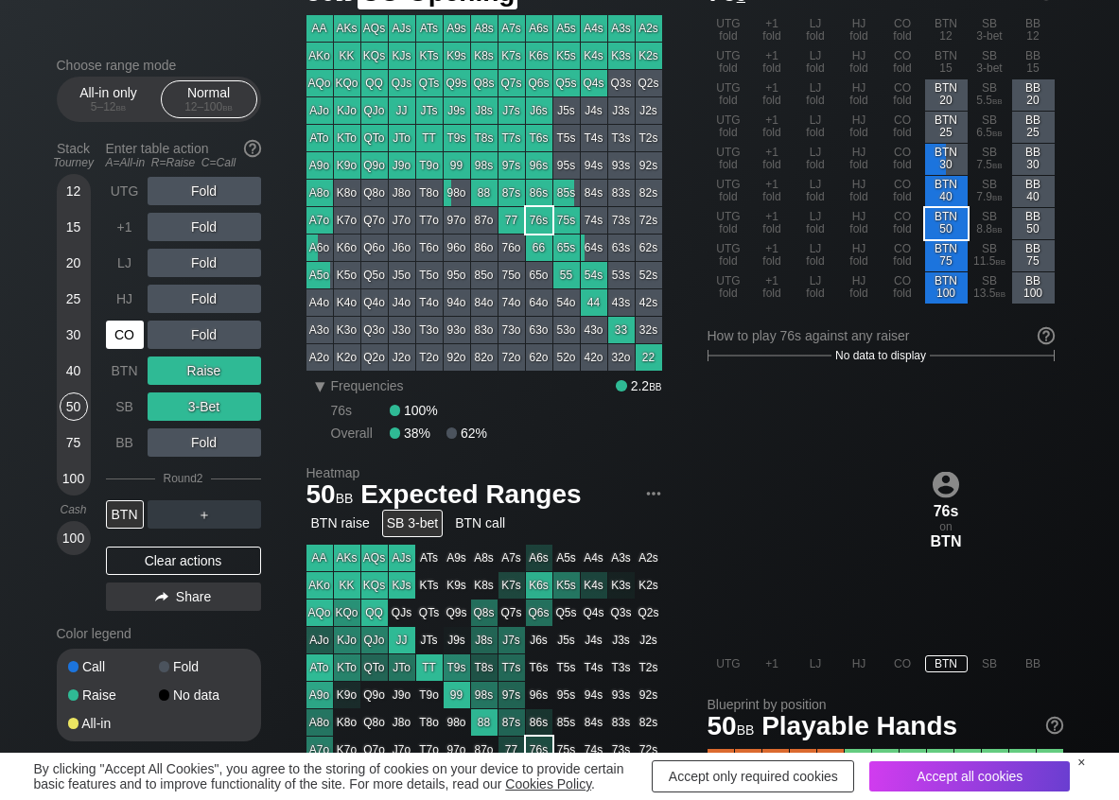
click at [131, 333] on div "CO" at bounding box center [125, 335] width 38 height 28
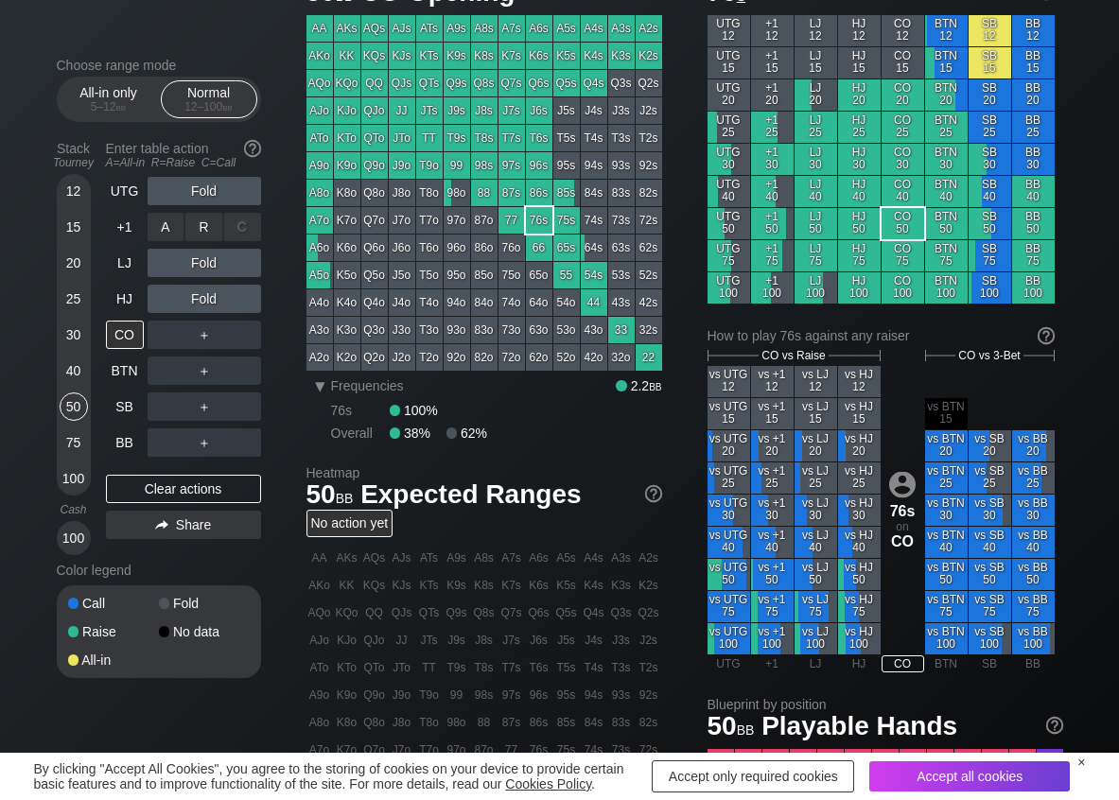
click at [216, 224] on div "R ✕" at bounding box center [203, 227] width 37 height 28
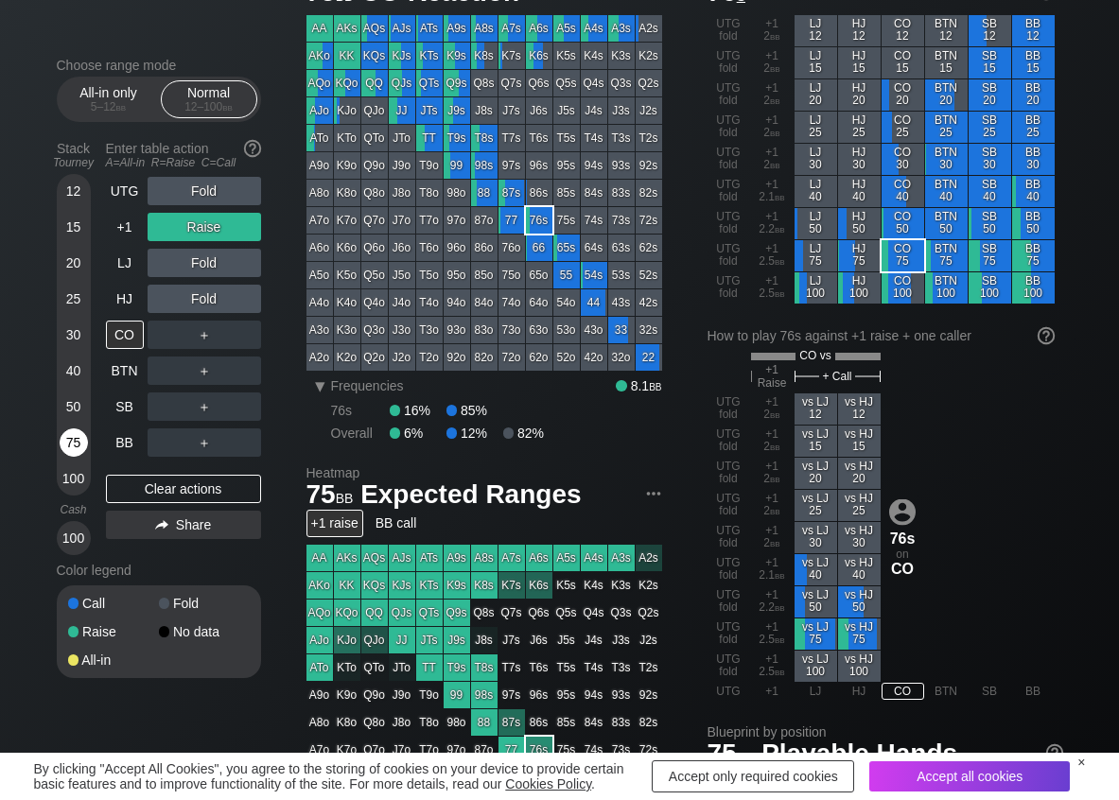
click at [85, 441] on div "75" at bounding box center [74, 442] width 28 height 28
click at [80, 444] on div "75" at bounding box center [74, 442] width 28 height 28
click at [253, 338] on div "C ✕" at bounding box center [242, 335] width 37 height 28
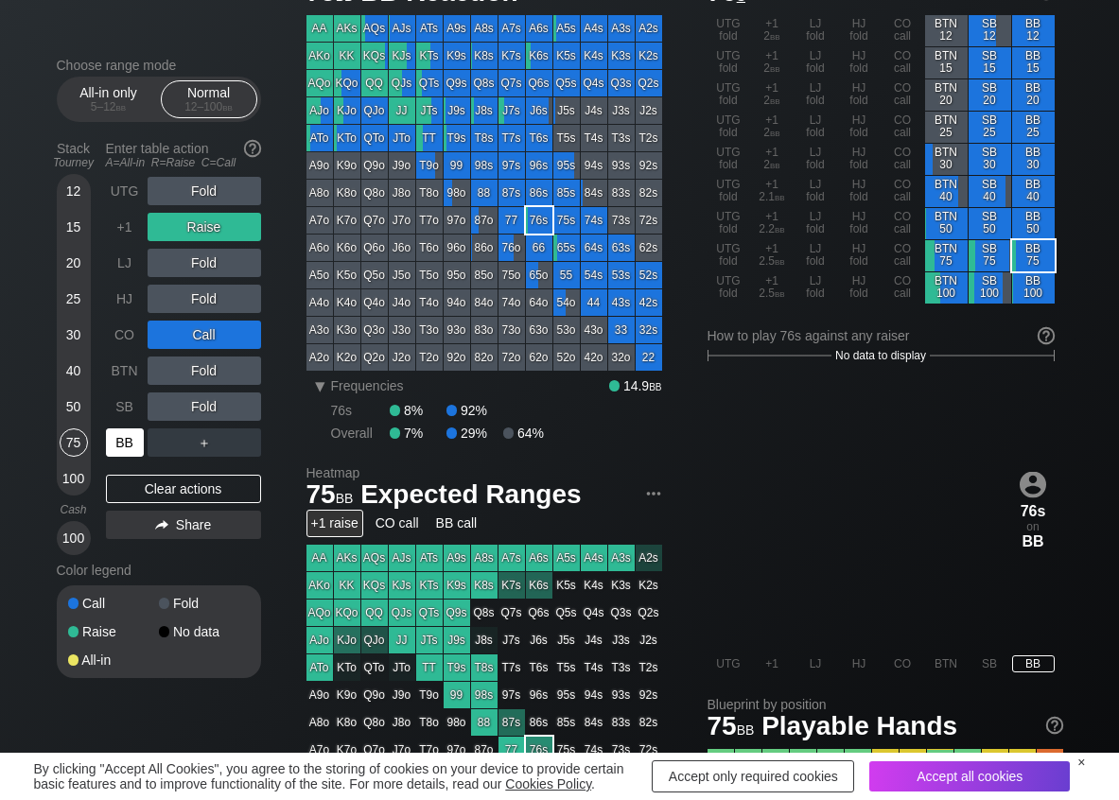
click at [126, 452] on div "BB" at bounding box center [125, 442] width 38 height 28
click at [209, 480] on div "Clear actions" at bounding box center [183, 489] width 155 height 28
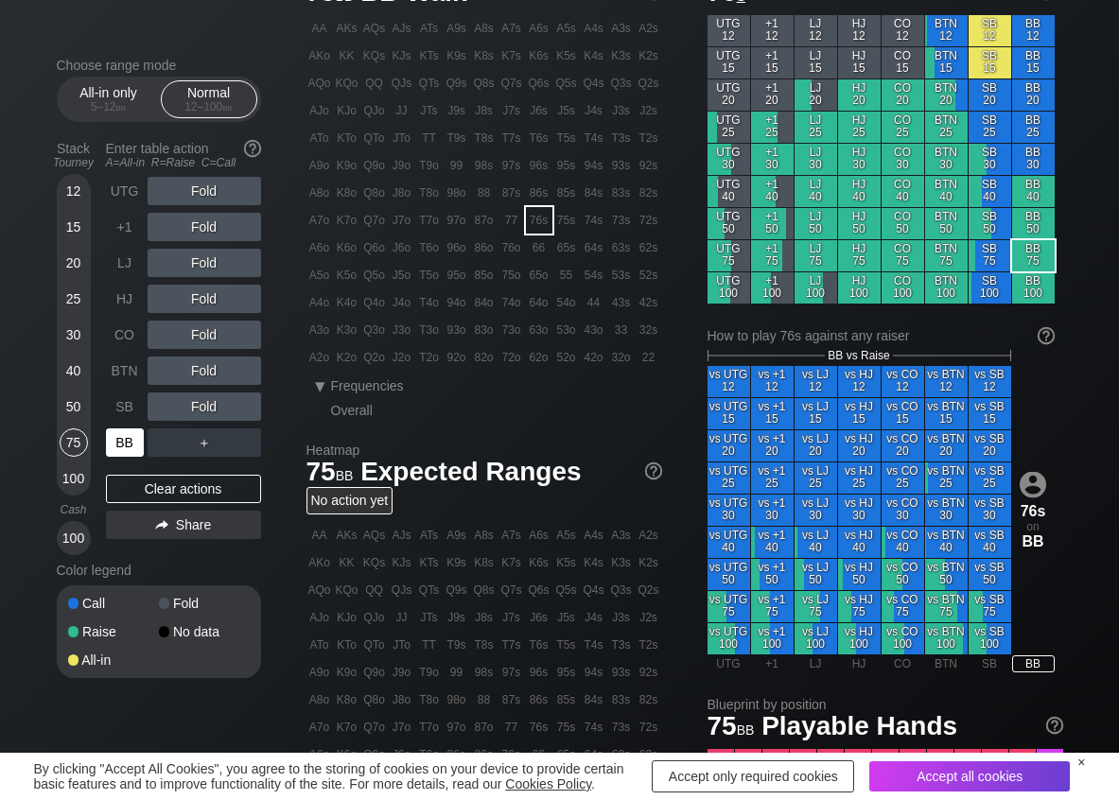
click at [129, 434] on div "BB" at bounding box center [125, 442] width 38 height 28
click at [192, 373] on div "R ✕" at bounding box center [203, 370] width 37 height 28
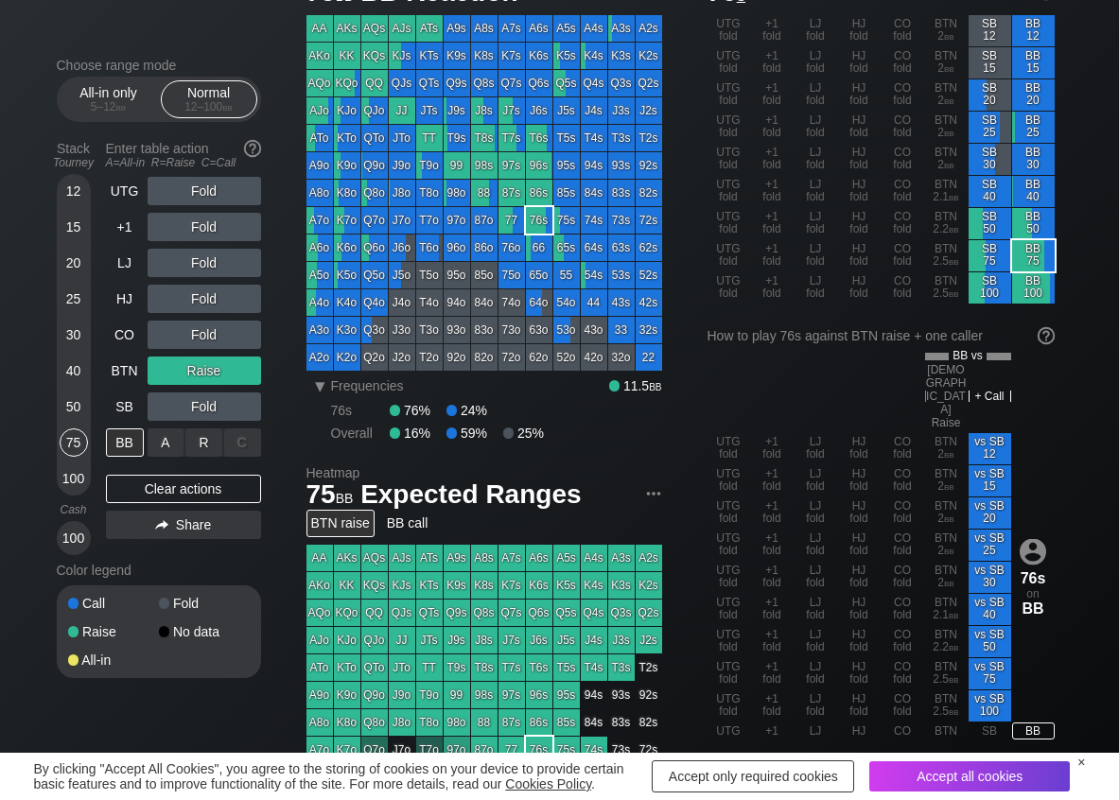
click at [202, 443] on div "R ✕" at bounding box center [203, 442] width 37 height 28
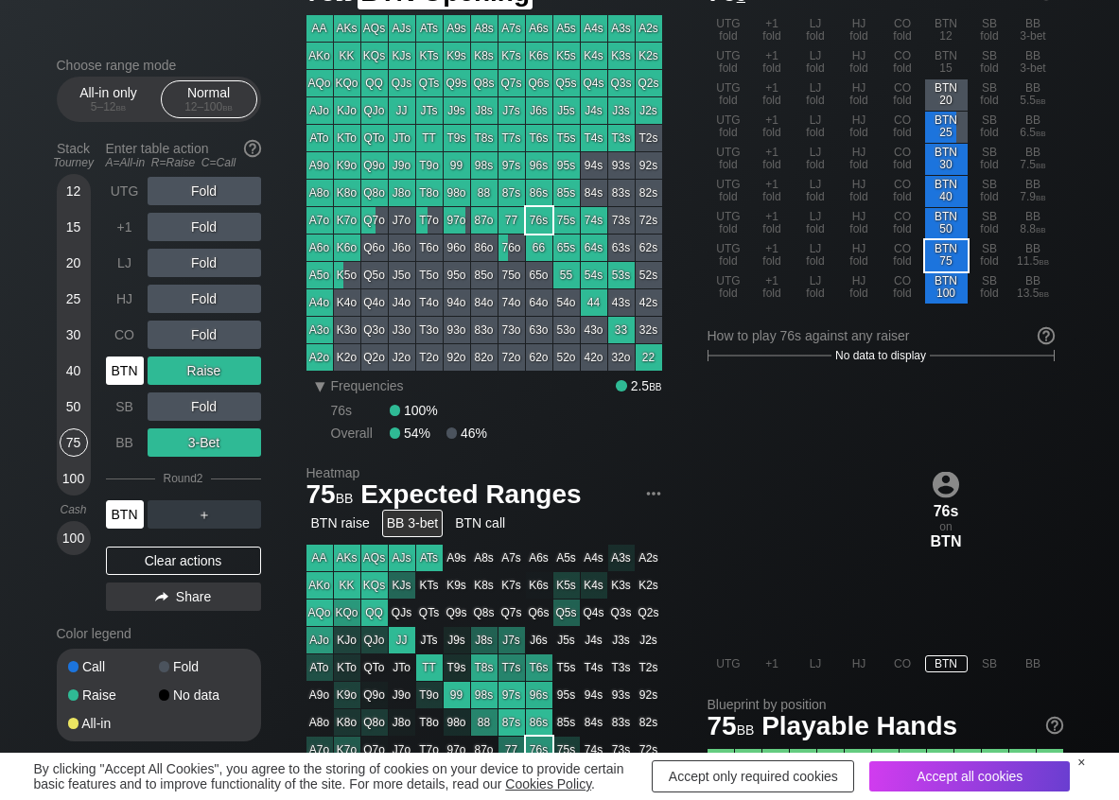
click at [110, 374] on div "BTN" at bounding box center [125, 370] width 38 height 28
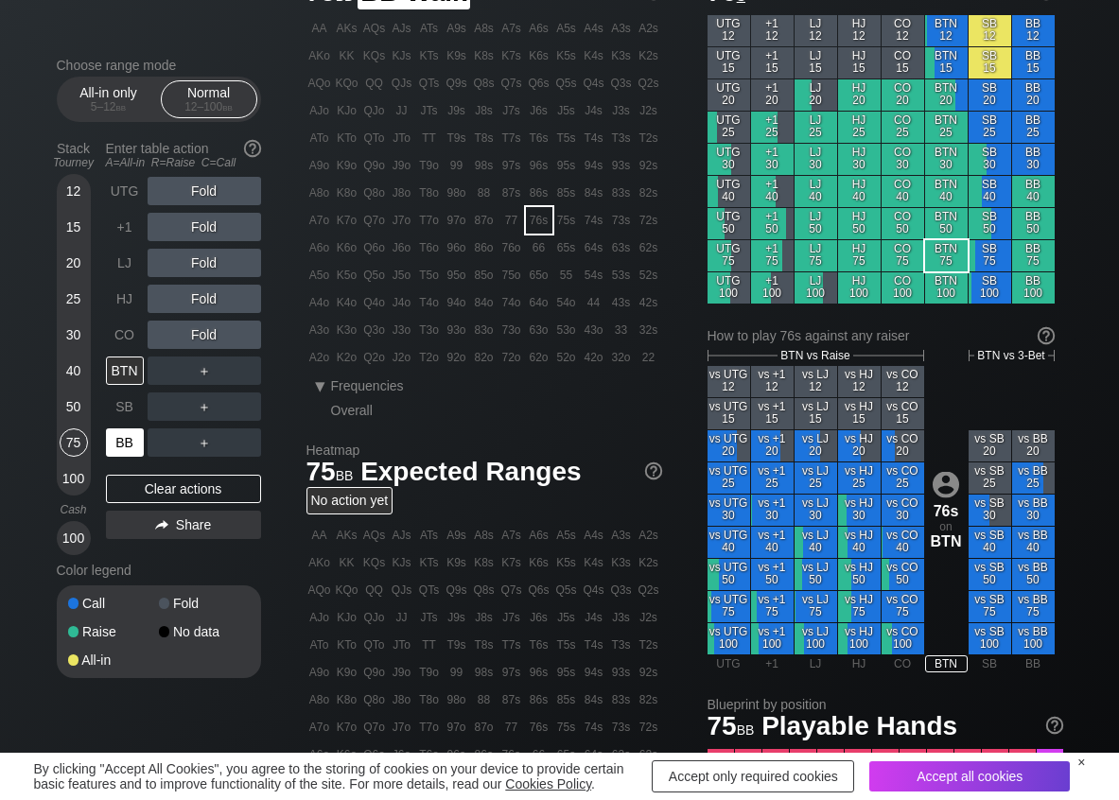
click at [122, 434] on div "BB" at bounding box center [125, 442] width 38 height 28
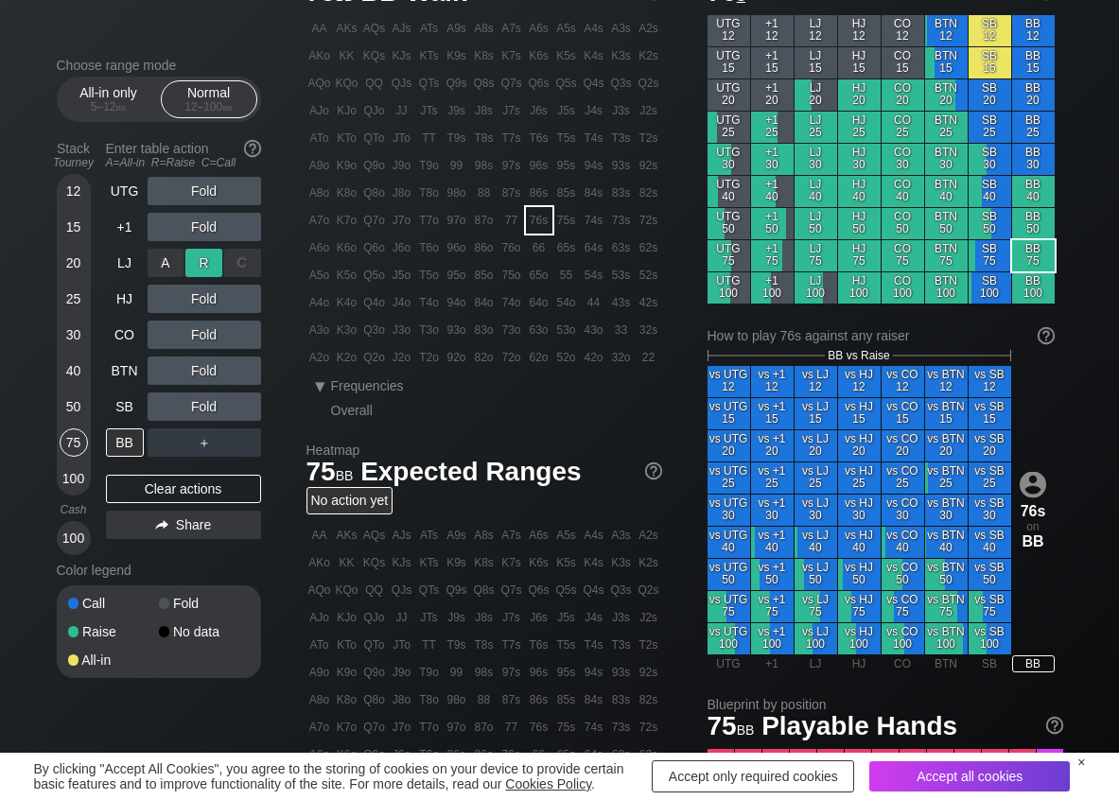
click at [192, 262] on div "R ✕" at bounding box center [203, 263] width 37 height 28
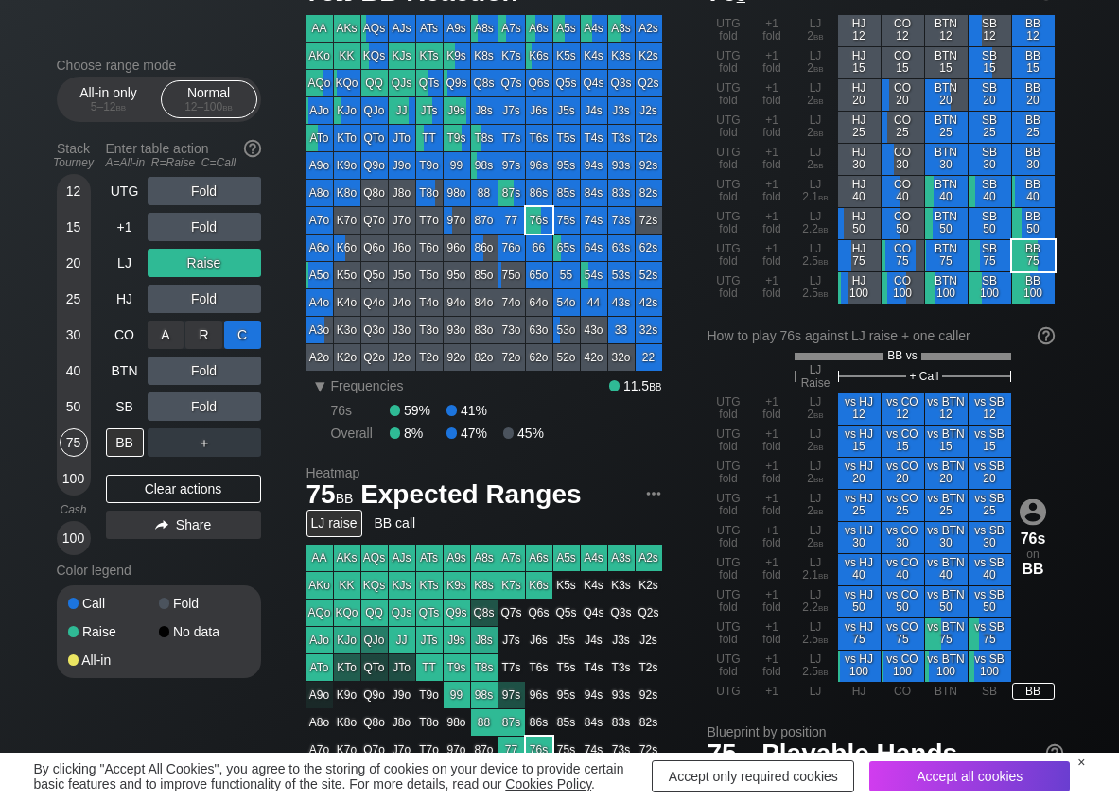
click at [234, 338] on div "C ✕" at bounding box center [242, 335] width 37 height 28
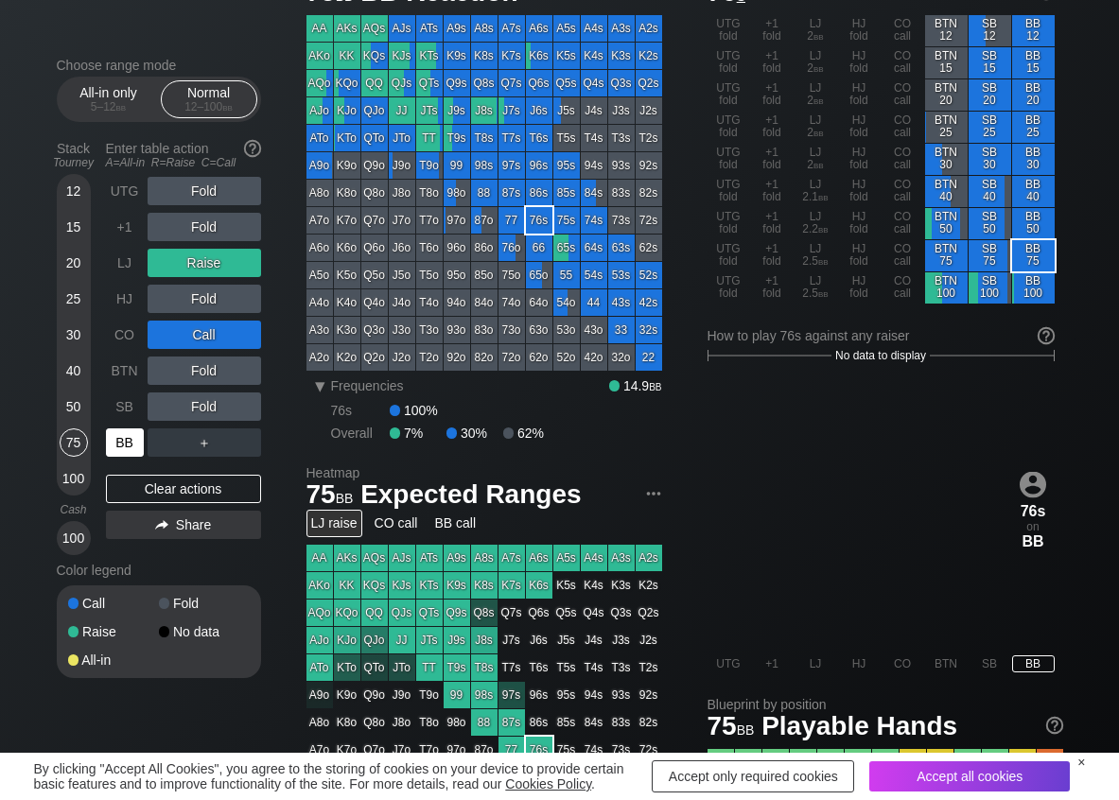
click at [117, 445] on div "BB" at bounding box center [125, 442] width 38 height 28
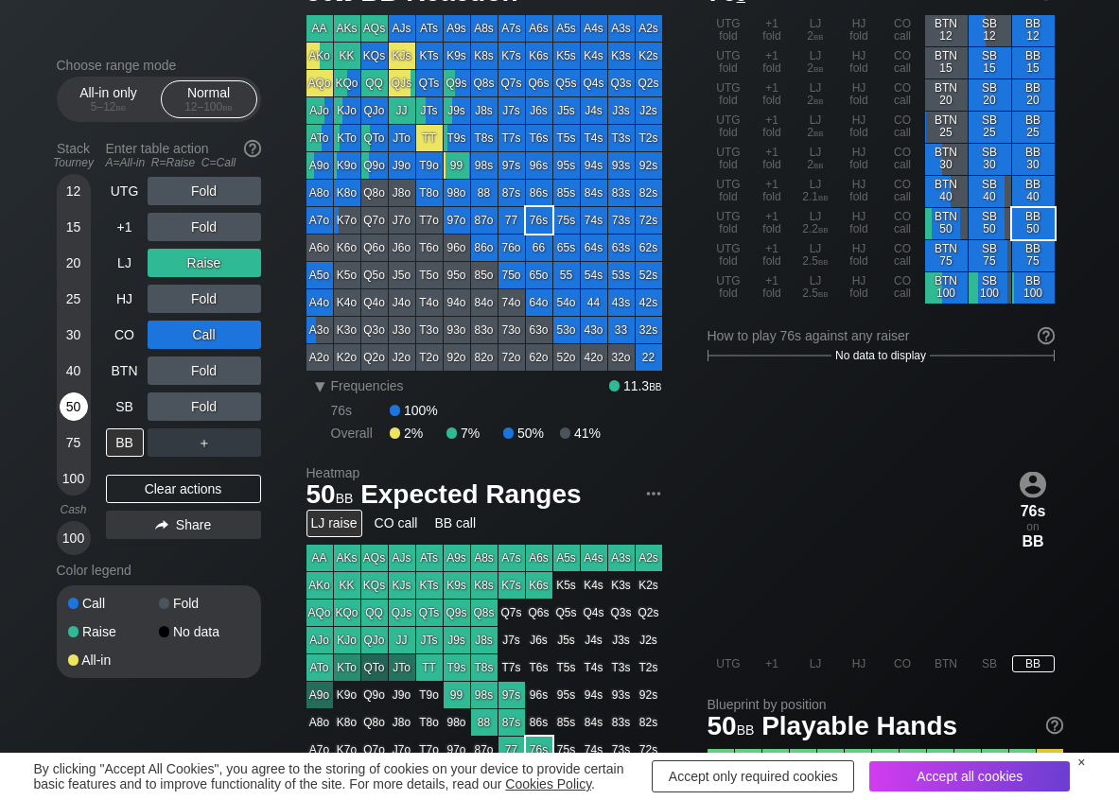
click at [61, 406] on div "50" at bounding box center [74, 406] width 28 height 28
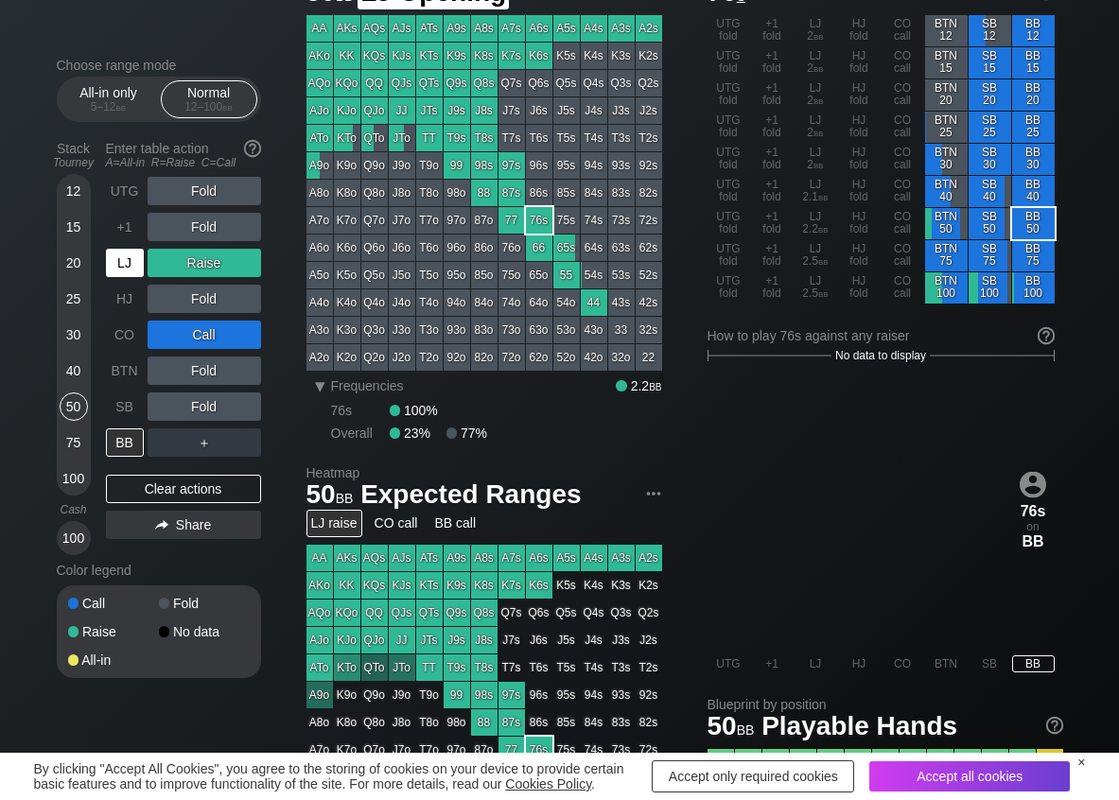
click at [139, 278] on div "LJ" at bounding box center [127, 263] width 42 height 36
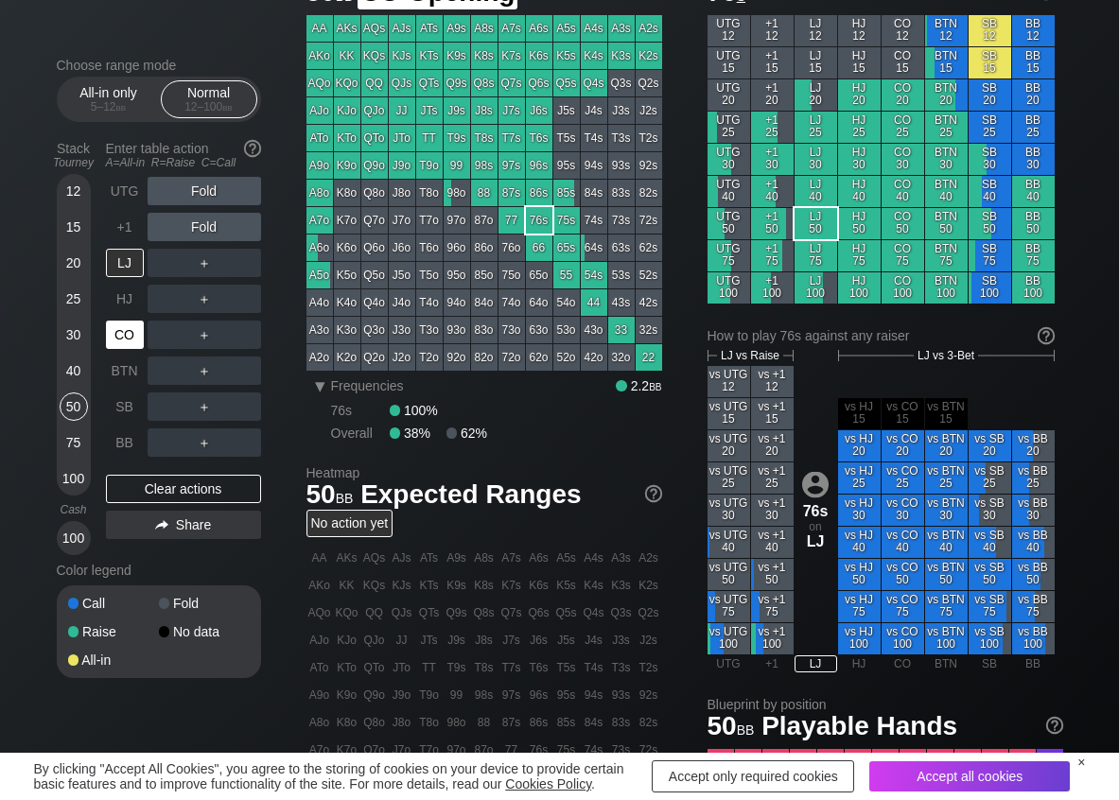
click at [122, 347] on div "CO" at bounding box center [125, 335] width 38 height 28
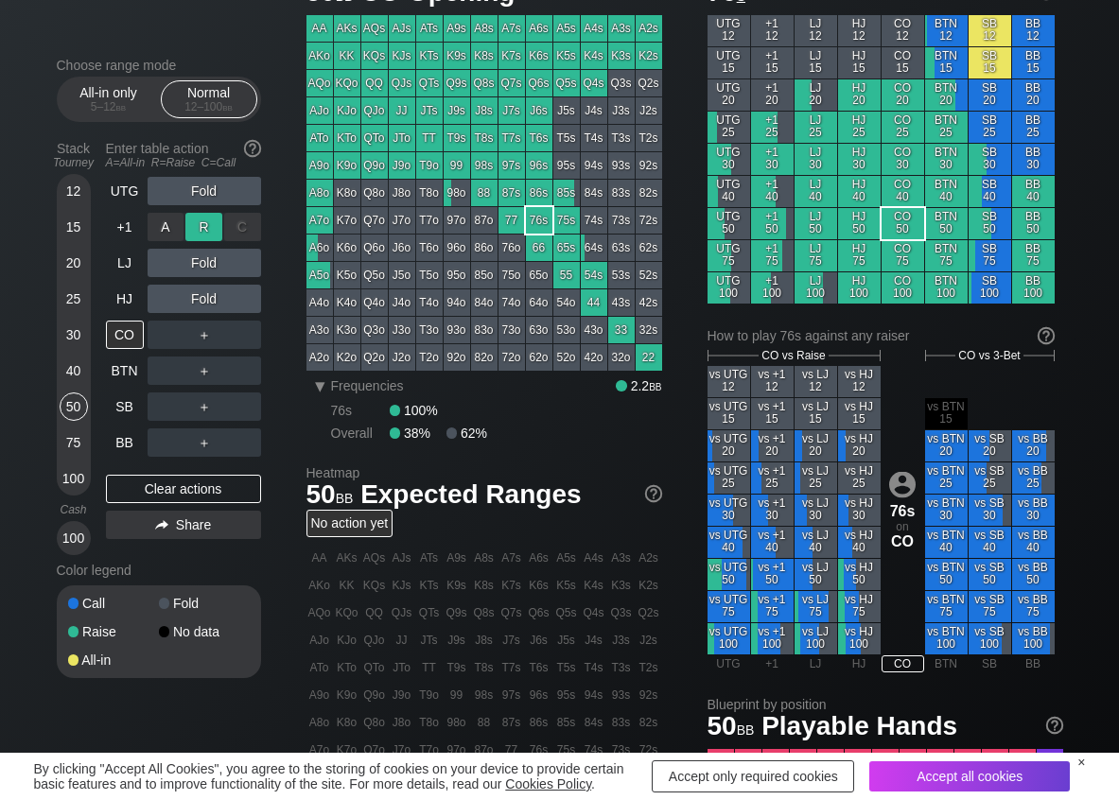
click at [196, 228] on div "R ✕" at bounding box center [203, 227] width 37 height 28
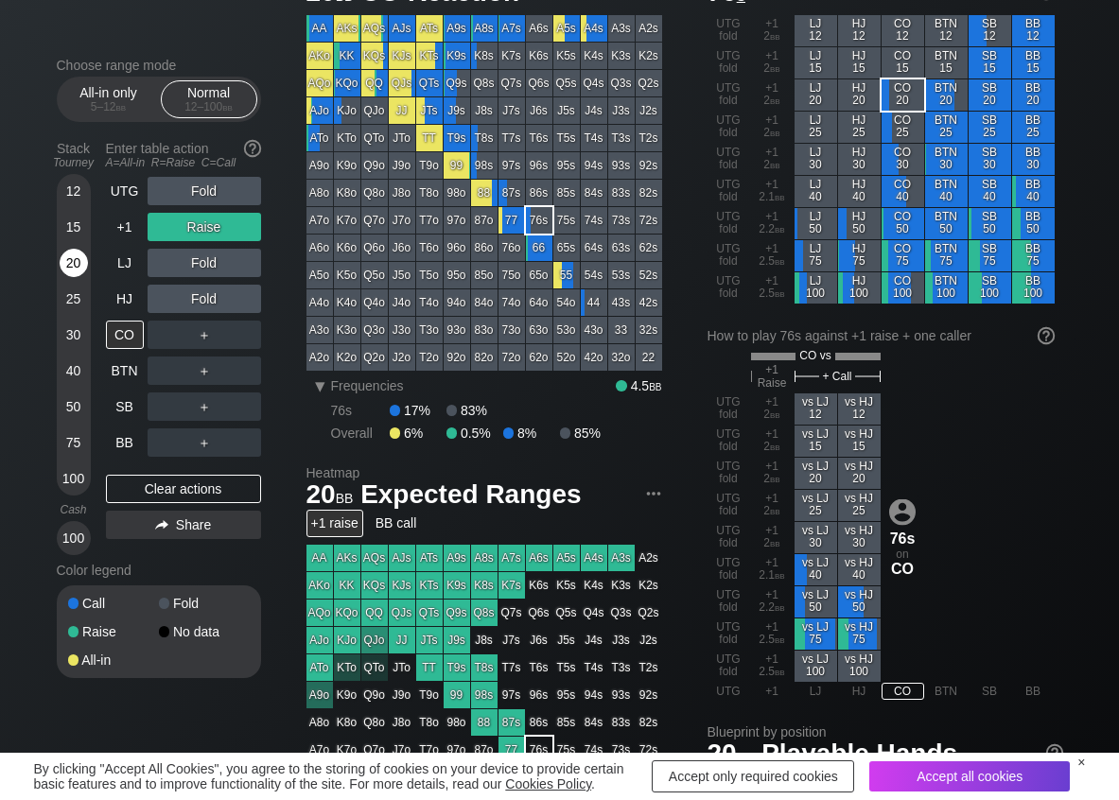
click at [64, 259] on div "20" at bounding box center [74, 263] width 28 height 28
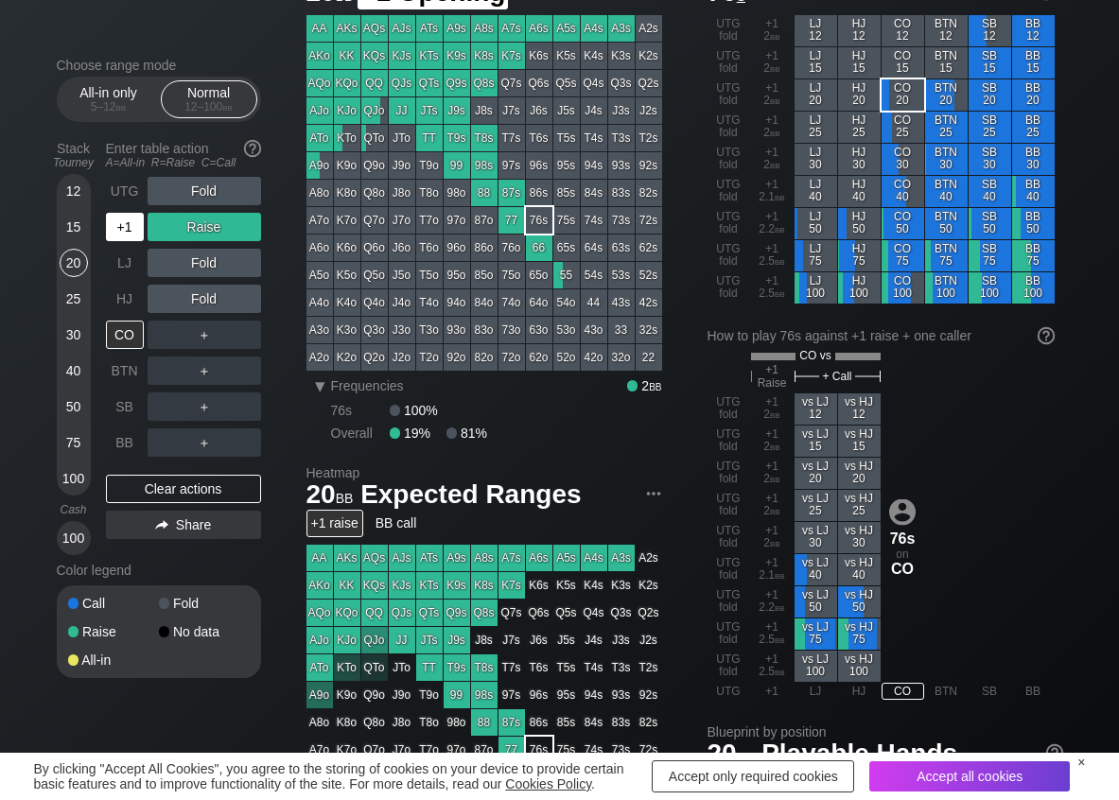
click at [126, 238] on div "+1" at bounding box center [125, 227] width 38 height 28
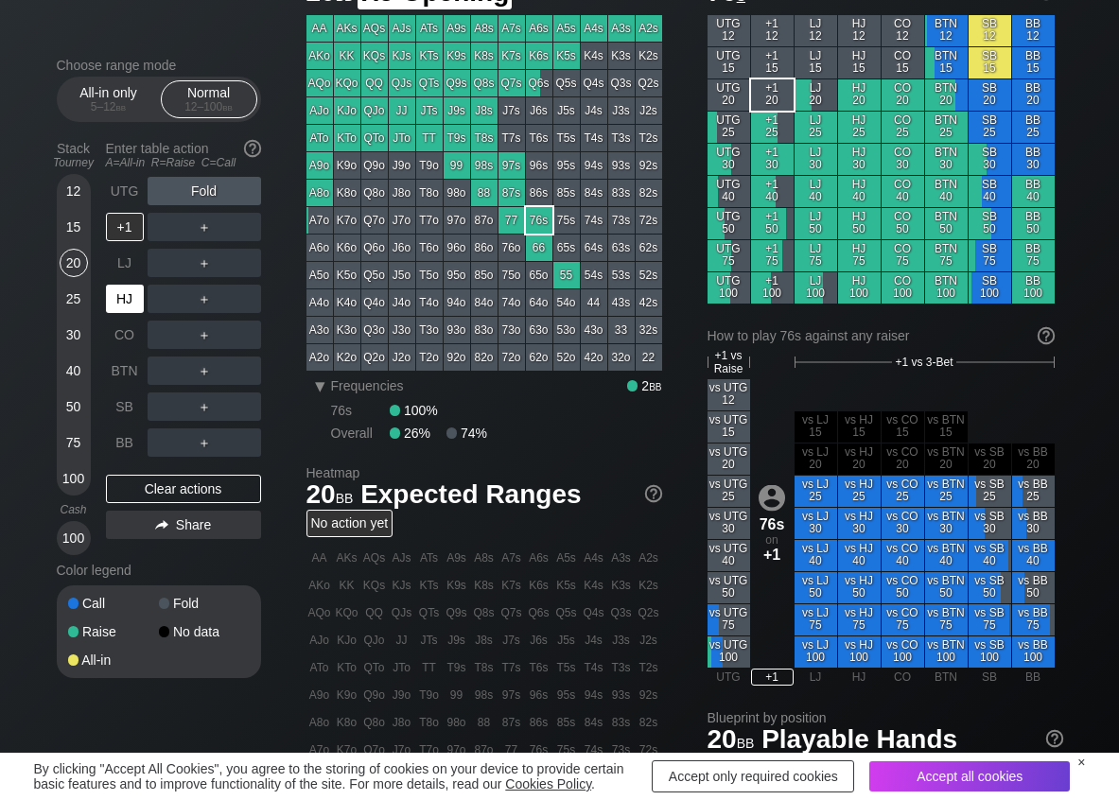
click at [130, 295] on div "HJ" at bounding box center [125, 299] width 38 height 28
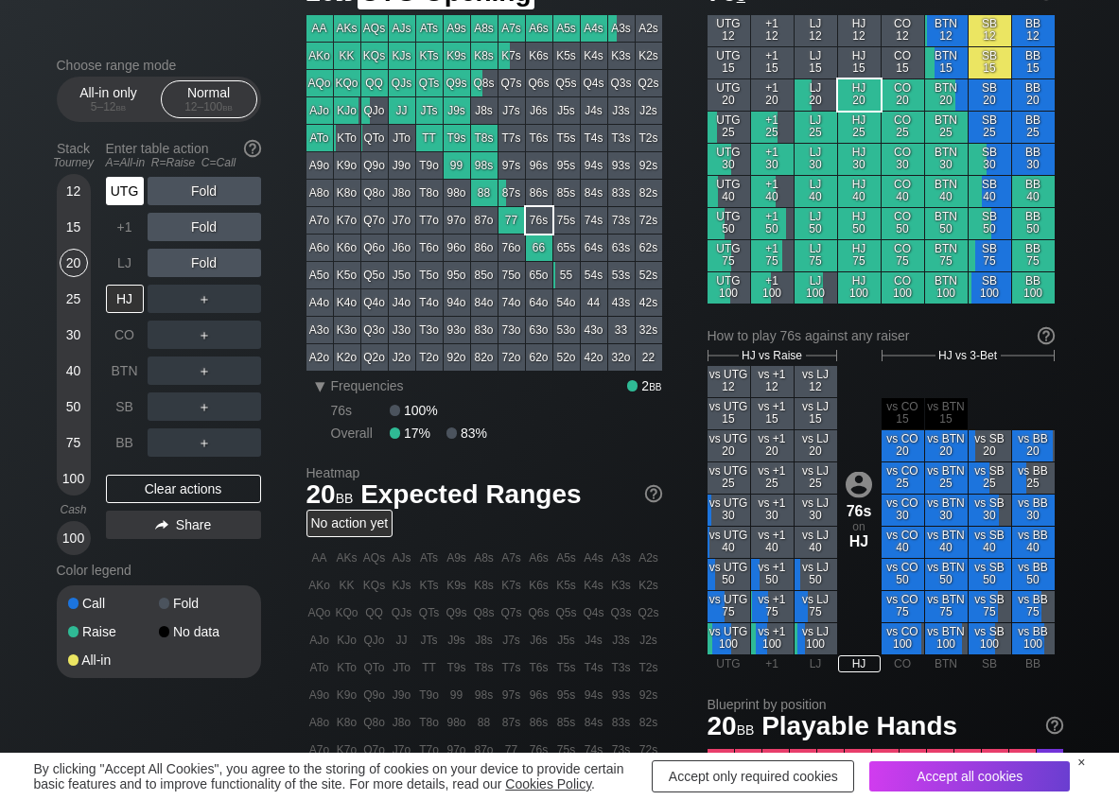
click at [123, 198] on div "UTG" at bounding box center [125, 191] width 38 height 28
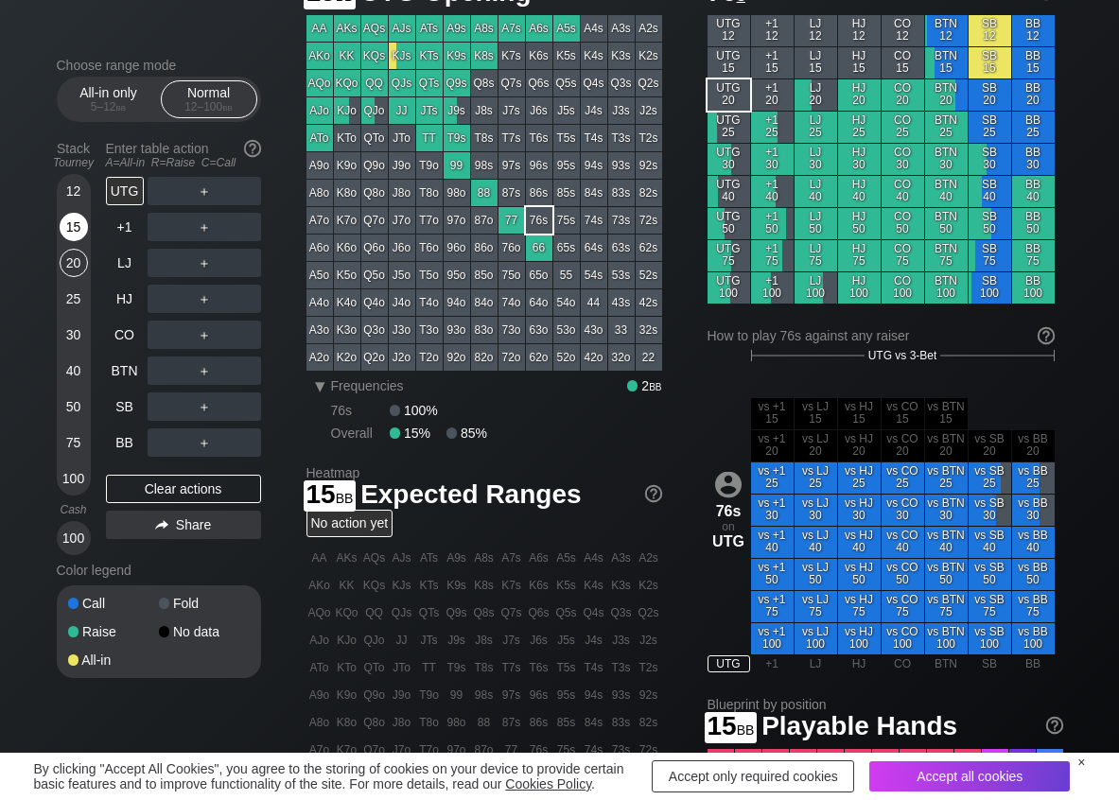
click at [76, 219] on div "15" at bounding box center [74, 227] width 28 height 28
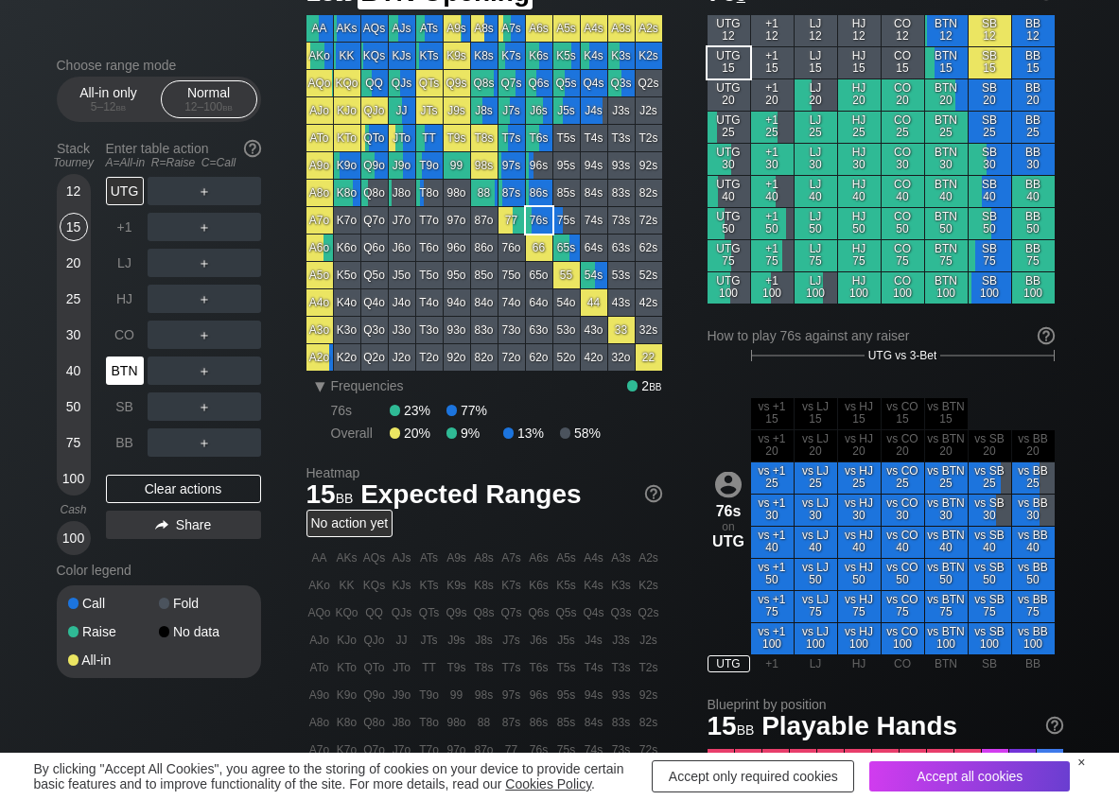
click at [109, 363] on div "BTN" at bounding box center [125, 370] width 38 height 28
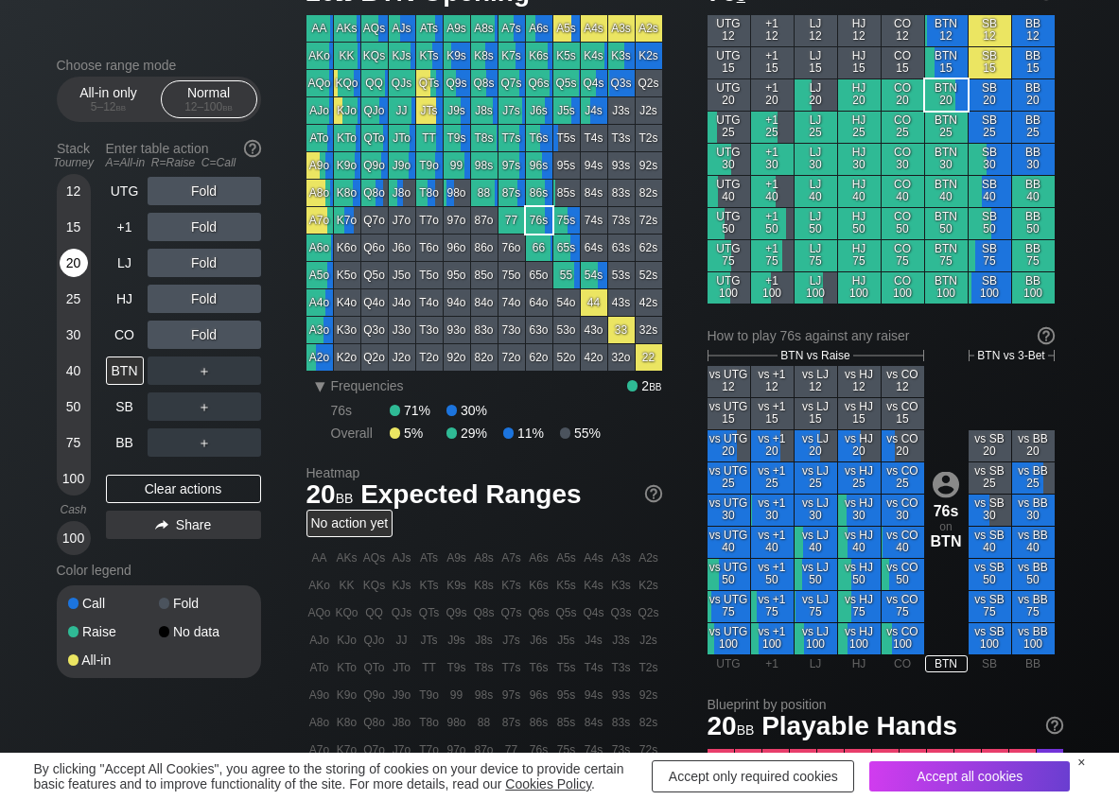
click at [78, 253] on div "20" at bounding box center [74, 263] width 28 height 28
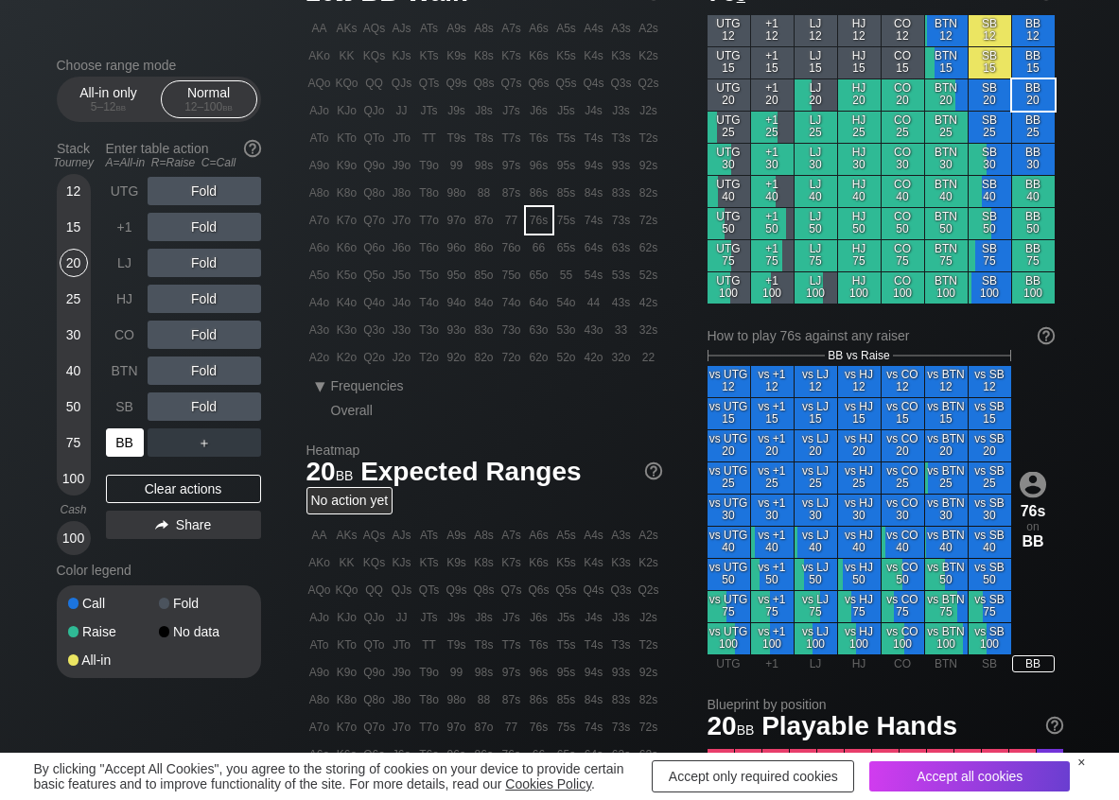
click at [121, 433] on div "BB" at bounding box center [125, 442] width 38 height 28
click at [196, 366] on div "R ✕" at bounding box center [203, 370] width 37 height 28
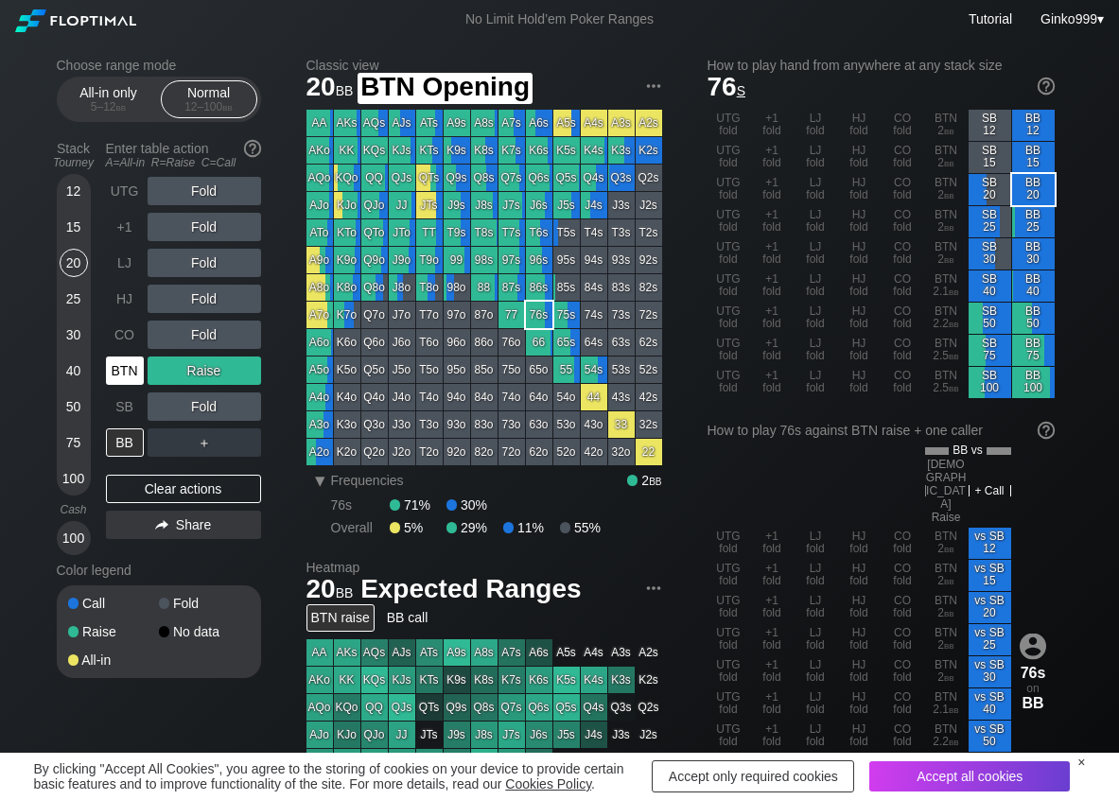
click at [130, 369] on div "BTN" at bounding box center [125, 370] width 38 height 28
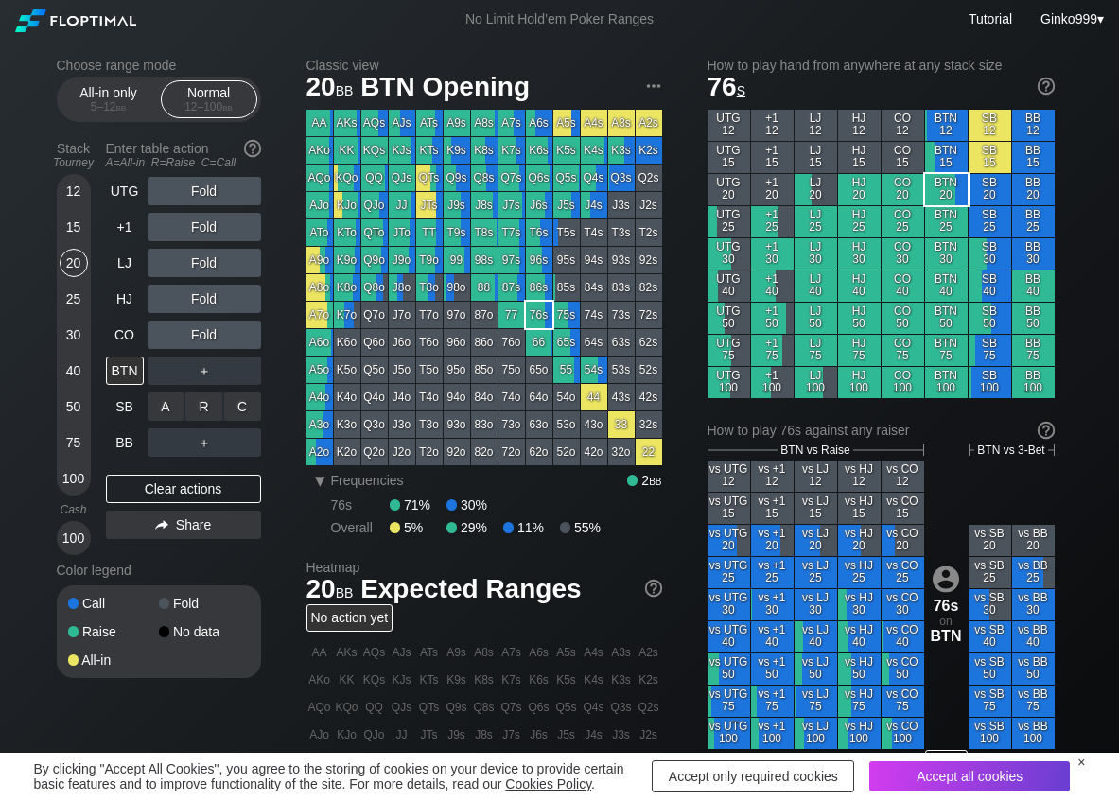
drag, startPoint x: 234, startPoint y: 411, endPoint x: 183, endPoint y: 391, distance: 54.3
click at [219, 401] on div "A ✕ R ✕ C ✕" at bounding box center [204, 406] width 113 height 28
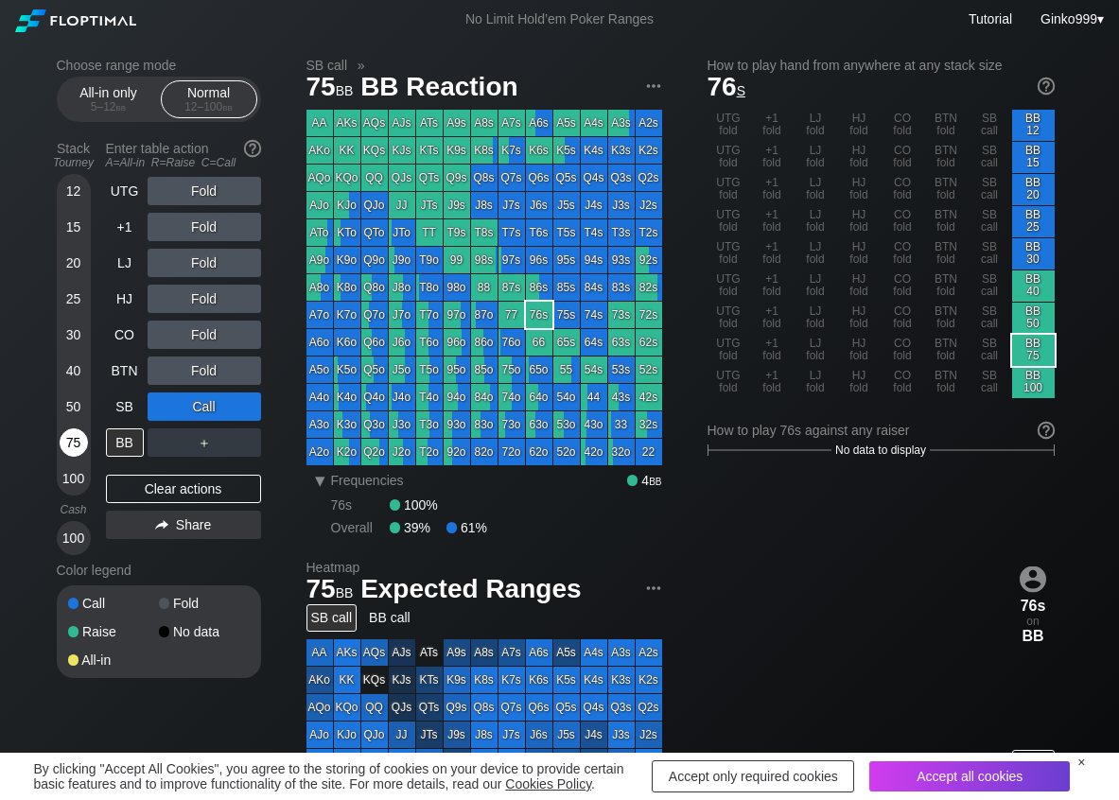
click at [70, 440] on div "75" at bounding box center [74, 442] width 28 height 28
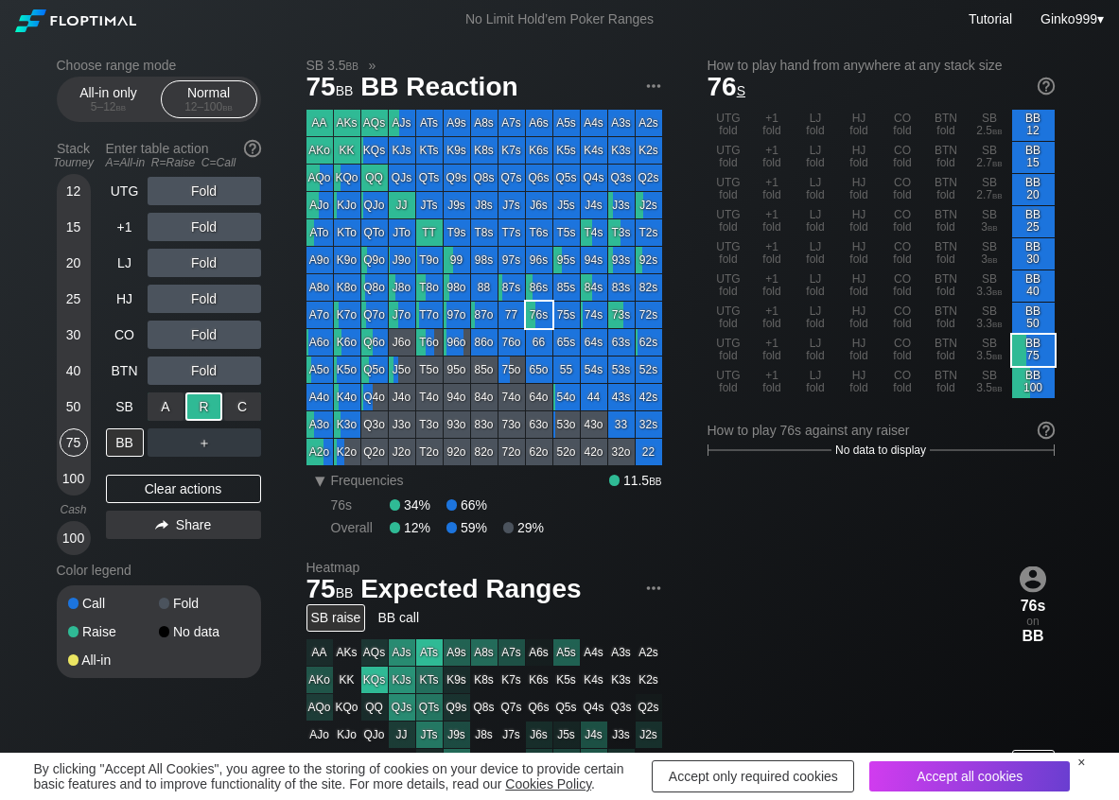
click at [195, 408] on div "R ✕" at bounding box center [203, 406] width 37 height 28
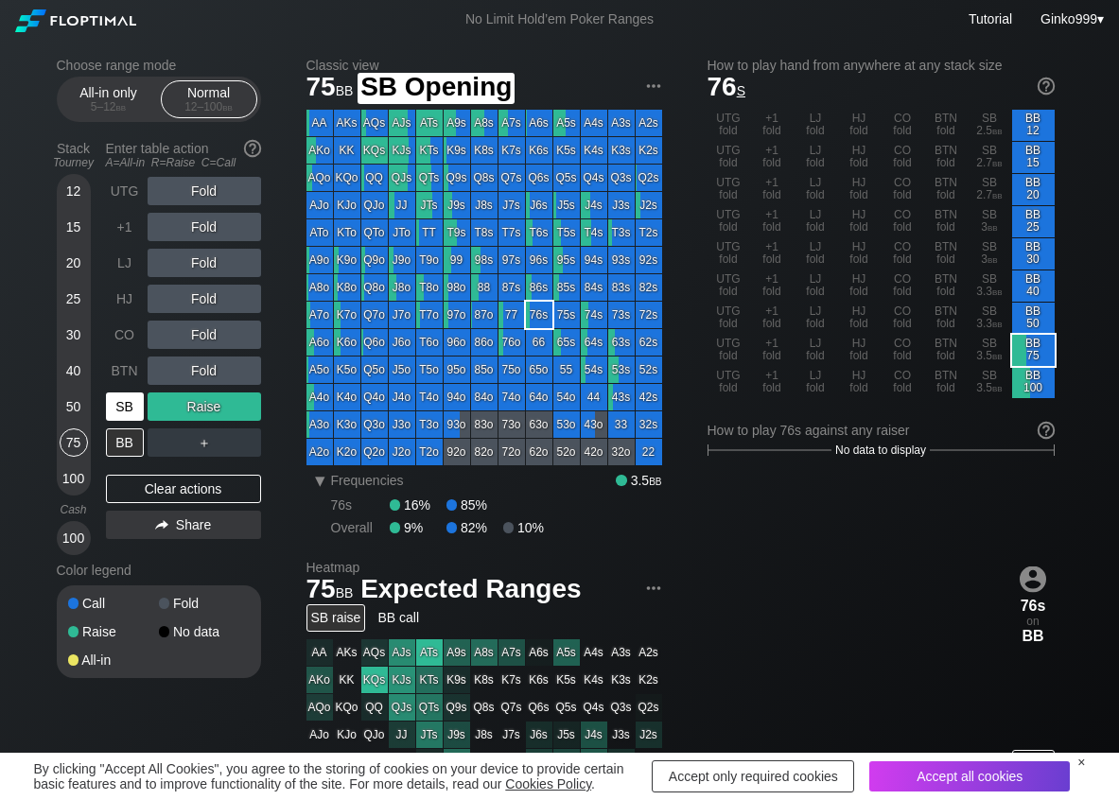
click at [113, 397] on div "SB" at bounding box center [125, 406] width 38 height 28
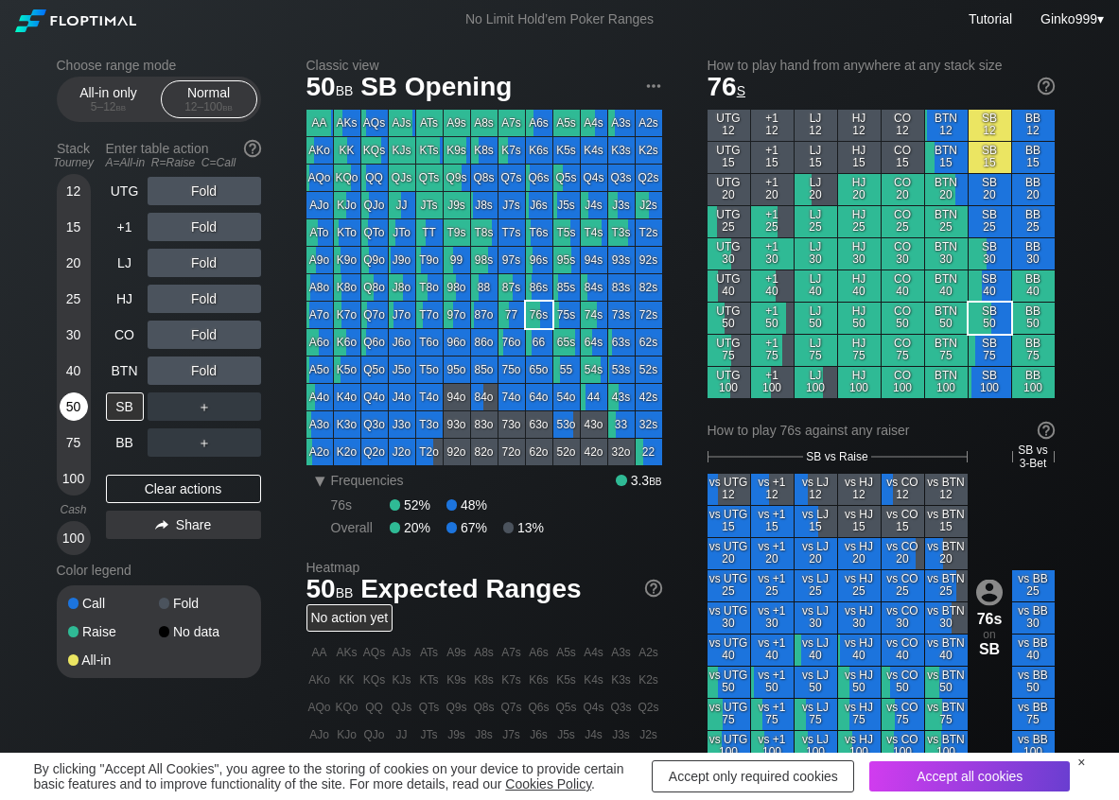
click at [75, 398] on div "50" at bounding box center [74, 406] width 28 height 28
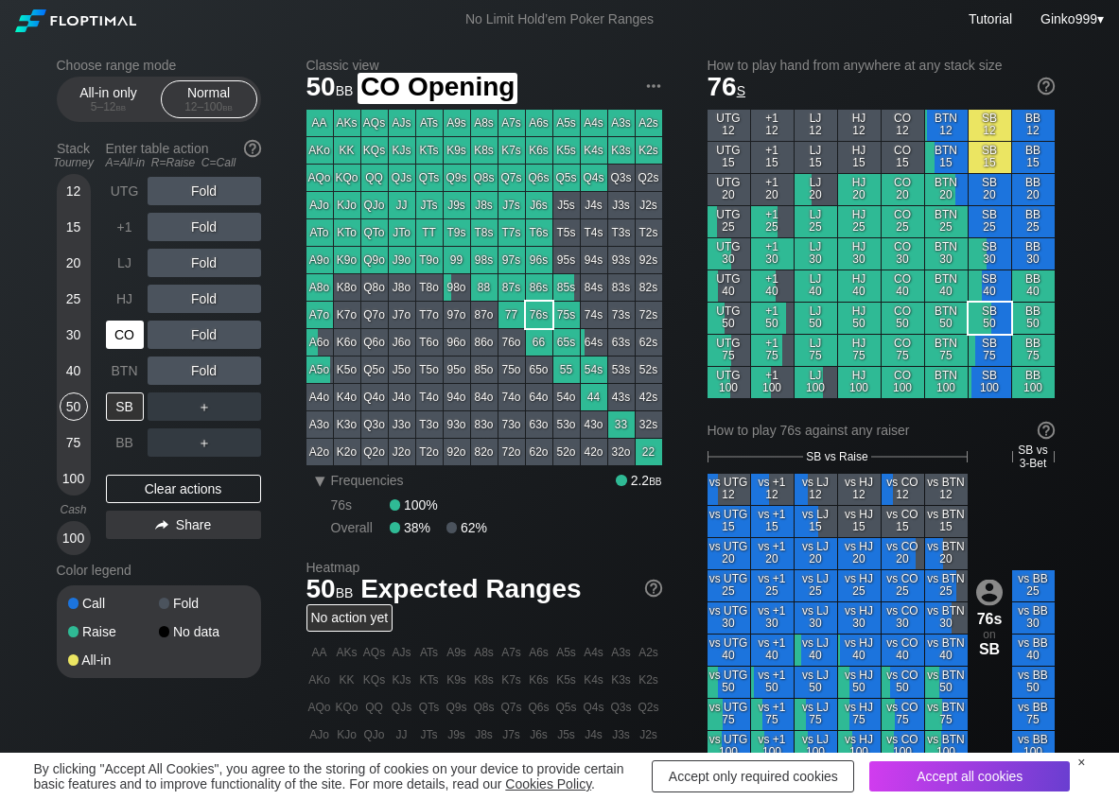
click at [127, 344] on div "CO" at bounding box center [125, 335] width 38 height 28
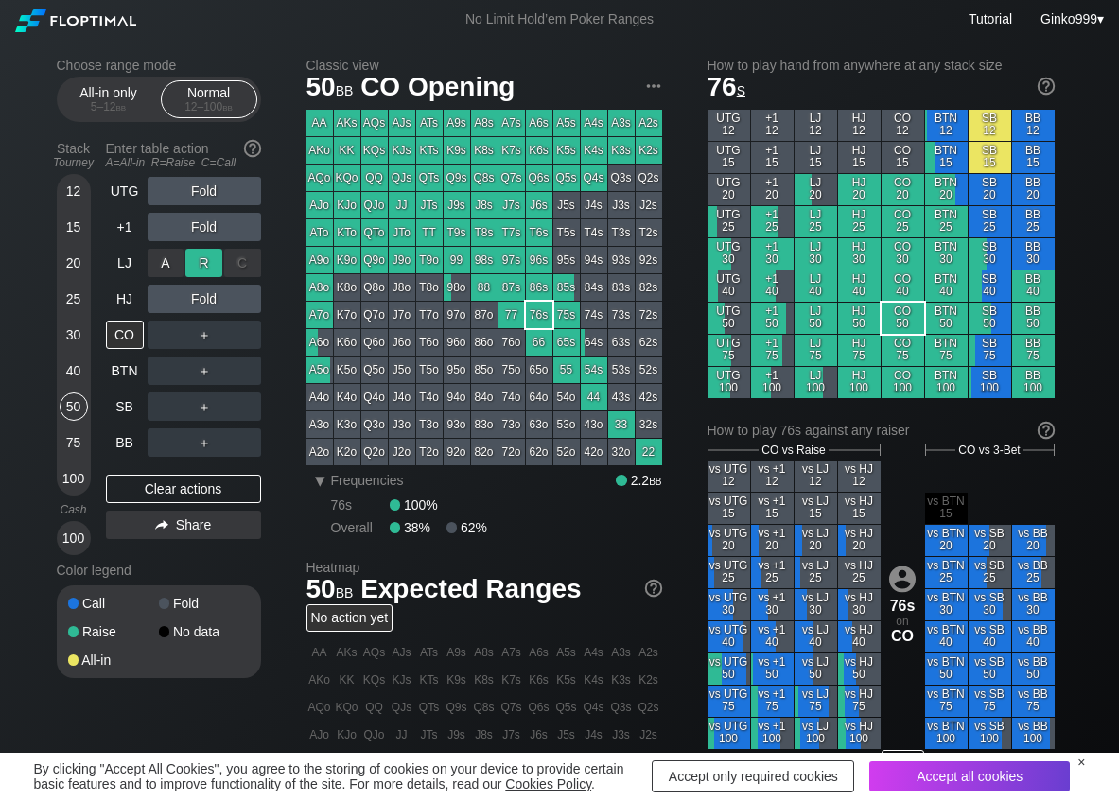
click at [211, 272] on div "R ✕" at bounding box center [203, 263] width 37 height 28
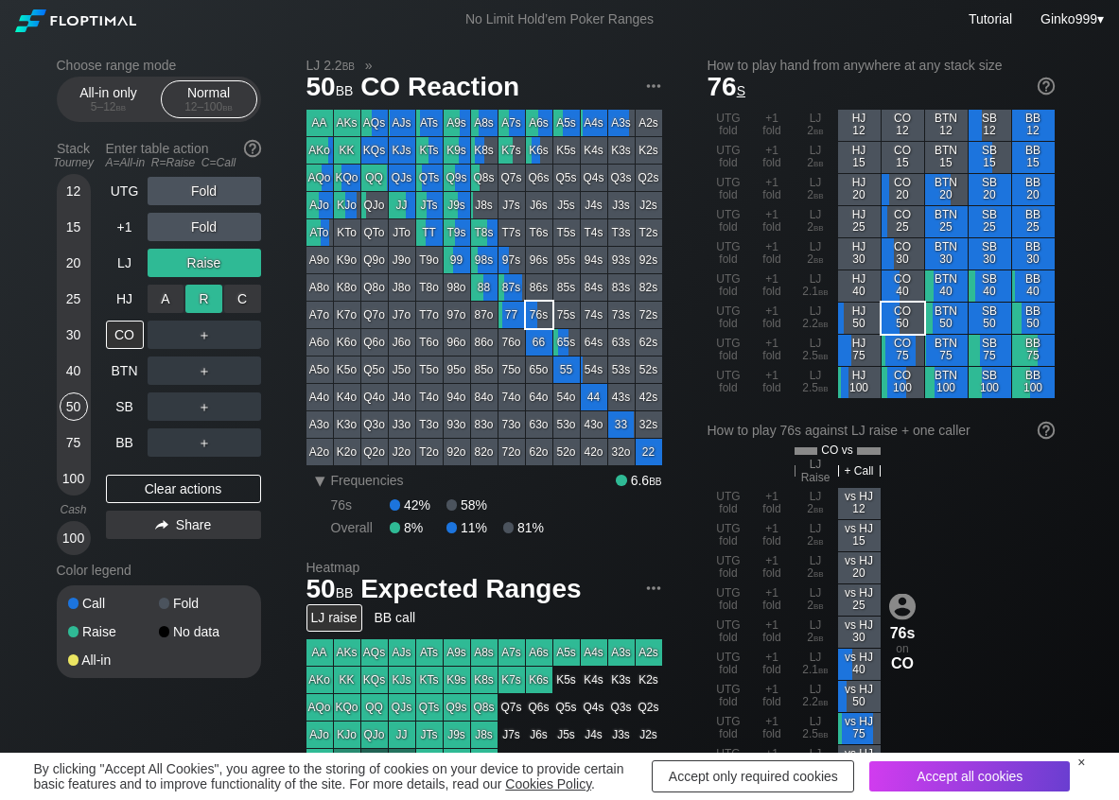
click at [193, 307] on div "R ✕" at bounding box center [203, 299] width 37 height 28
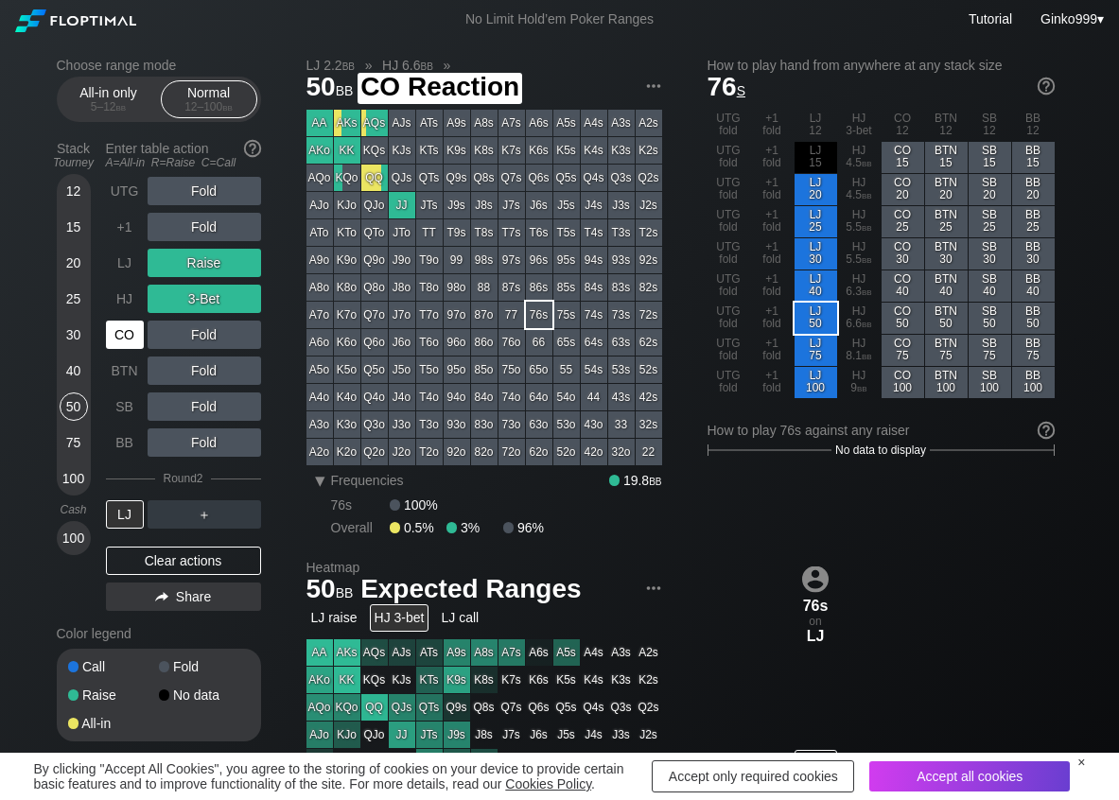
click at [130, 325] on div "CO" at bounding box center [125, 335] width 38 height 28
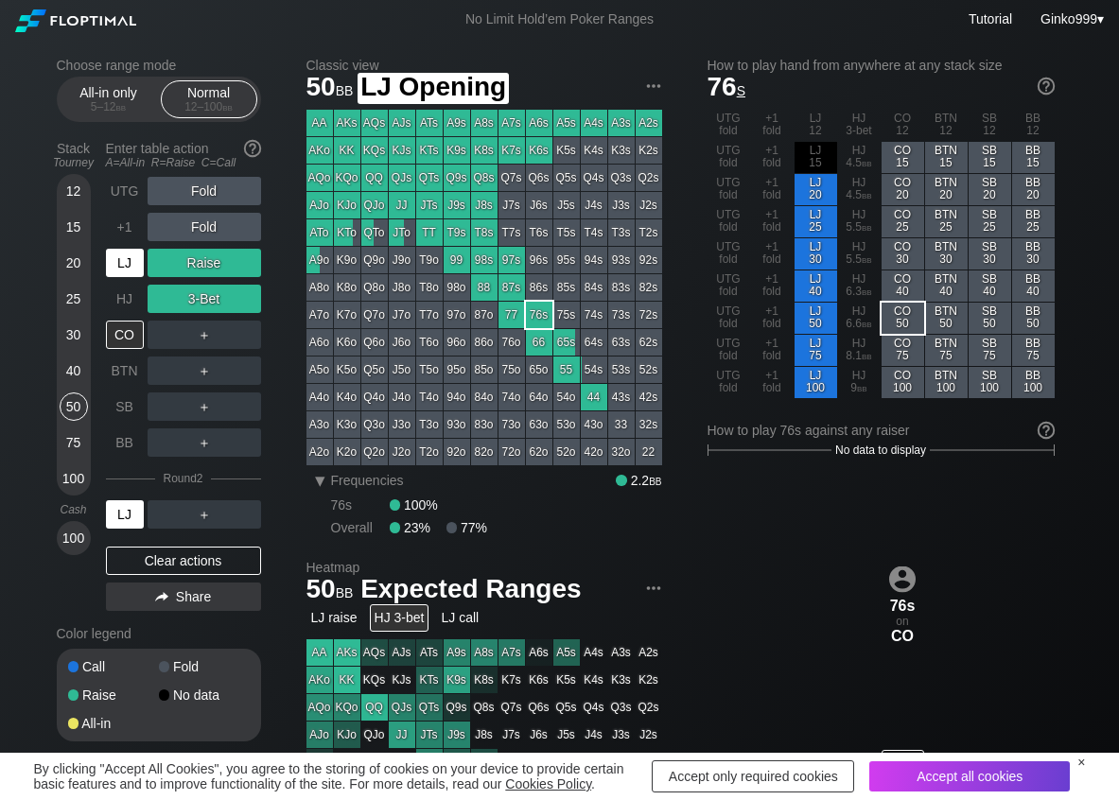
click at [135, 270] on div "LJ" at bounding box center [125, 263] width 38 height 28
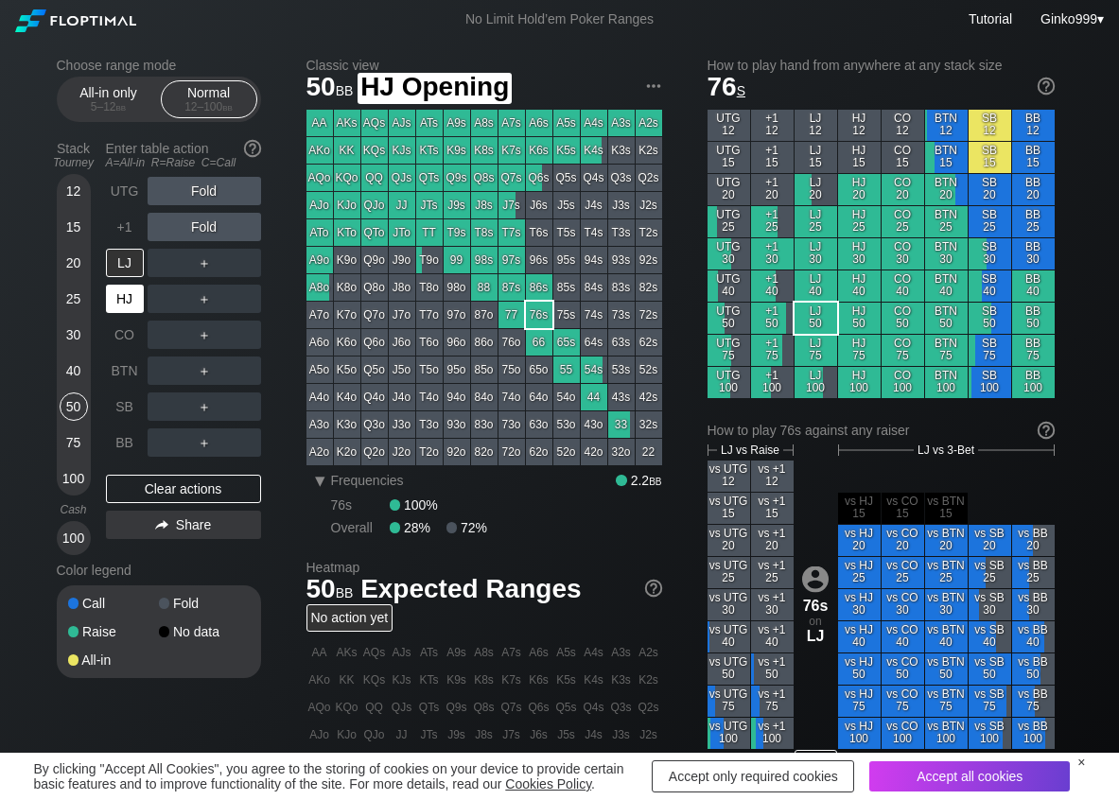
click at [131, 294] on div "HJ" at bounding box center [125, 299] width 38 height 28
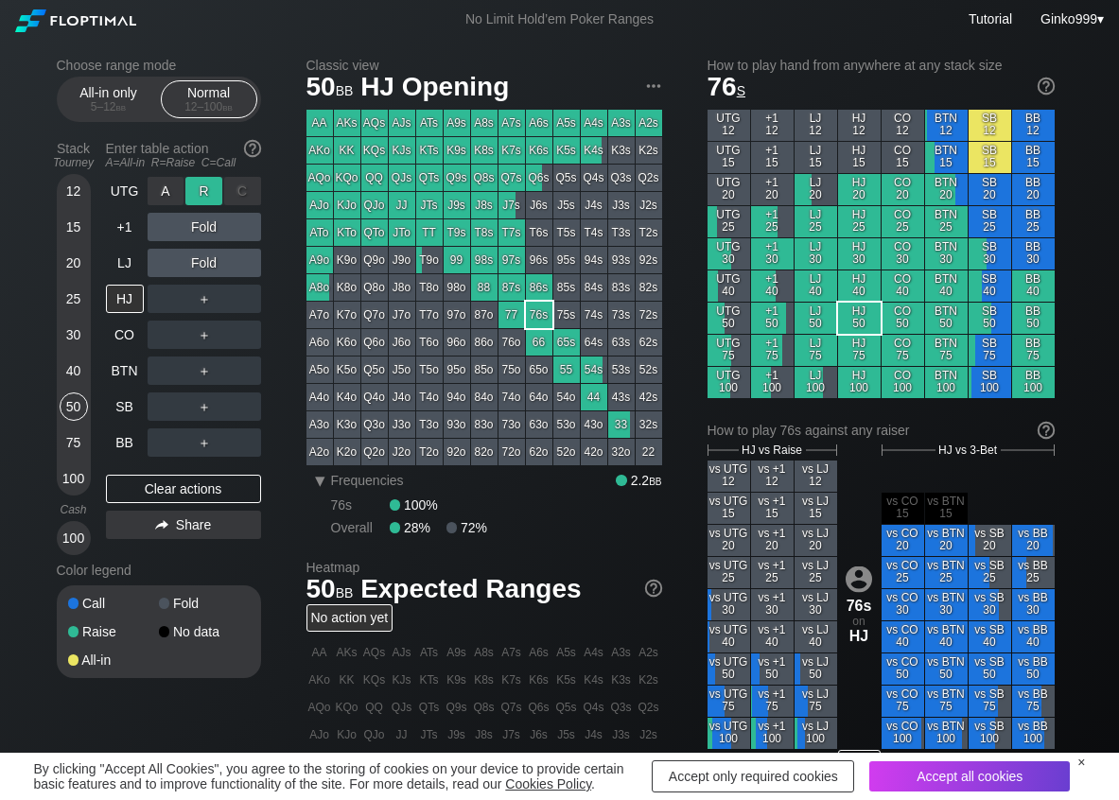
click at [199, 186] on div "R ✕" at bounding box center [203, 191] width 37 height 28
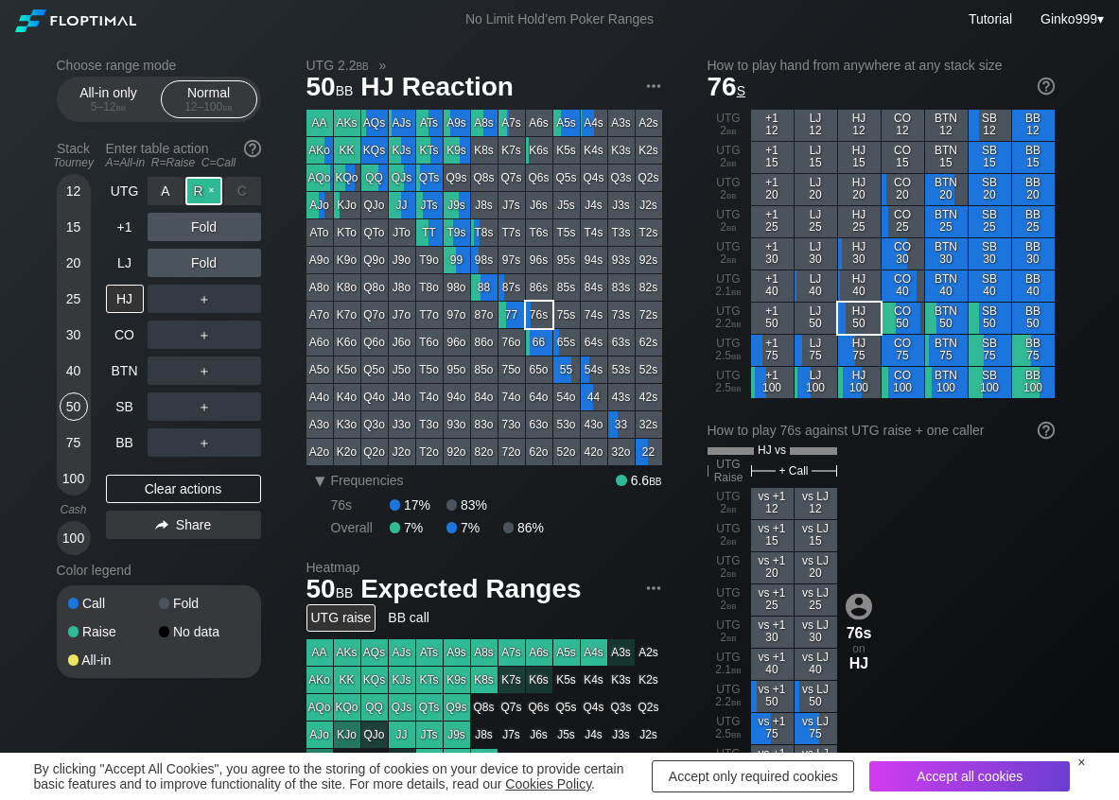
click at [199, 186] on div "R ✕" at bounding box center [203, 191] width 37 height 28
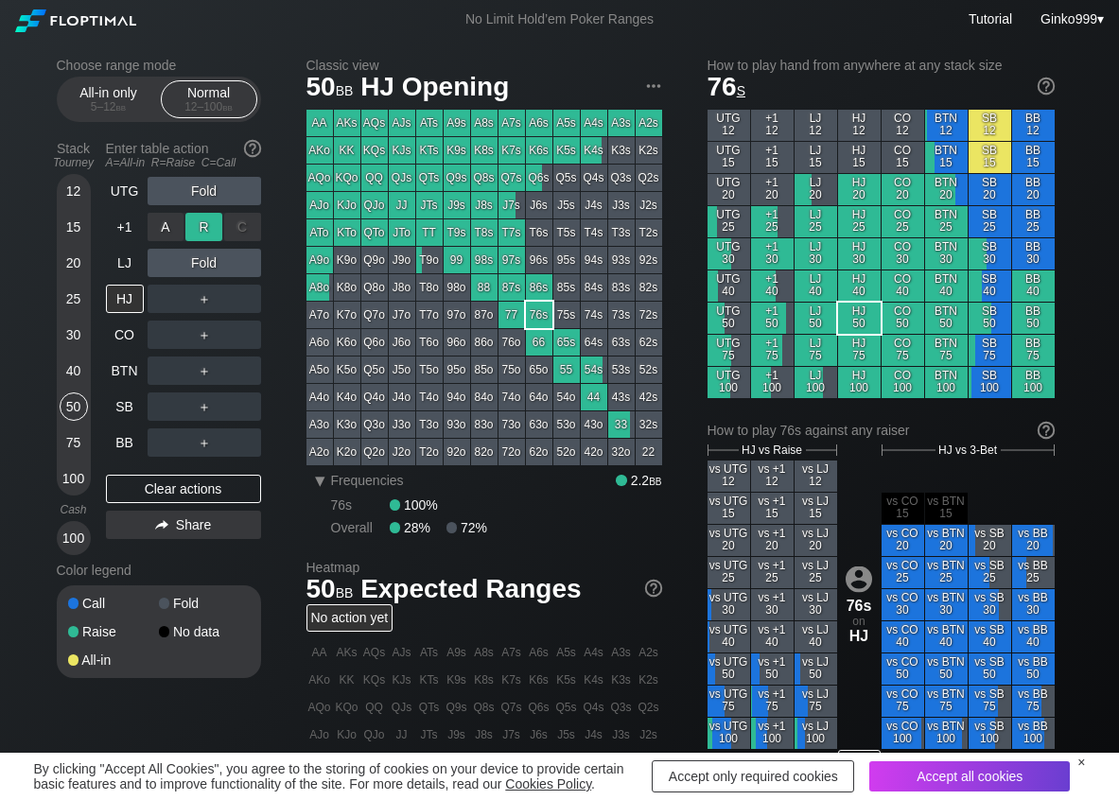
click at [204, 227] on div "R ✕" at bounding box center [203, 227] width 37 height 28
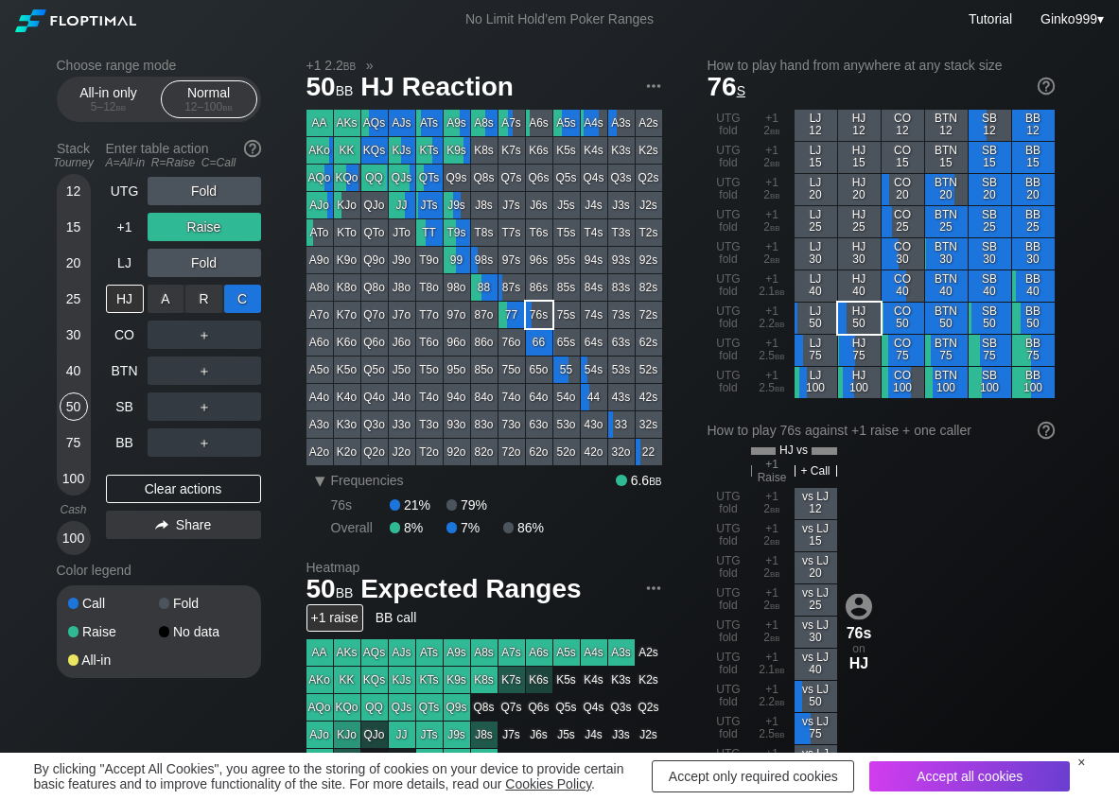
click at [246, 294] on div "C ✕" at bounding box center [242, 299] width 37 height 28
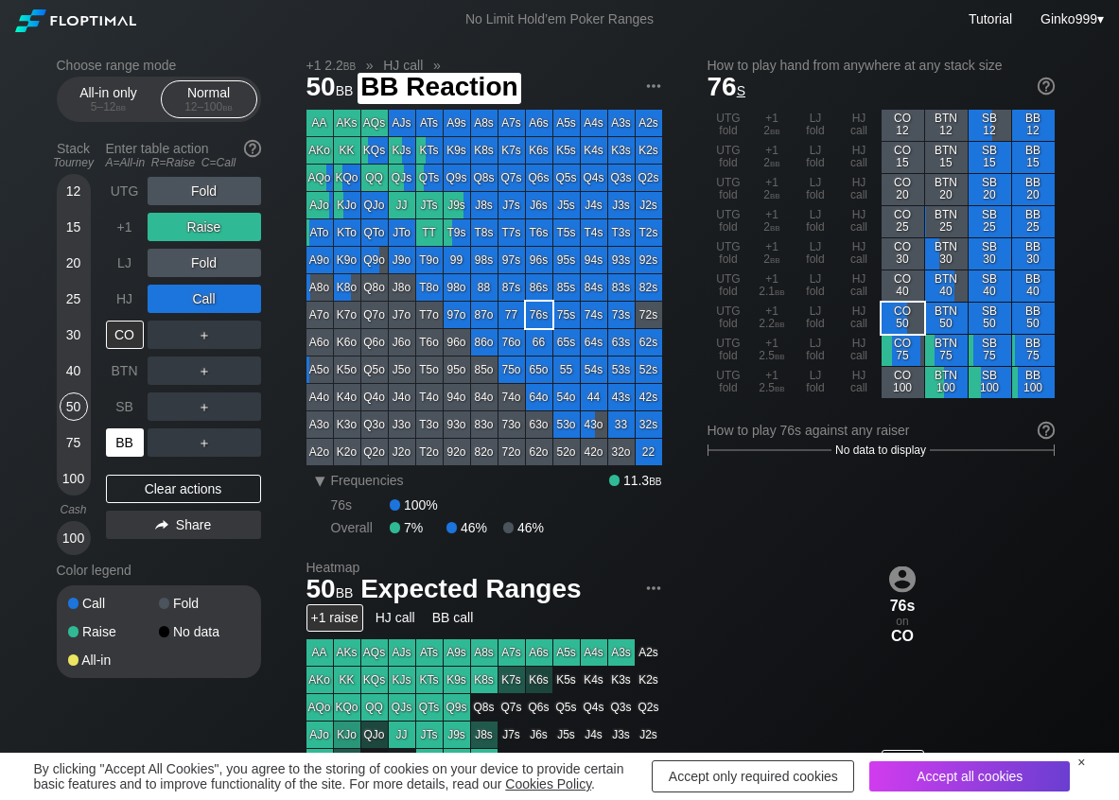
click at [137, 441] on div "BB" at bounding box center [125, 442] width 38 height 28
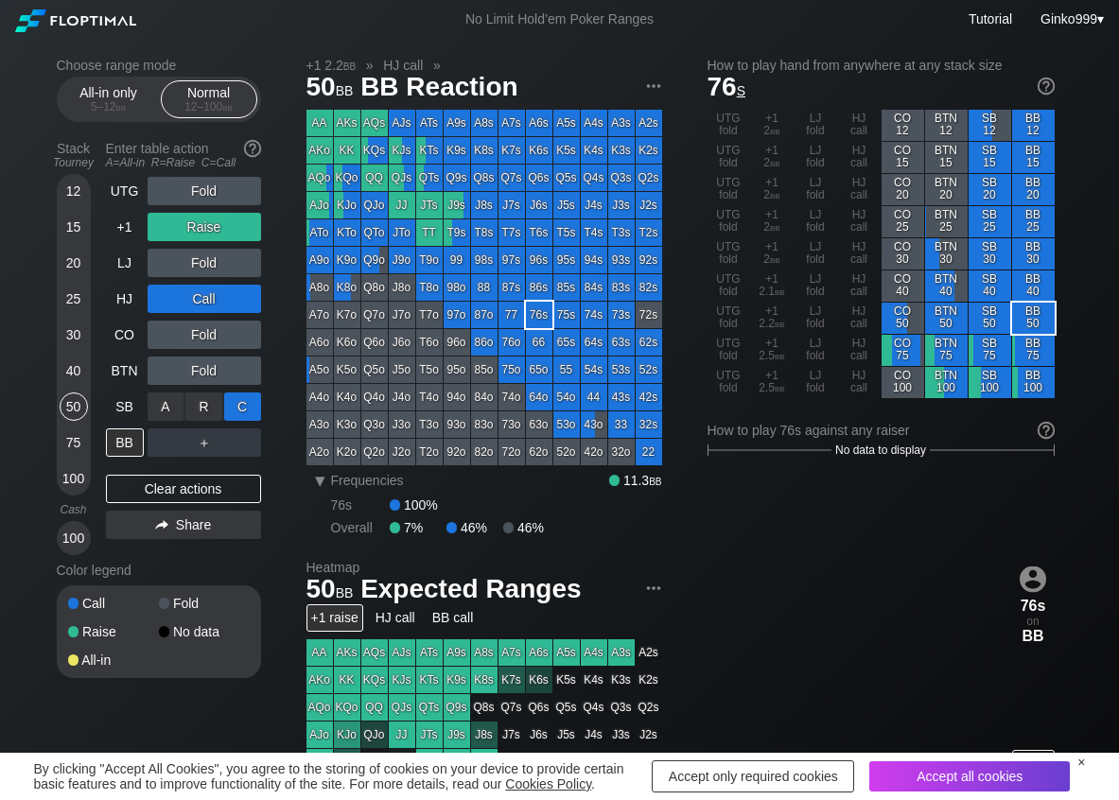
click at [251, 413] on div "C ✕" at bounding box center [242, 406] width 37 height 28
